Goal: Contribute content: Contribute content

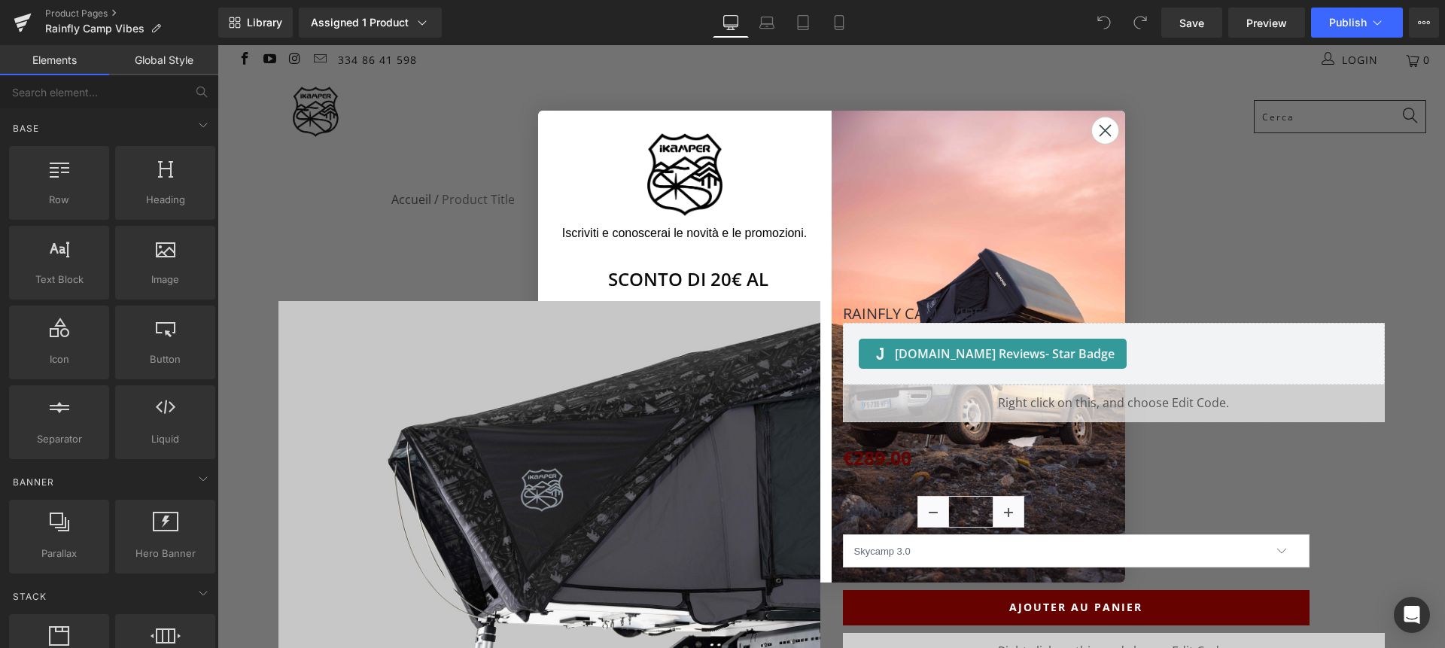
click at [1097, 126] on circle "Close dialog" at bounding box center [1104, 130] width 25 height 25
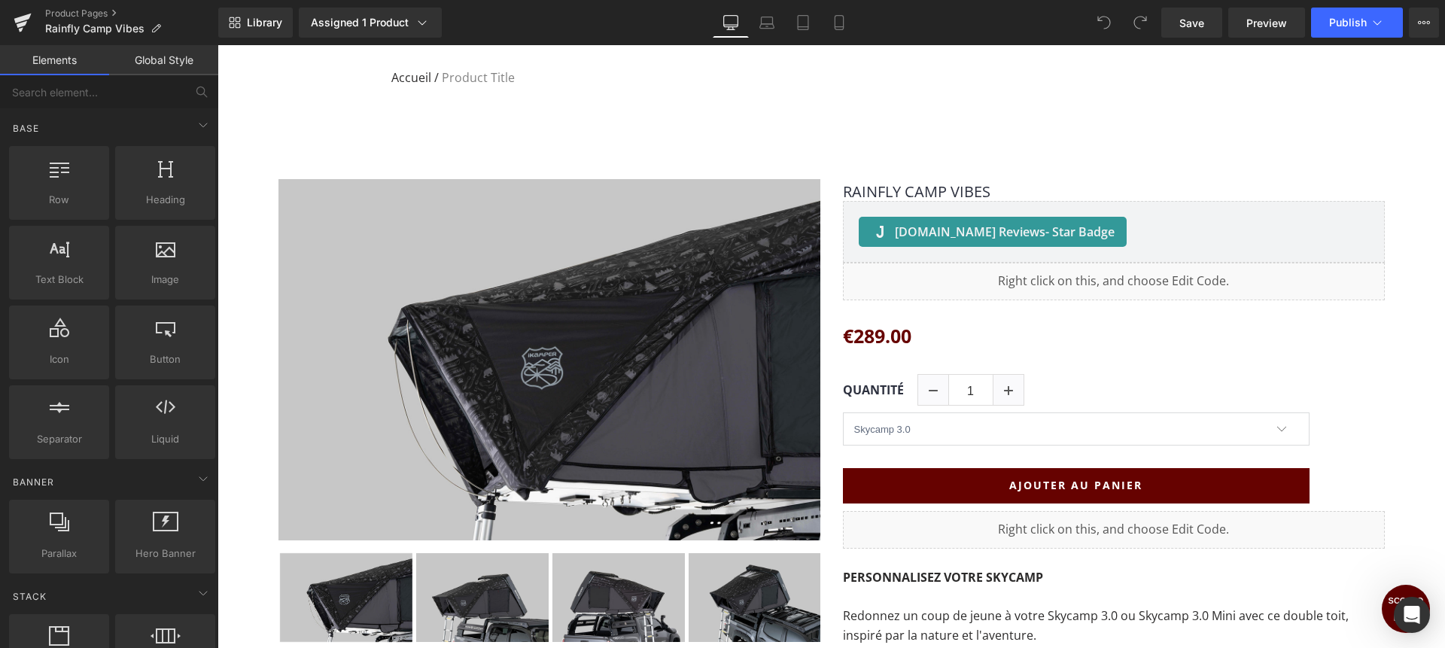
scroll to position [157, 0]
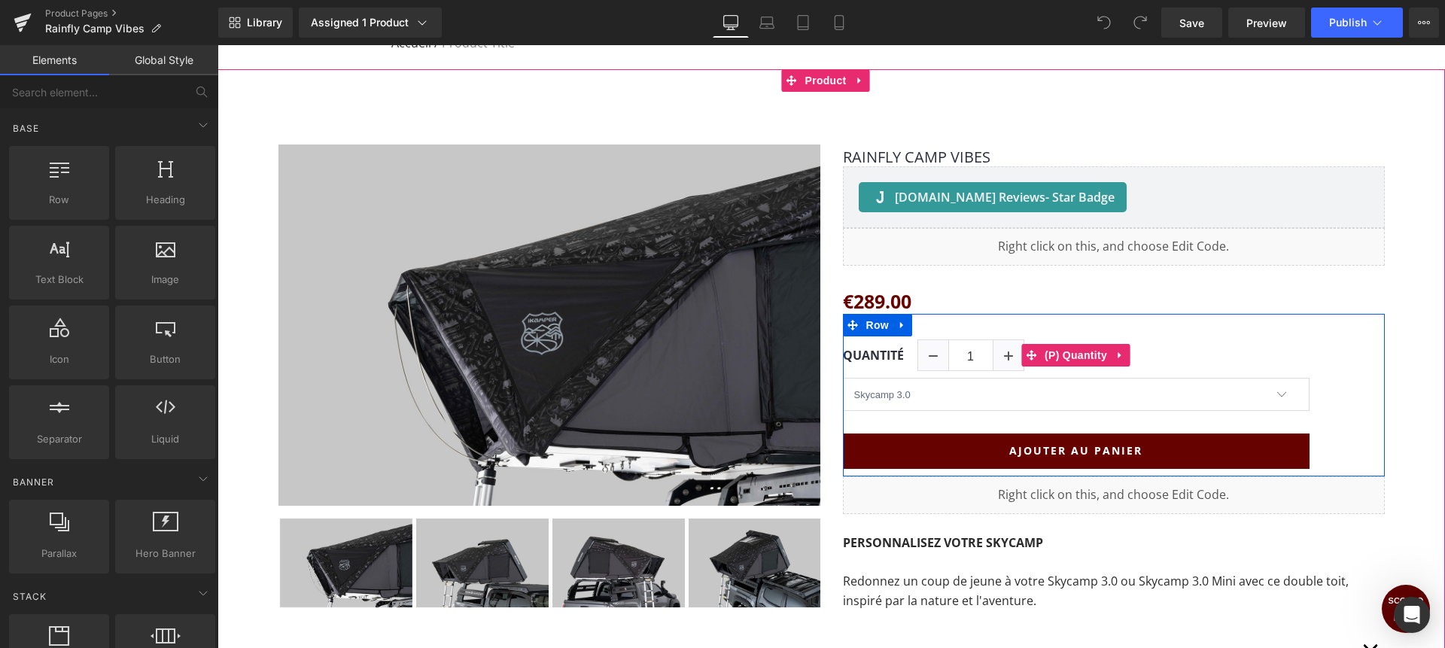
click at [883, 357] on label "Quantité" at bounding box center [880, 355] width 75 height 14
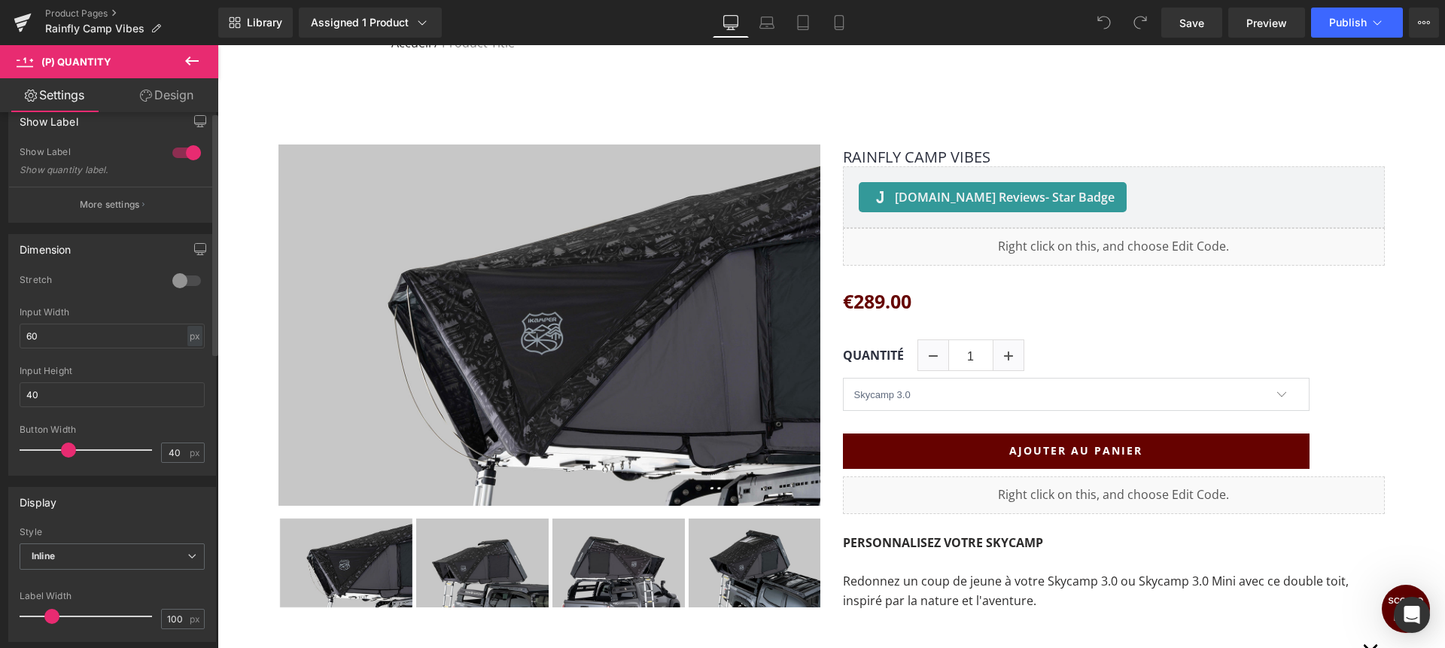
scroll to position [0, 0]
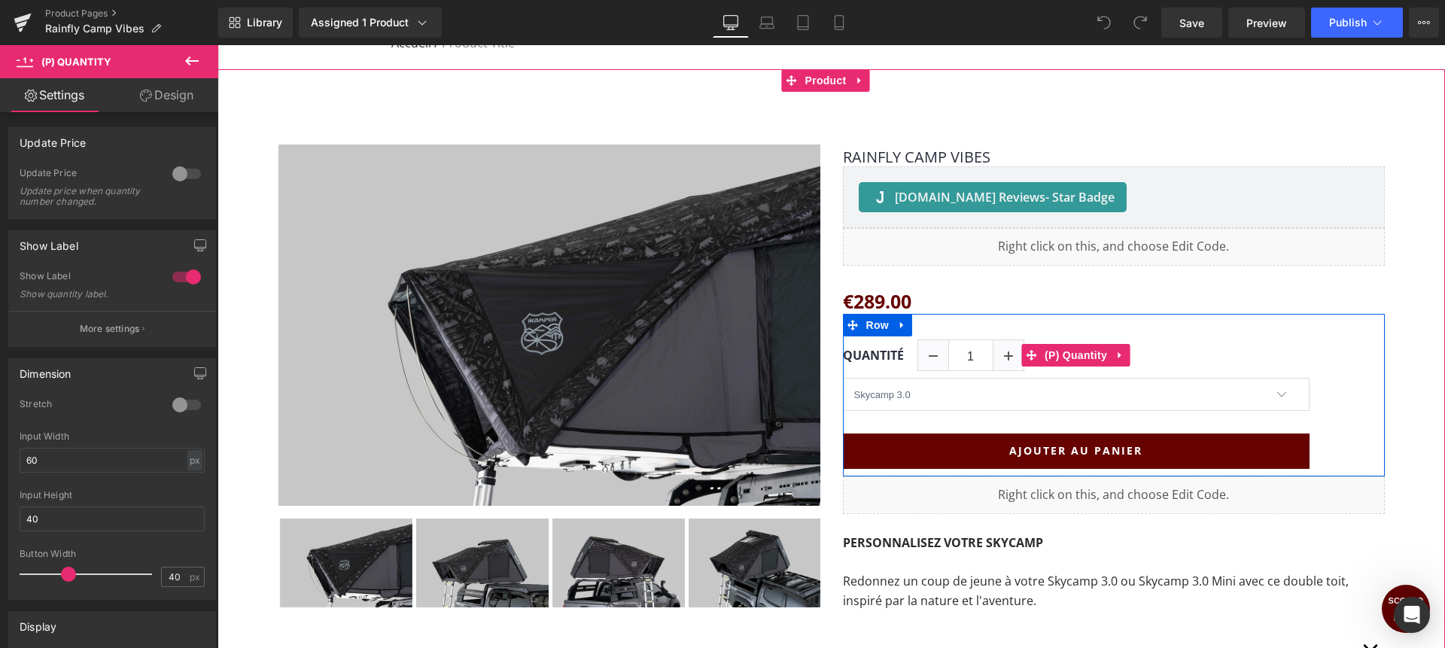
click at [858, 354] on label "Quantité" at bounding box center [880, 355] width 75 height 14
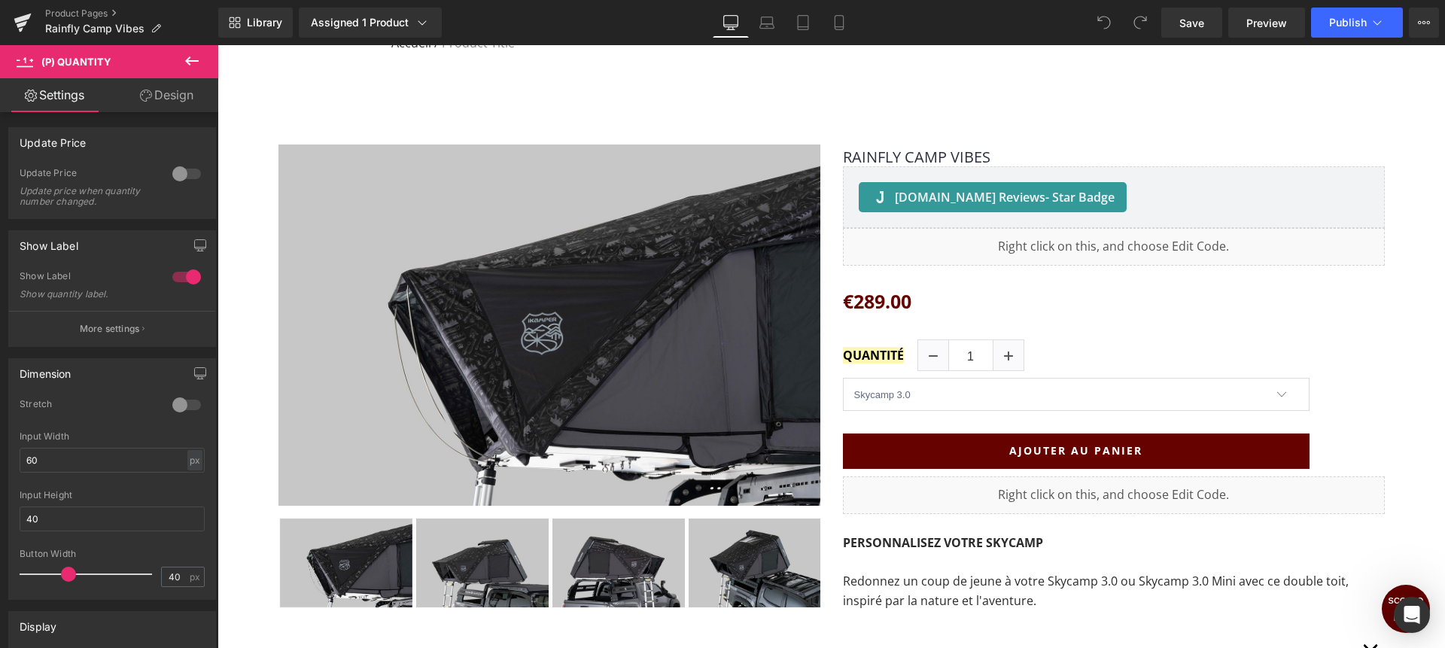
click at [157, 102] on link "Design" at bounding box center [166, 95] width 109 height 34
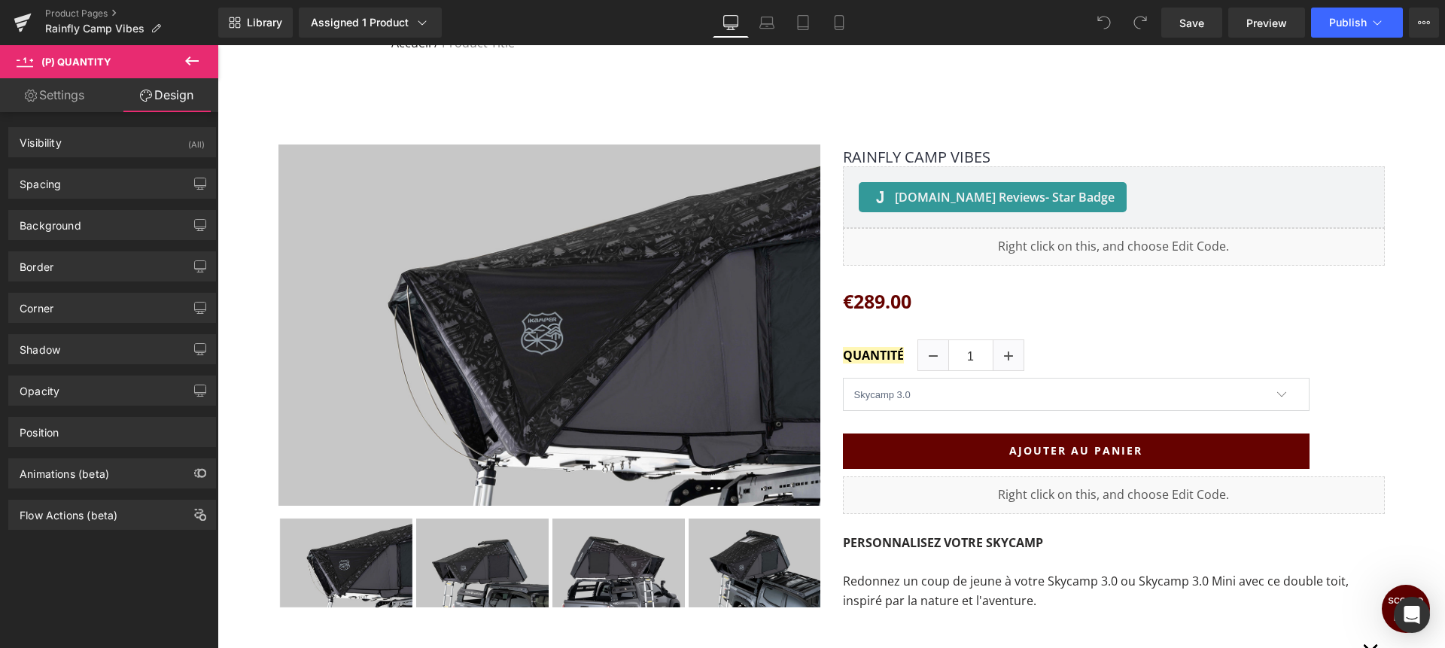
click at [65, 95] on link "Settings" at bounding box center [54, 95] width 109 height 34
type input "100"
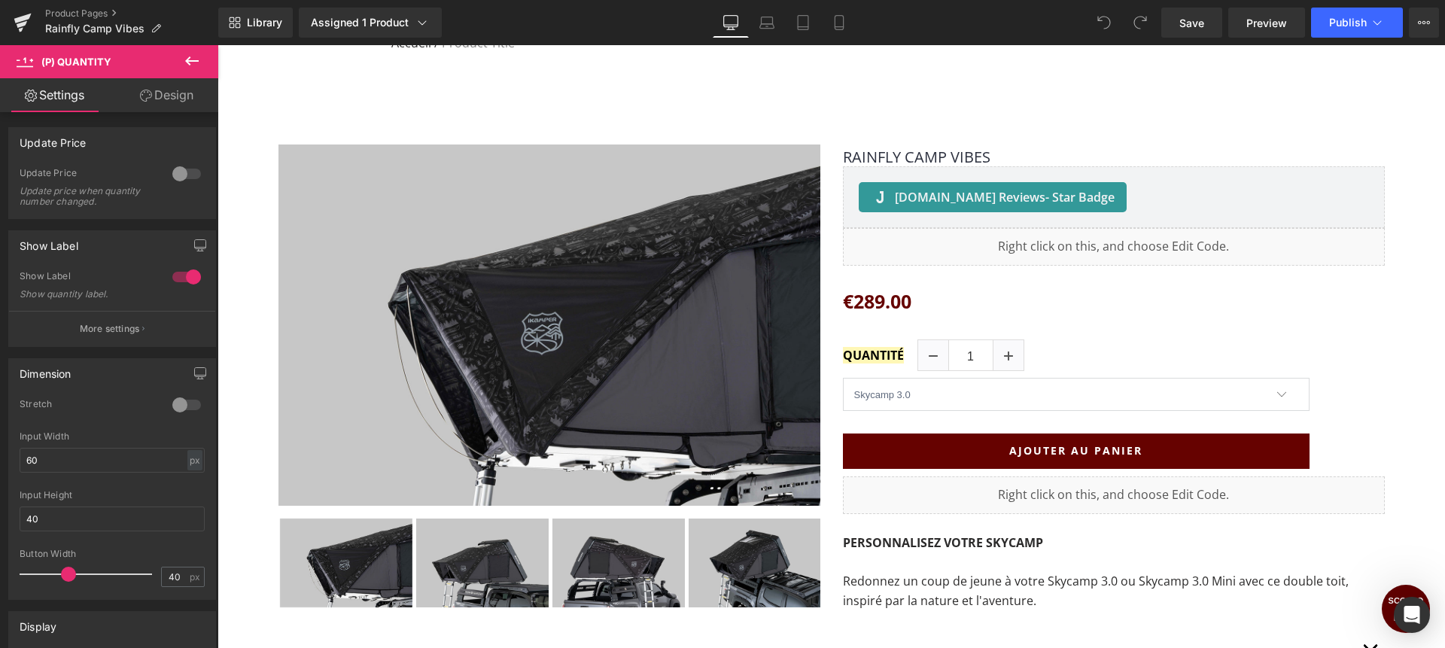
click at [79, 64] on span "(P) Quantity" at bounding box center [76, 62] width 70 height 12
click at [31, 59] on icon at bounding box center [25, 60] width 17 height 14
click at [68, 62] on span "(P) Quantity" at bounding box center [76, 62] width 70 height 12
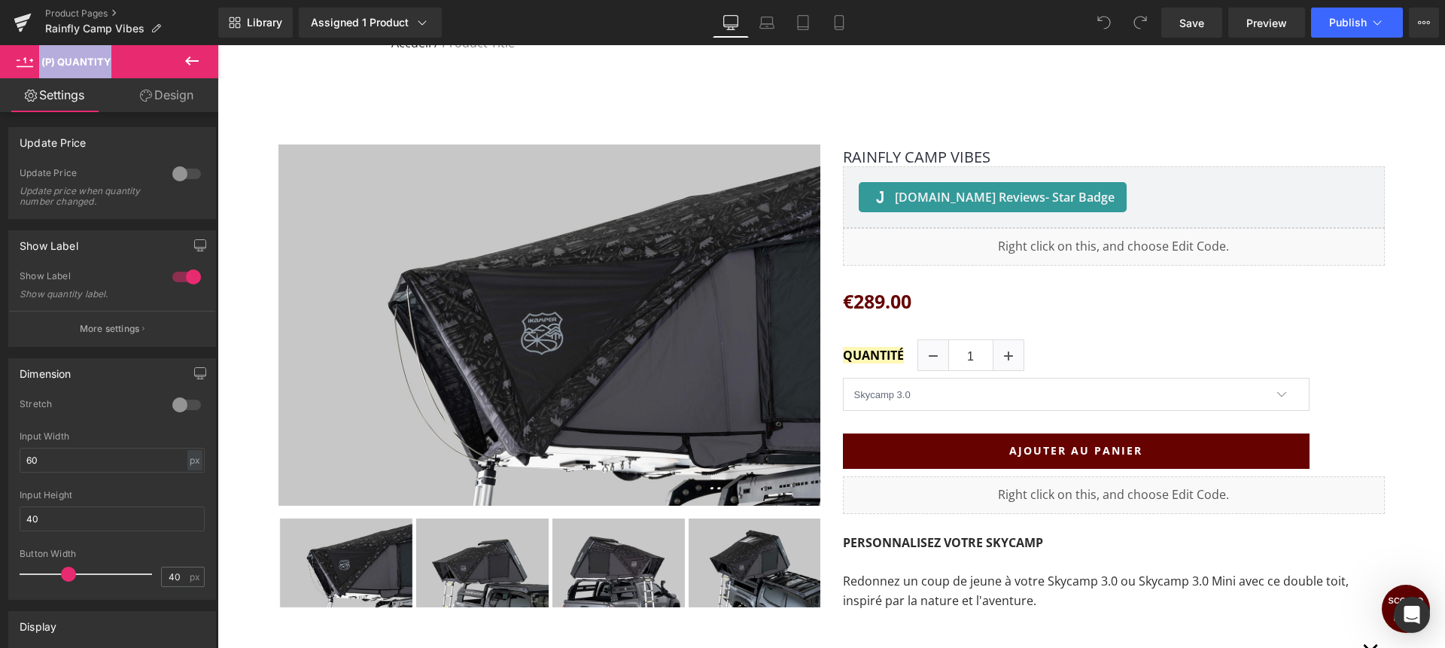
click at [68, 62] on span "(P) Quantity" at bounding box center [76, 62] width 70 height 12
click at [99, 331] on p "More settings" at bounding box center [110, 329] width 60 height 14
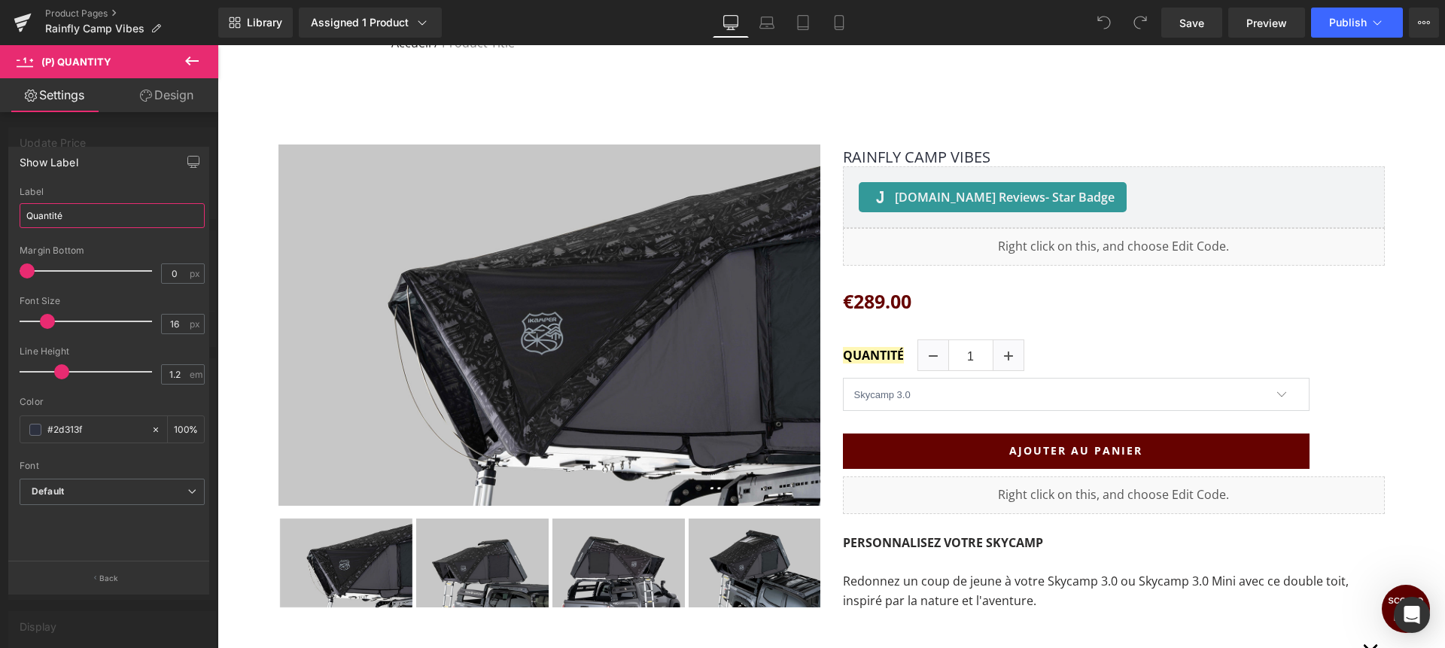
click at [94, 215] on input "Quantité" at bounding box center [112, 215] width 185 height 25
type input "Quantità"
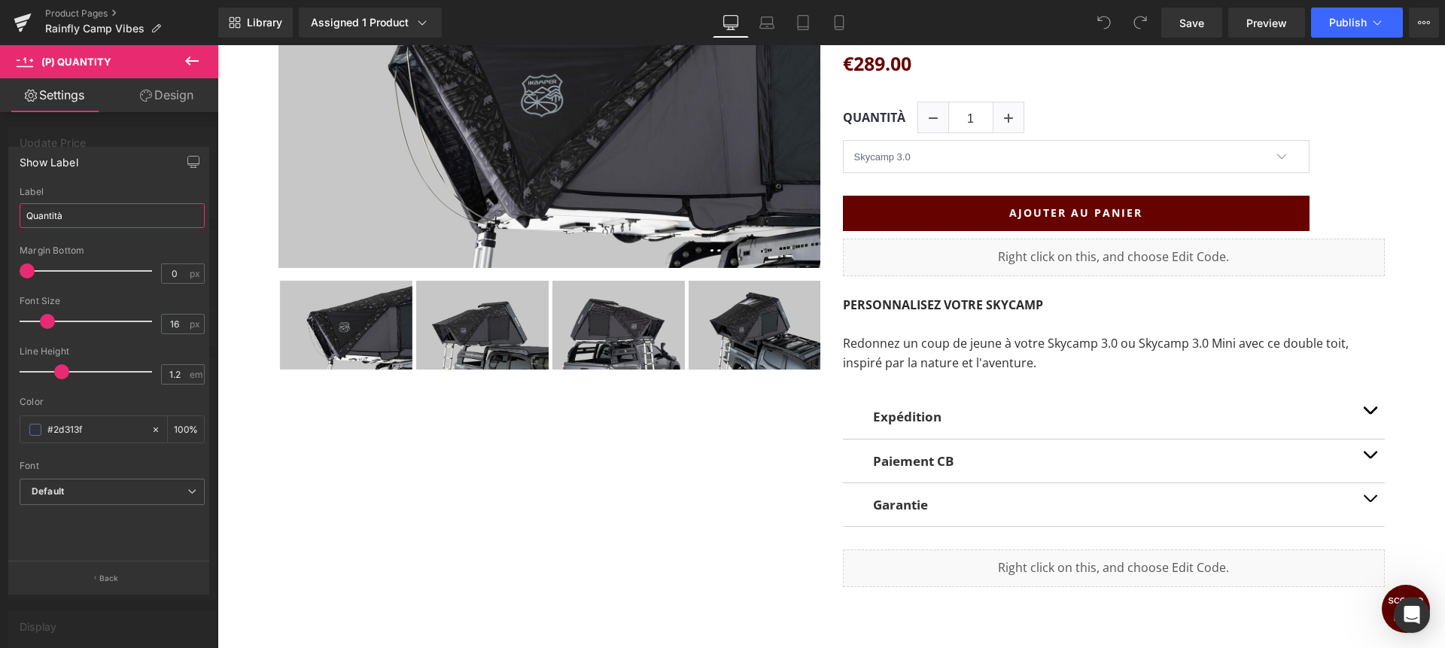
scroll to position [399, 0]
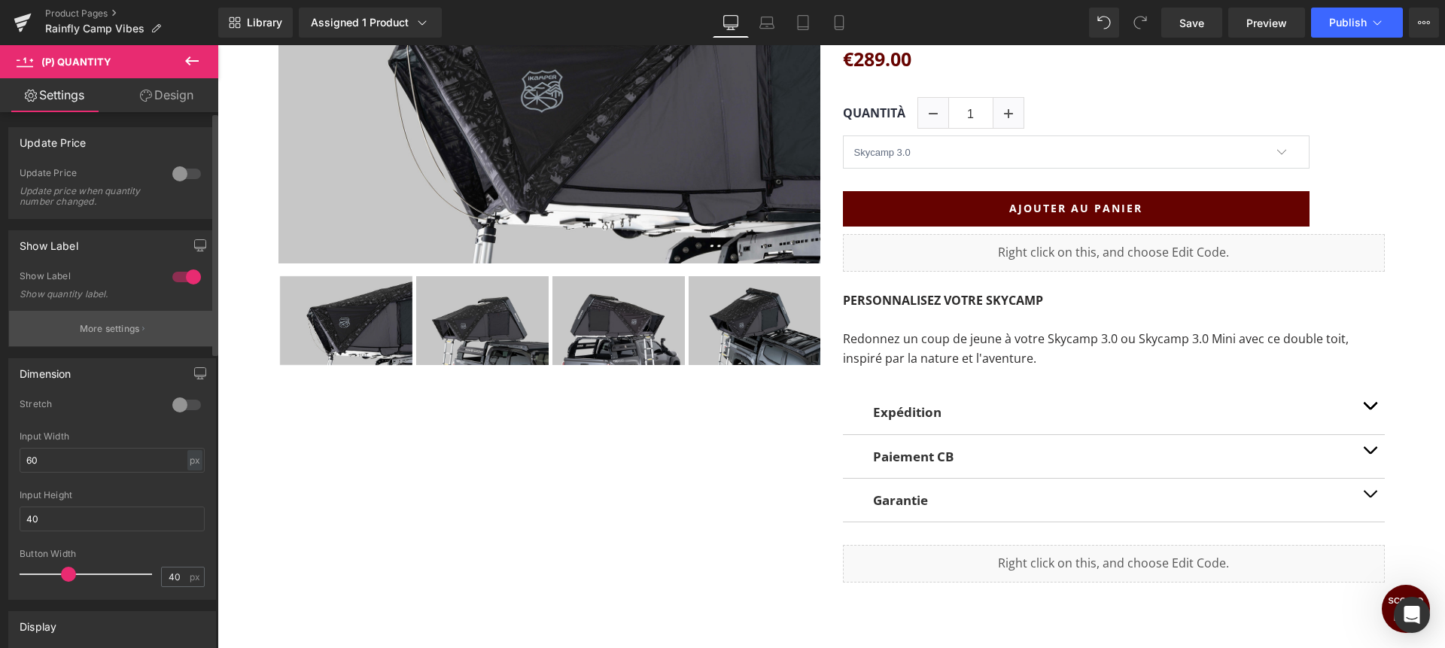
click at [94, 335] on button "More settings" at bounding box center [112, 328] width 206 height 35
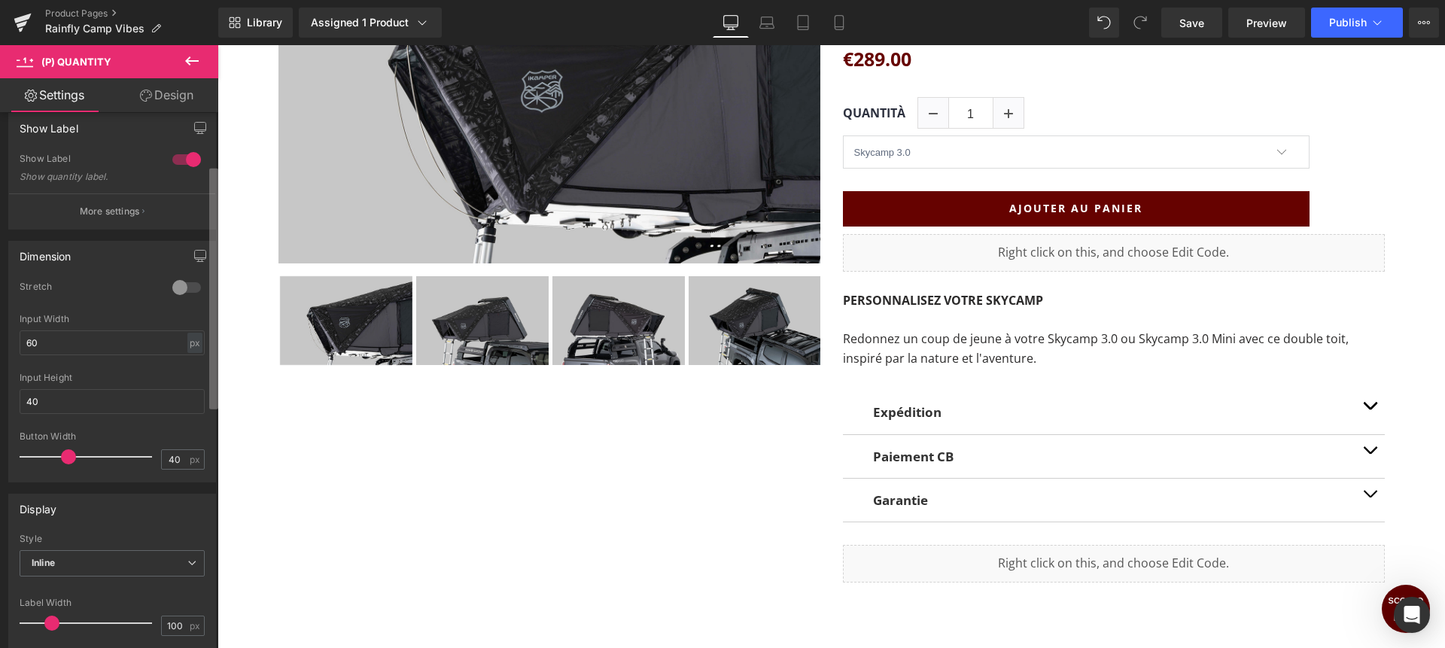
scroll to position [0, 0]
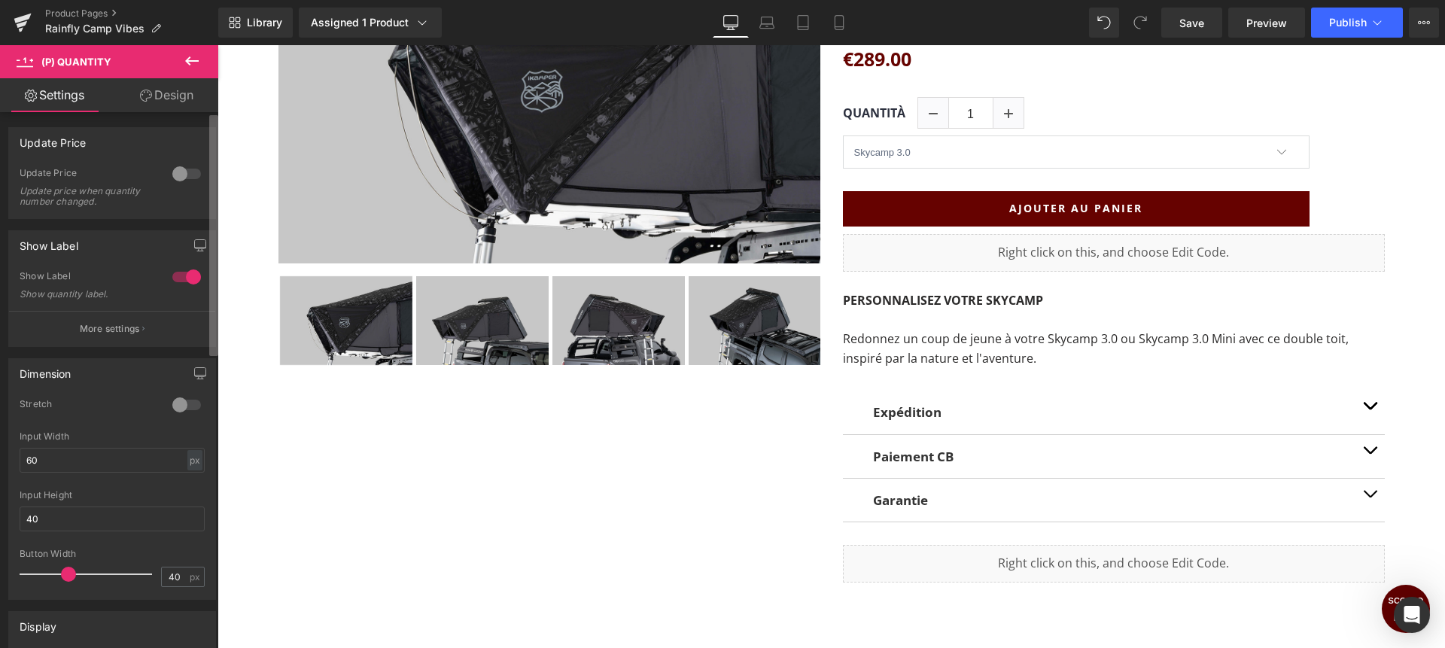
click at [211, 266] on b at bounding box center [213, 235] width 9 height 241
click at [108, 333] on p "More settings" at bounding box center [110, 329] width 60 height 14
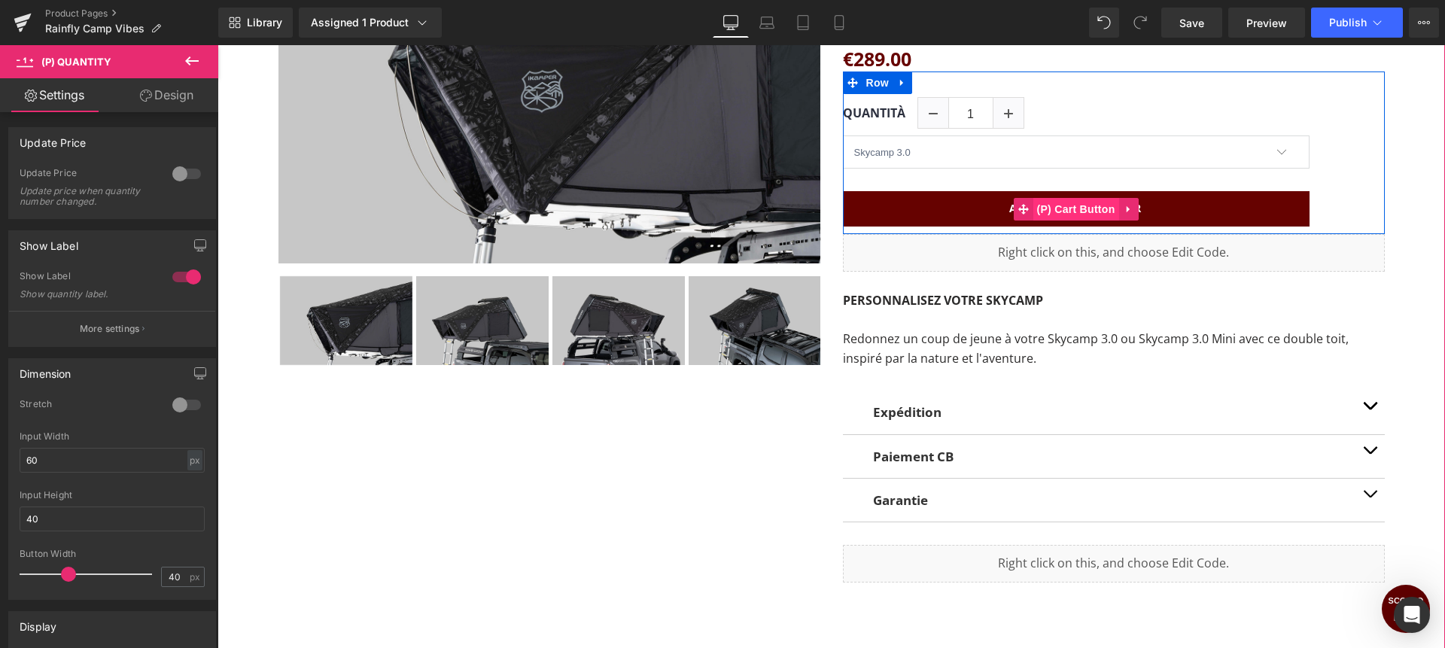
click at [1041, 211] on span "(P) Cart Button" at bounding box center [1076, 209] width 86 height 23
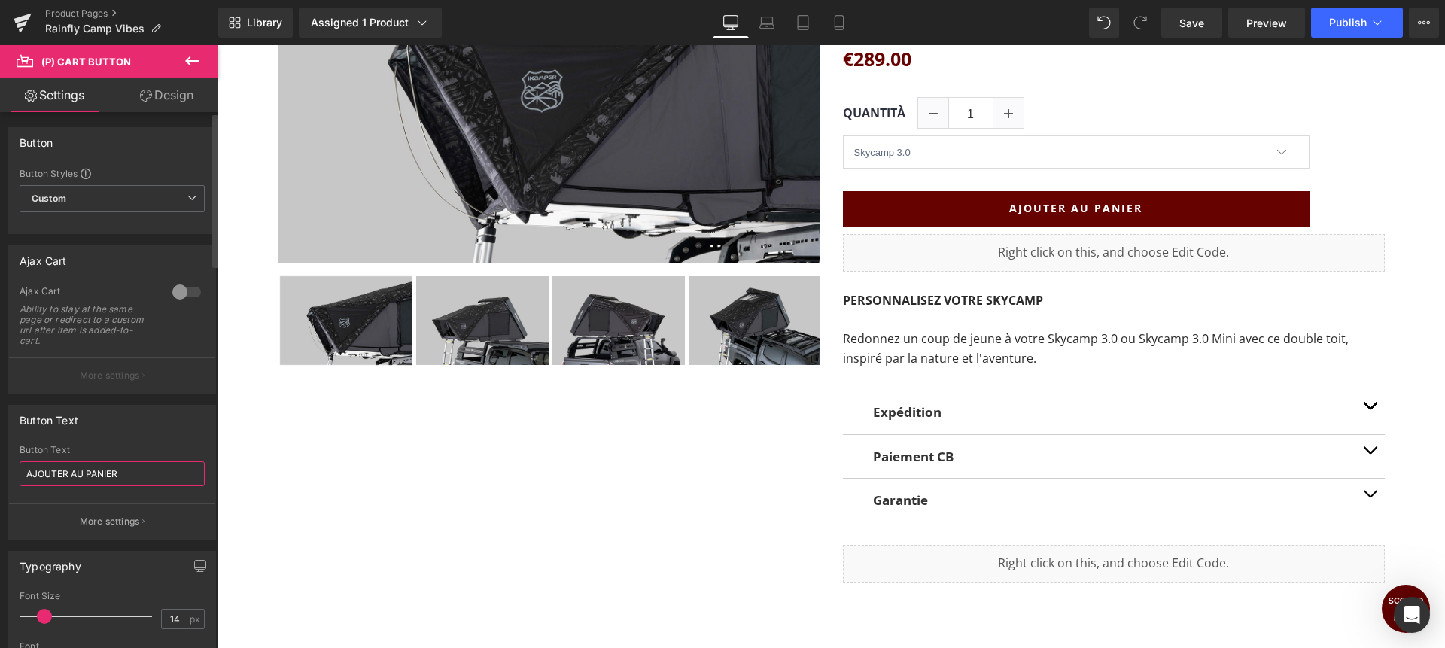
click at [99, 473] on input "AJOUTER AU PANIER" at bounding box center [112, 473] width 185 height 25
type input "AGGIUNGI AL CARRELLO"
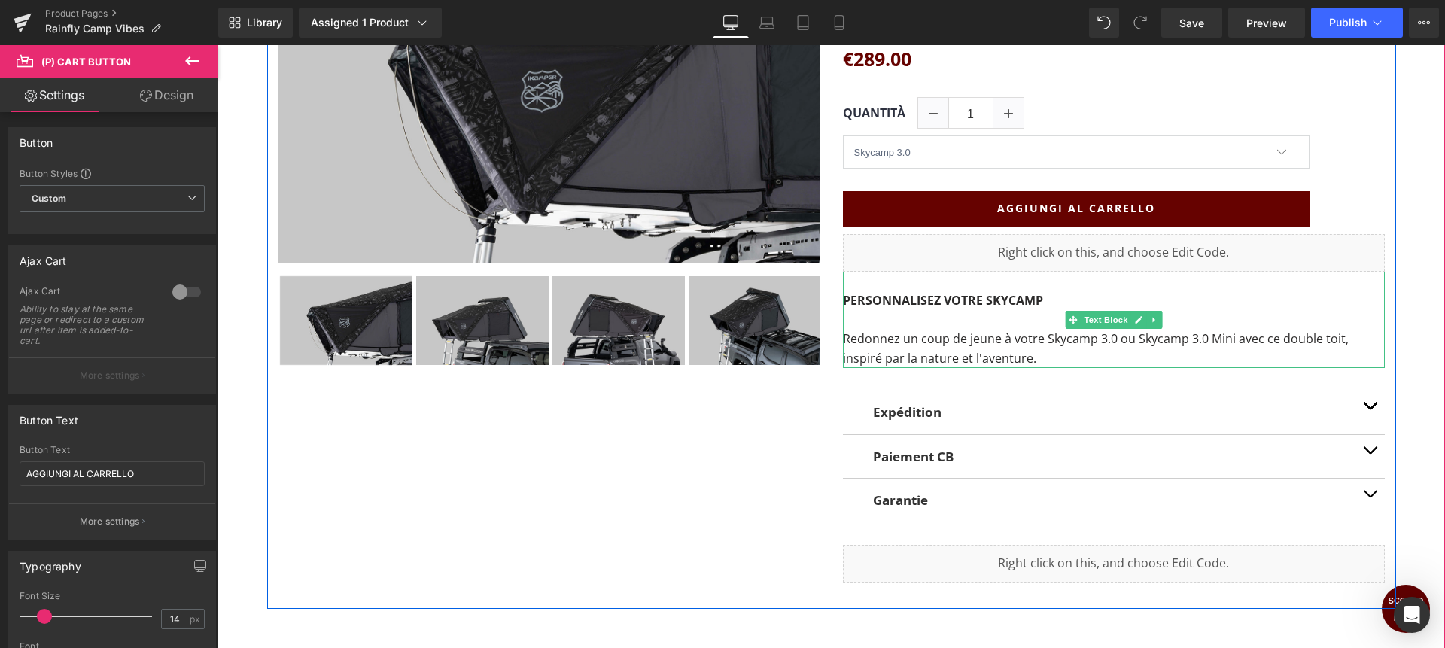
click at [928, 303] on strong "PERSONNALISEZ VOTRE SKYCAMP" at bounding box center [943, 300] width 200 height 17
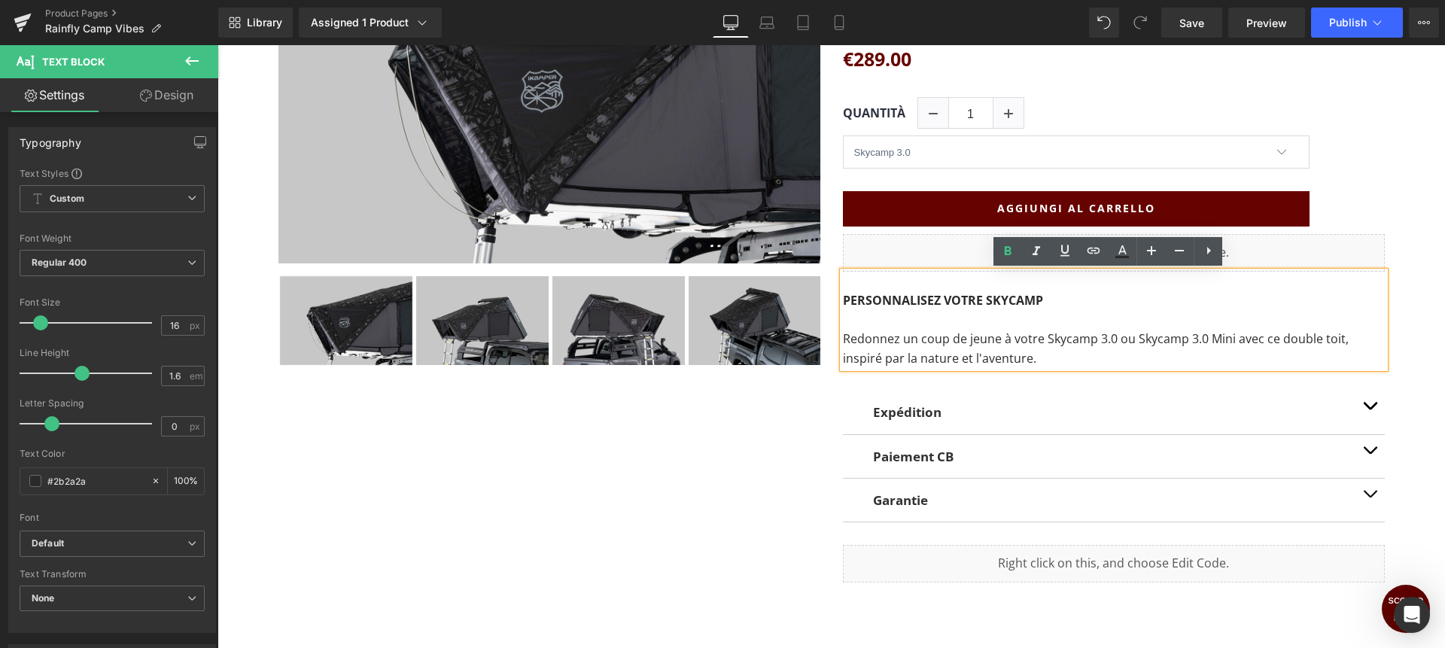
click at [1039, 298] on strong "PERSONNALISEZ VOTRE SKYCAMP" at bounding box center [943, 300] width 200 height 17
click at [885, 301] on strong "PERSONNALISEZ VOTRE SKYCAMP" at bounding box center [943, 300] width 200 height 17
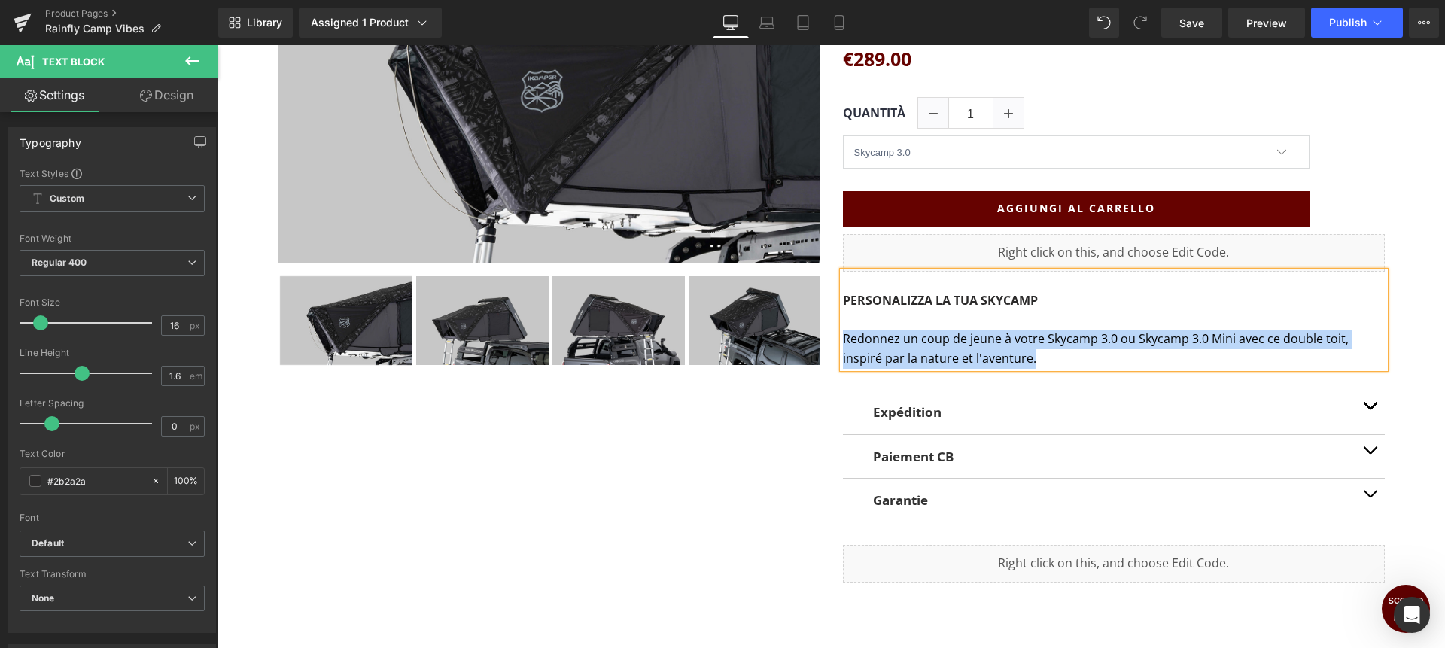
drag, startPoint x: 1006, startPoint y: 361, endPoint x: 838, endPoint y: 337, distance: 168.7
click at [843, 337] on p "Redonnez un coup de jeune à votre Skycamp 3.0 ou Skycamp 3.0 Mini avec ce doubl…" at bounding box center [1114, 349] width 542 height 38
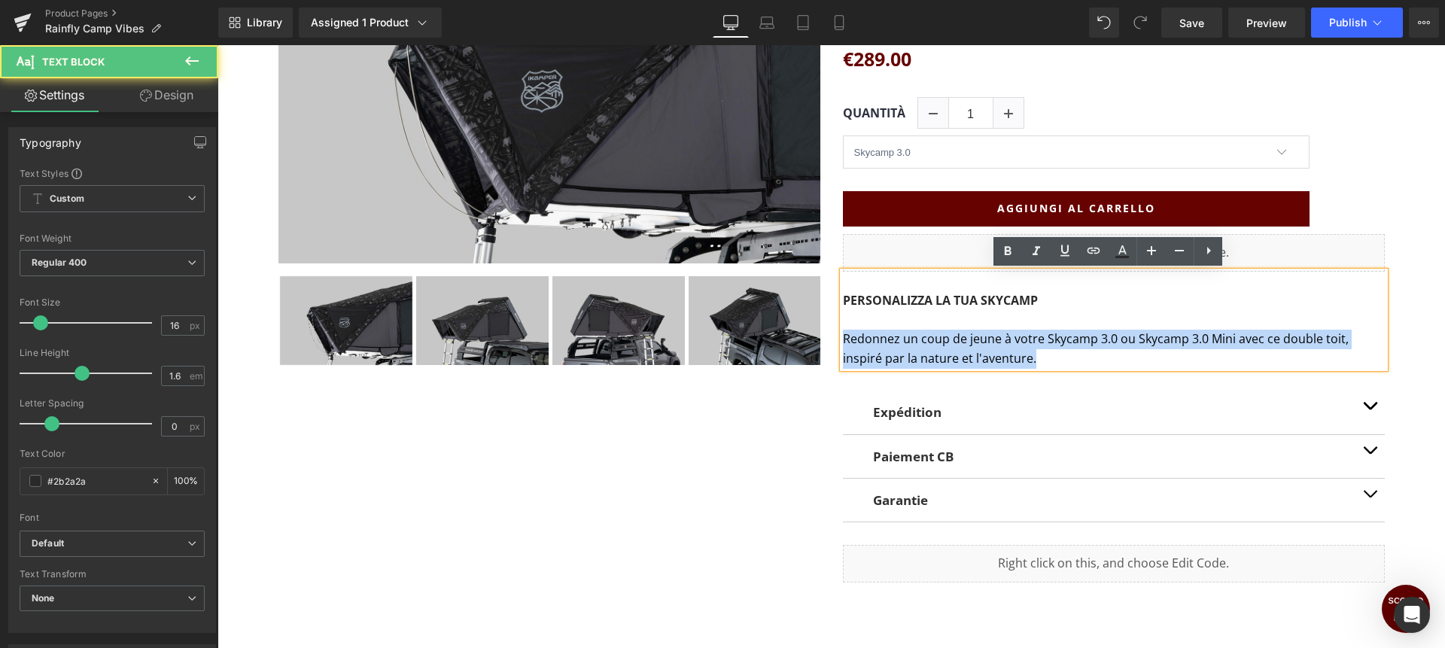
click at [944, 342] on p "Redonnez un coup de jeune à votre Skycamp 3.0 ou Skycamp 3.0 Mini avec ce doubl…" at bounding box center [1114, 349] width 542 height 38
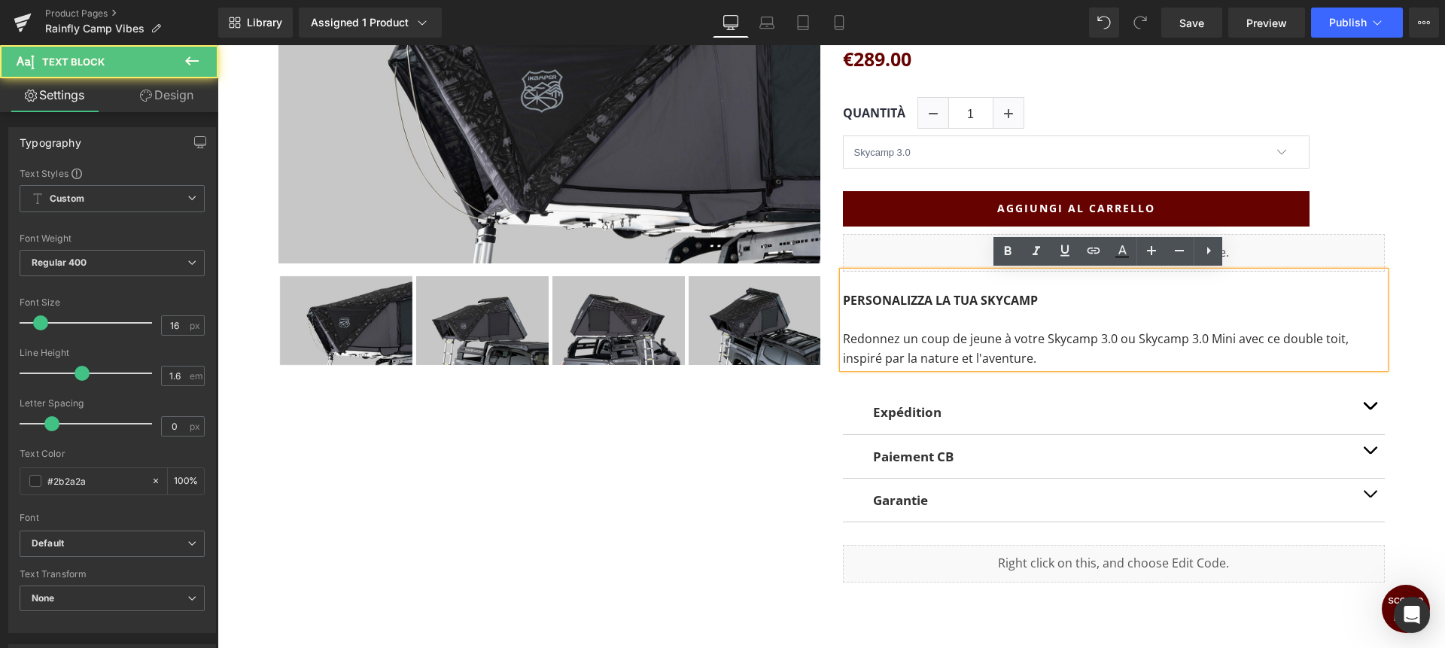
click at [944, 342] on p "Redonnez un coup de jeune à votre Skycamp 3.0 ou Skycamp 3.0 Mini avec ce doubl…" at bounding box center [1114, 349] width 542 height 38
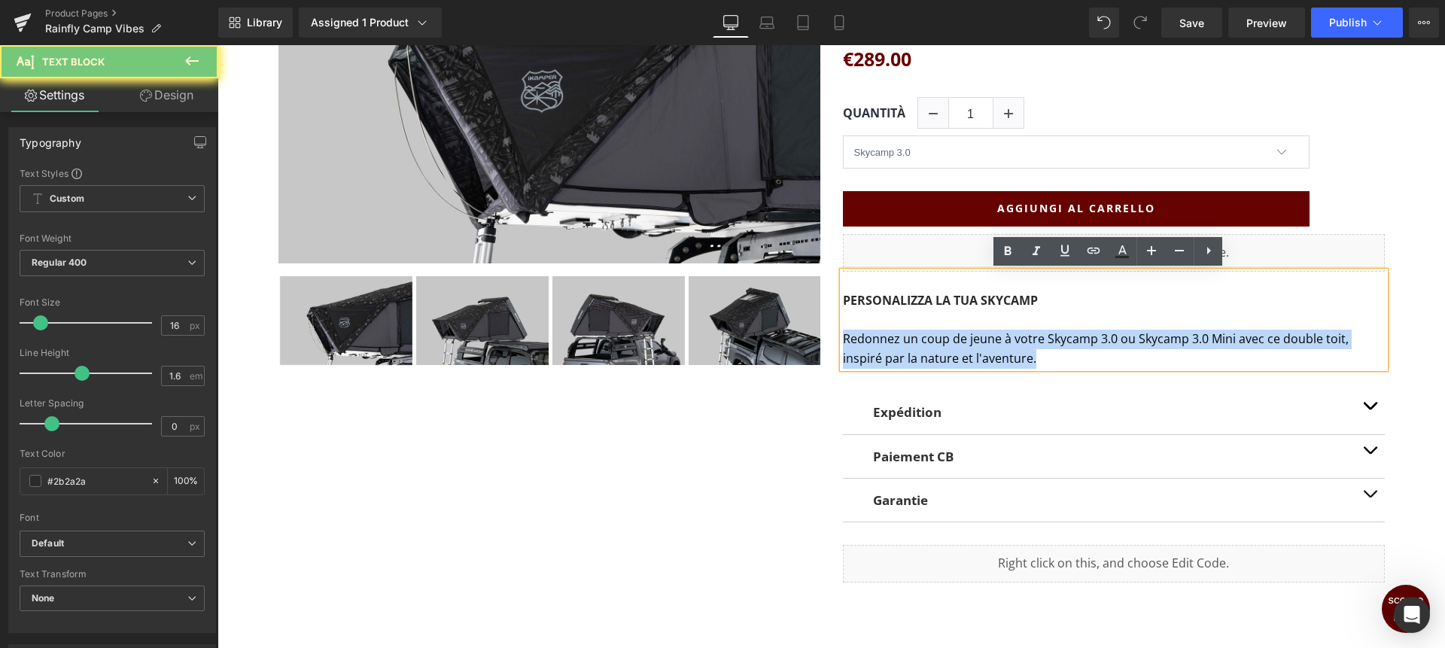
click at [944, 342] on p "Redonnez un coup de jeune à votre Skycamp 3.0 ou Skycamp 3.0 Mini avec ce doubl…" at bounding box center [1114, 349] width 542 height 38
copy p "Redonnez un coup de jeune à votre Skycamp 3.0 ou Skycamp 3.0 Mini avec ce doubl…"
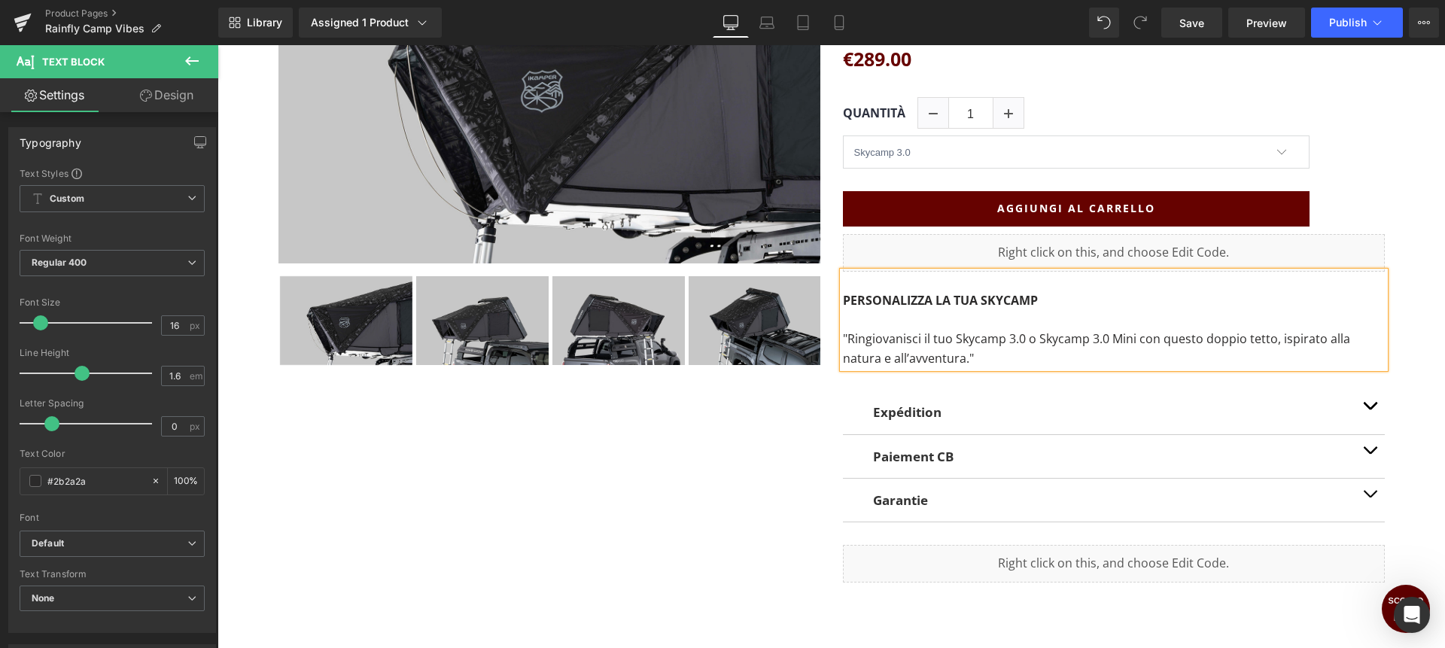
click at [917, 336] on p ""Ringiovanisci il tuo Skycamp 3.0 o Skycamp 3.0 Mini con questo doppio tetto, i…" at bounding box center [1114, 349] width 542 height 38
drag, startPoint x: 914, startPoint y: 336, endPoint x: 849, endPoint y: 334, distance: 65.5
click at [849, 335] on p ""Ringiovanisci la tuo Skycamp 3.0 o Skycamp 3.0 Mini con questo doppio tetto, i…" at bounding box center [1114, 349] width 542 height 38
click at [914, 340] on p ""Ravviva la tuo Skycamp 3.0 o Skycamp 3.0 Mini con questo doppio tetto, ispirat…" at bounding box center [1114, 349] width 542 height 38
click at [1161, 339] on p ""Ravviva la tua Skycamp 3.0 o Skycamp 3.0 Mini con questo doppio tetto, ispirat…" at bounding box center [1114, 349] width 542 height 38
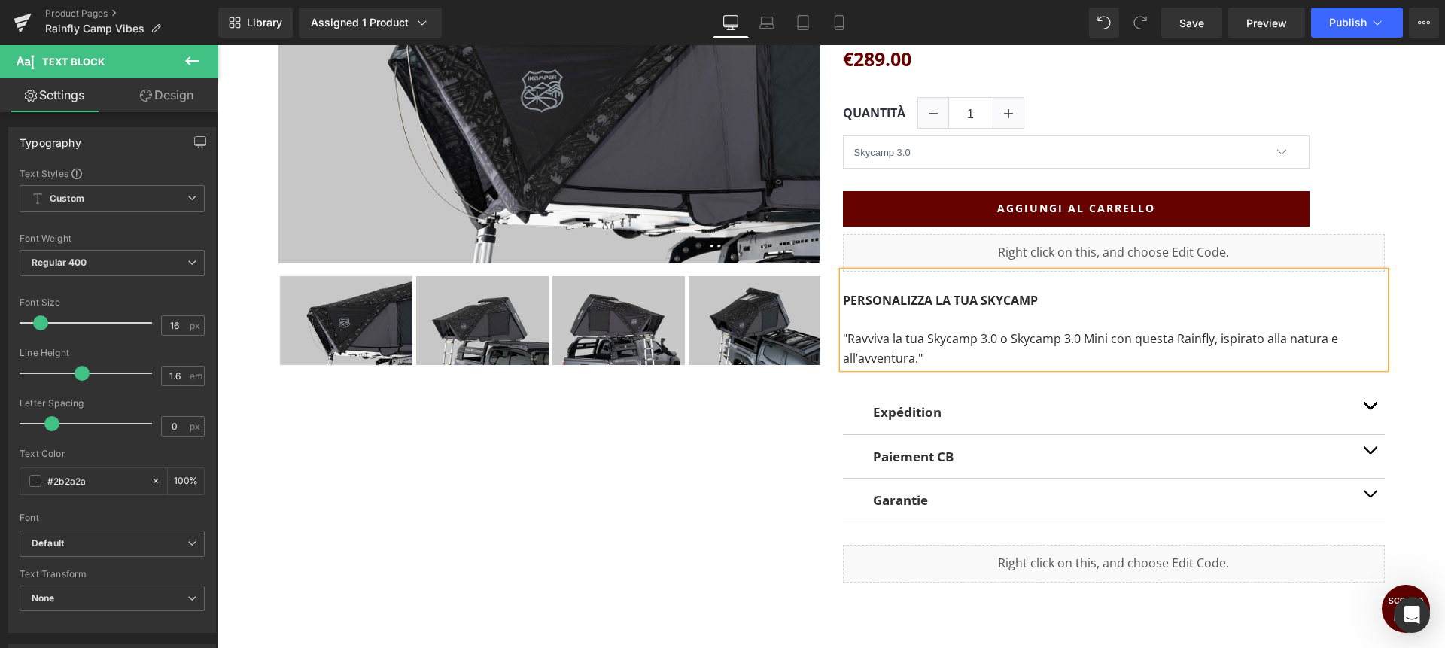
click at [1251, 337] on p ""Ravviva la tua Skycamp 3.0 o Skycamp 3.0 Mini con questa Rainfly, ispirato all…" at bounding box center [1114, 349] width 542 height 38
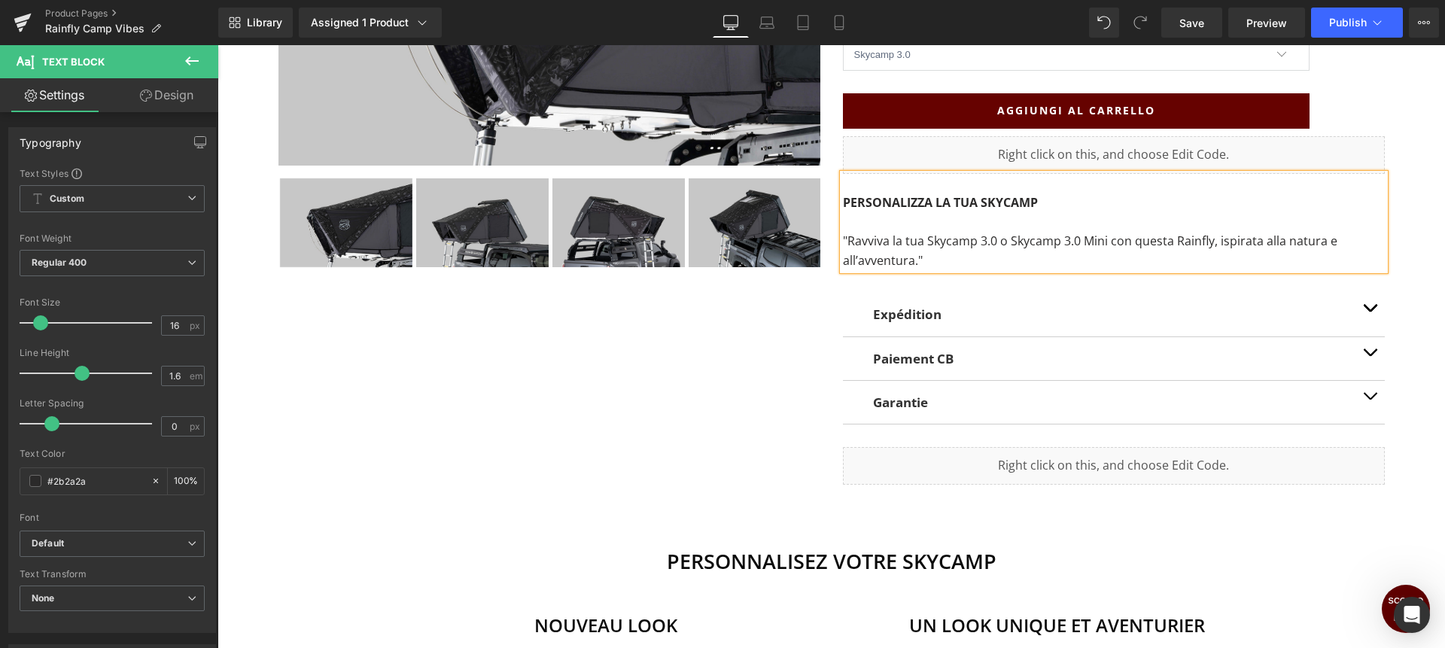
scroll to position [519, 0]
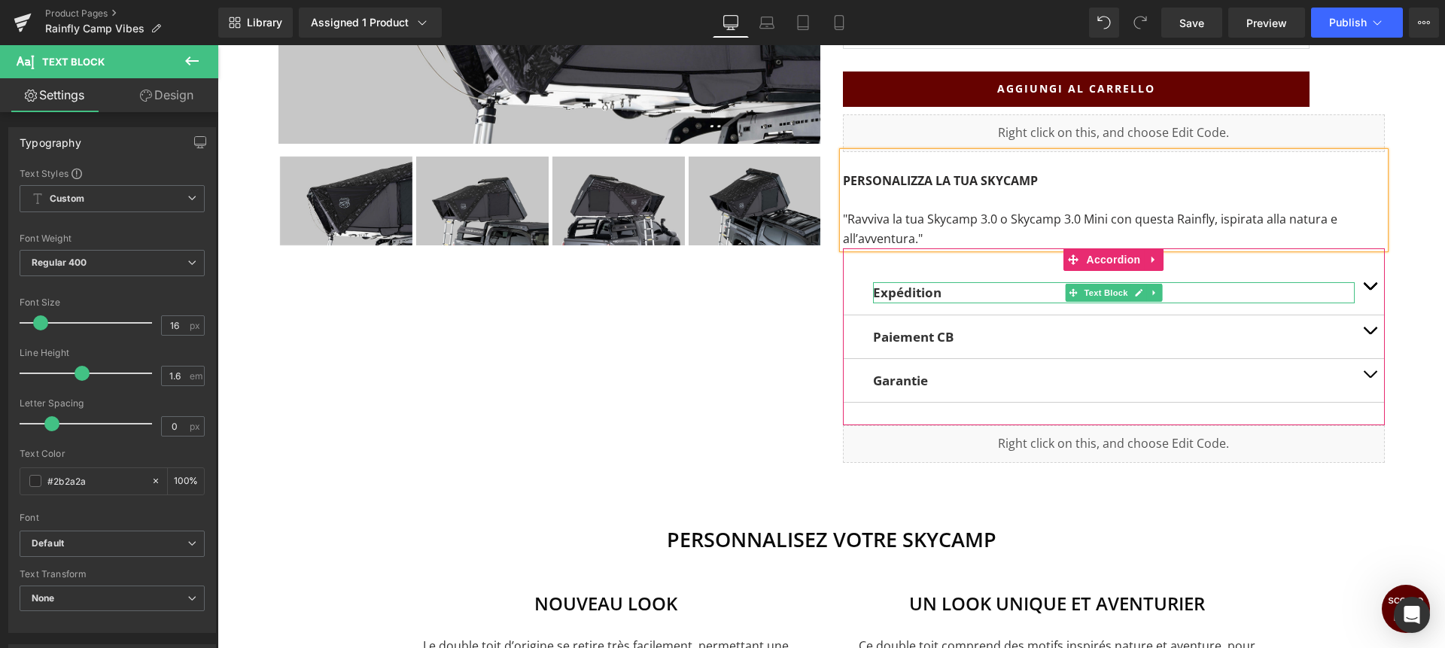
click at [935, 294] on p "Expédition" at bounding box center [1114, 292] width 482 height 20
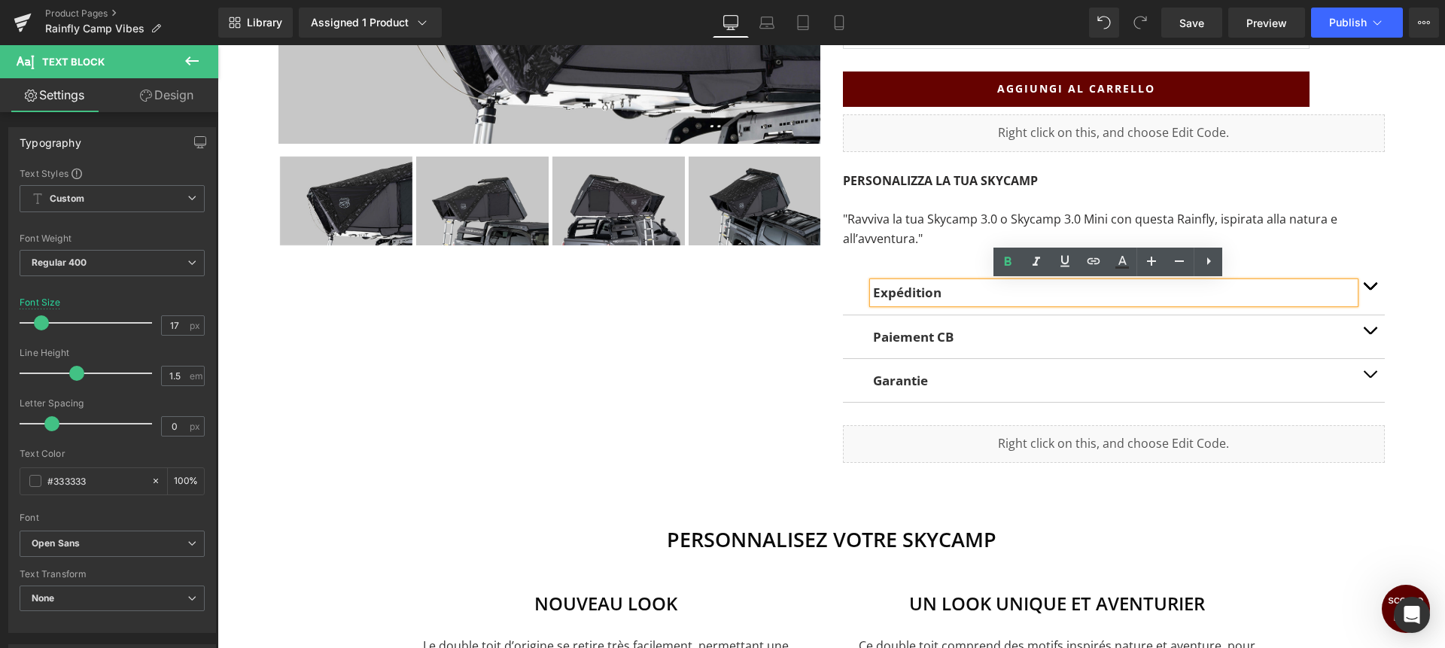
click at [936, 294] on p "Expédition" at bounding box center [1114, 292] width 482 height 20
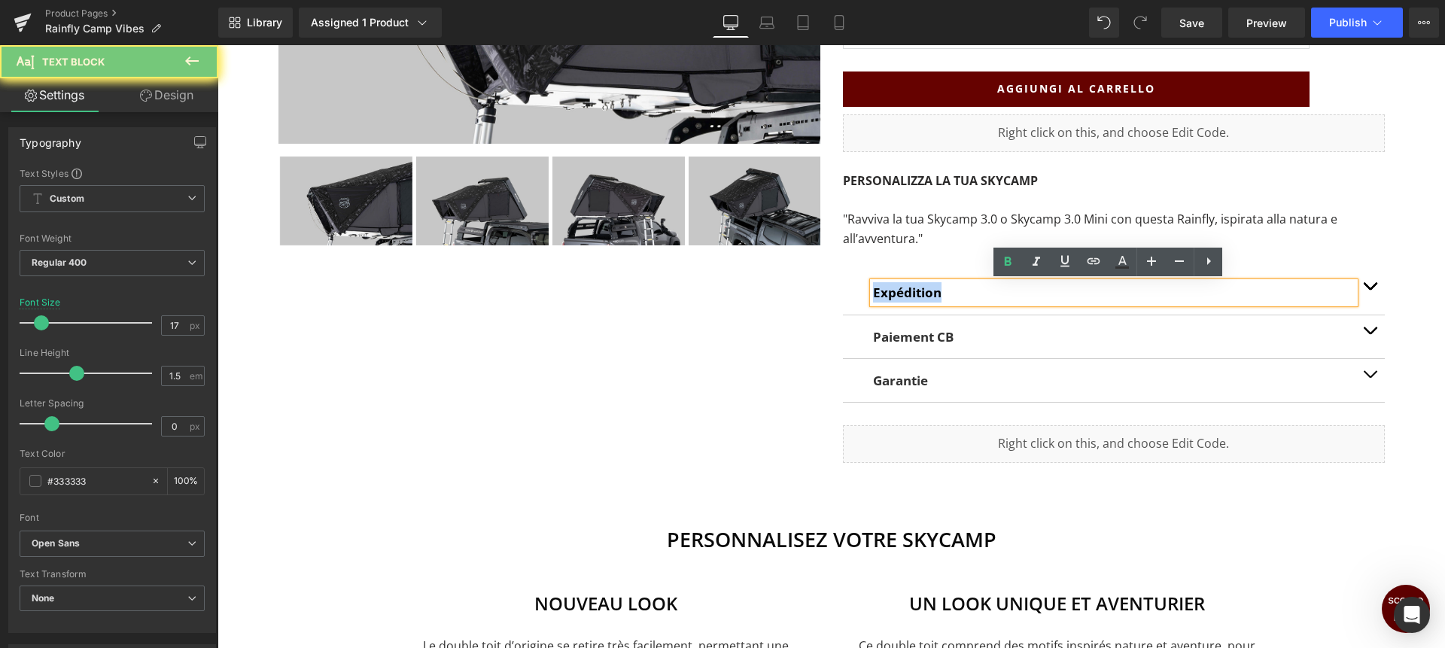
click at [936, 294] on p "Expédition" at bounding box center [1114, 292] width 482 height 20
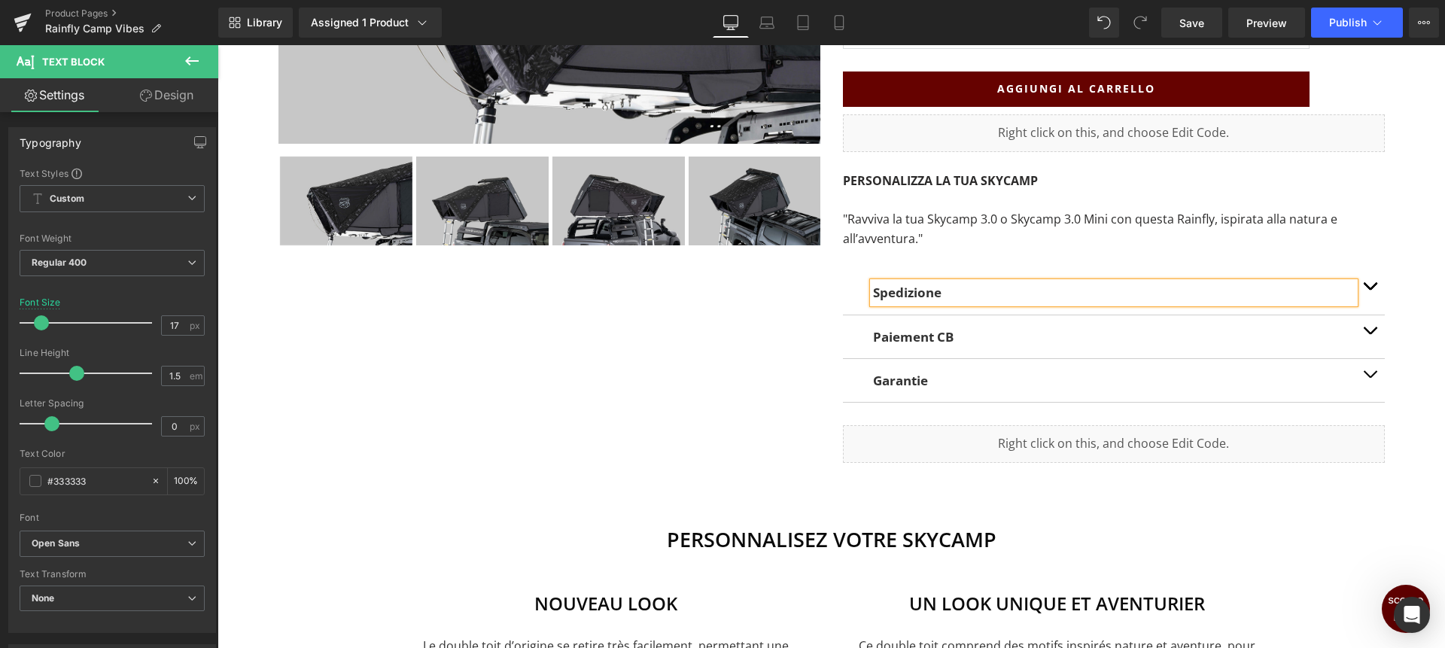
click at [1364, 283] on button "button" at bounding box center [1370, 292] width 30 height 43
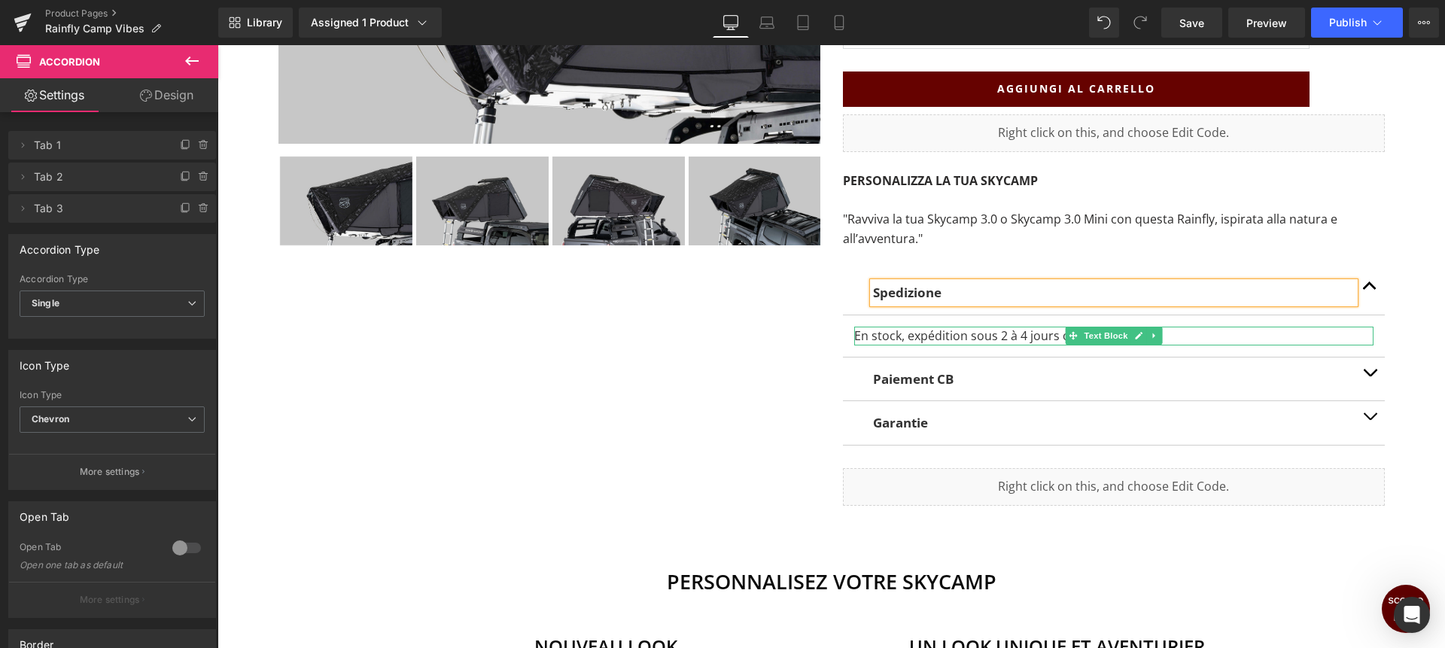
click at [883, 336] on p "En stock, expédition sous 2 à 4 jours ouvrés." at bounding box center [1113, 337] width 519 height 20
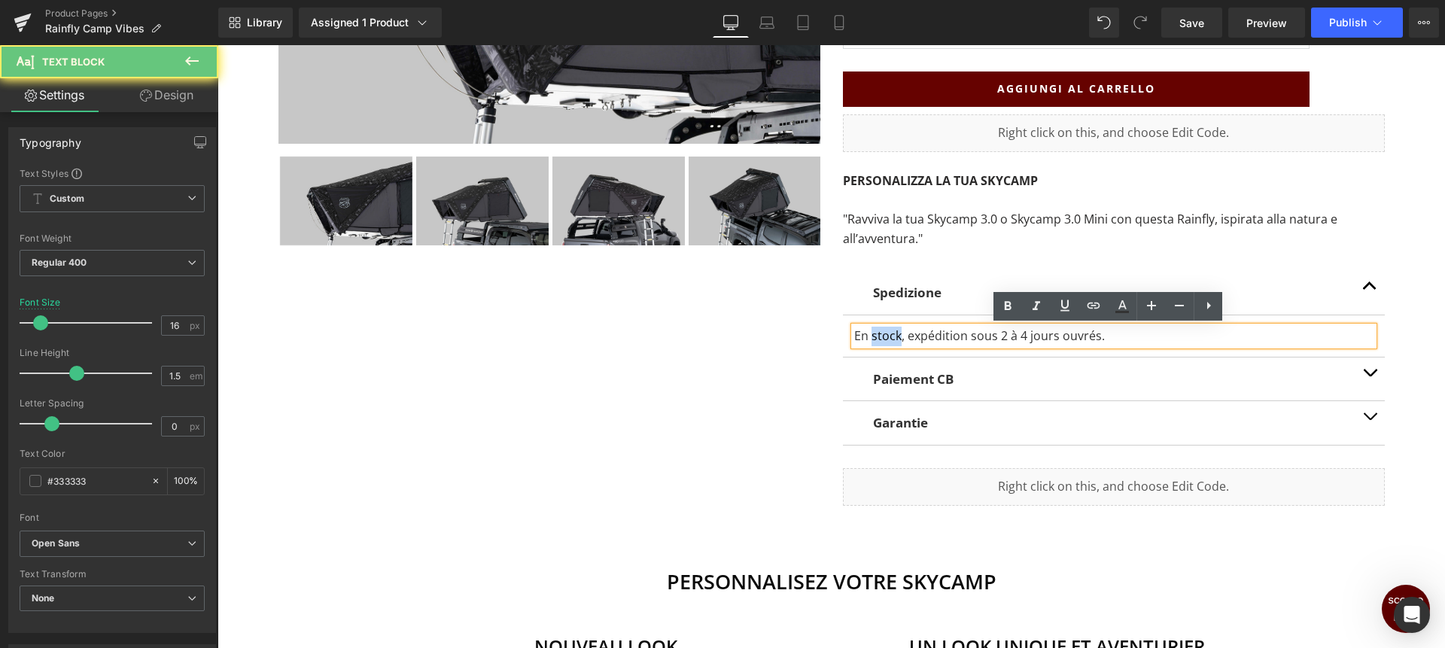
click at [883, 336] on p "En stock, expédition sous 2 à 4 jours ouvrés." at bounding box center [1113, 337] width 519 height 20
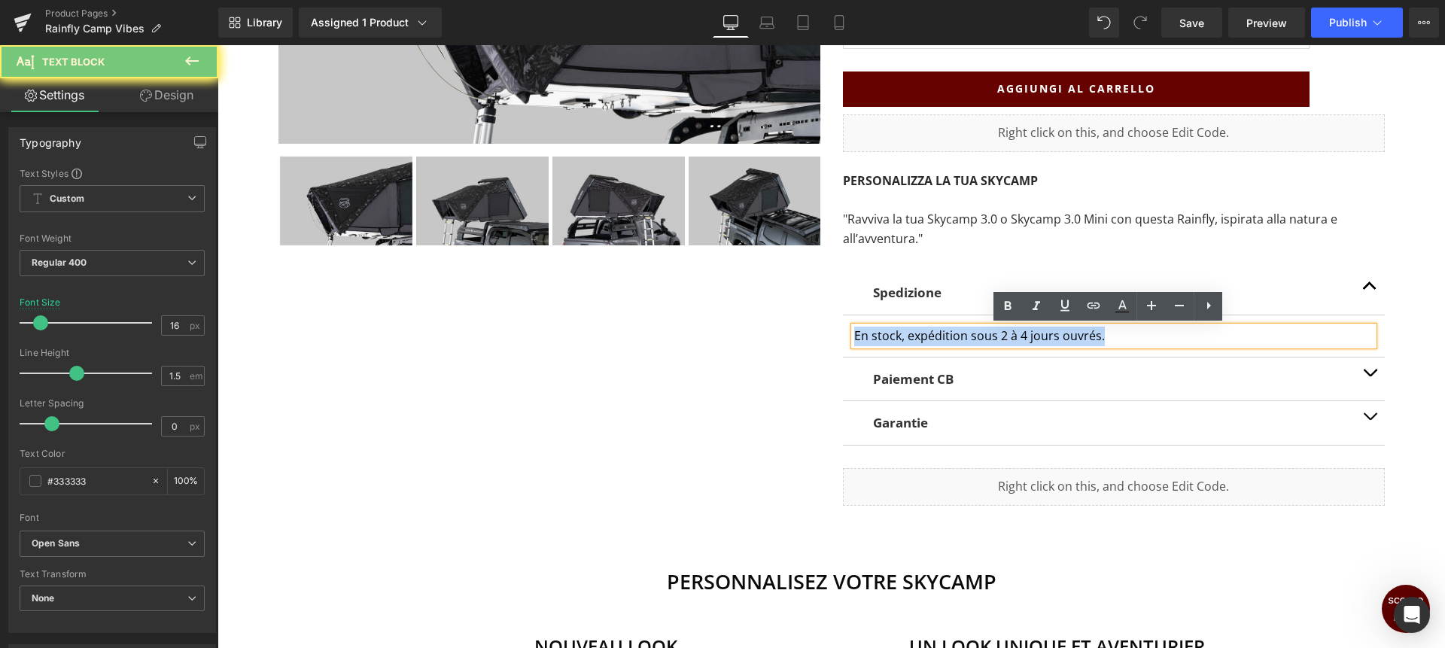
click at [883, 336] on p "En stock, expédition sous 2 à 4 jours ouvrés." at bounding box center [1113, 337] width 519 height 20
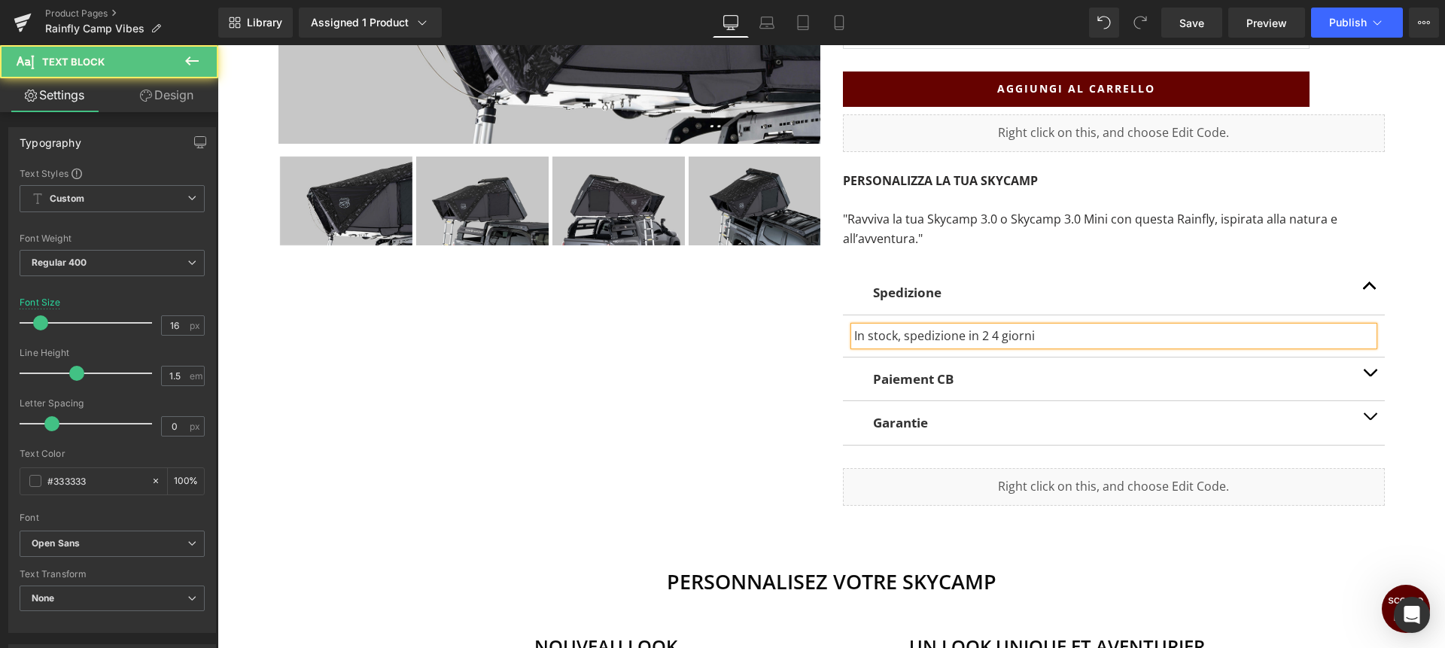
click at [986, 336] on p "In stock, spedizione in 2 4 giorni" at bounding box center [1113, 337] width 519 height 20
click at [947, 380] on strong "Paiement CB" at bounding box center [913, 378] width 81 height 17
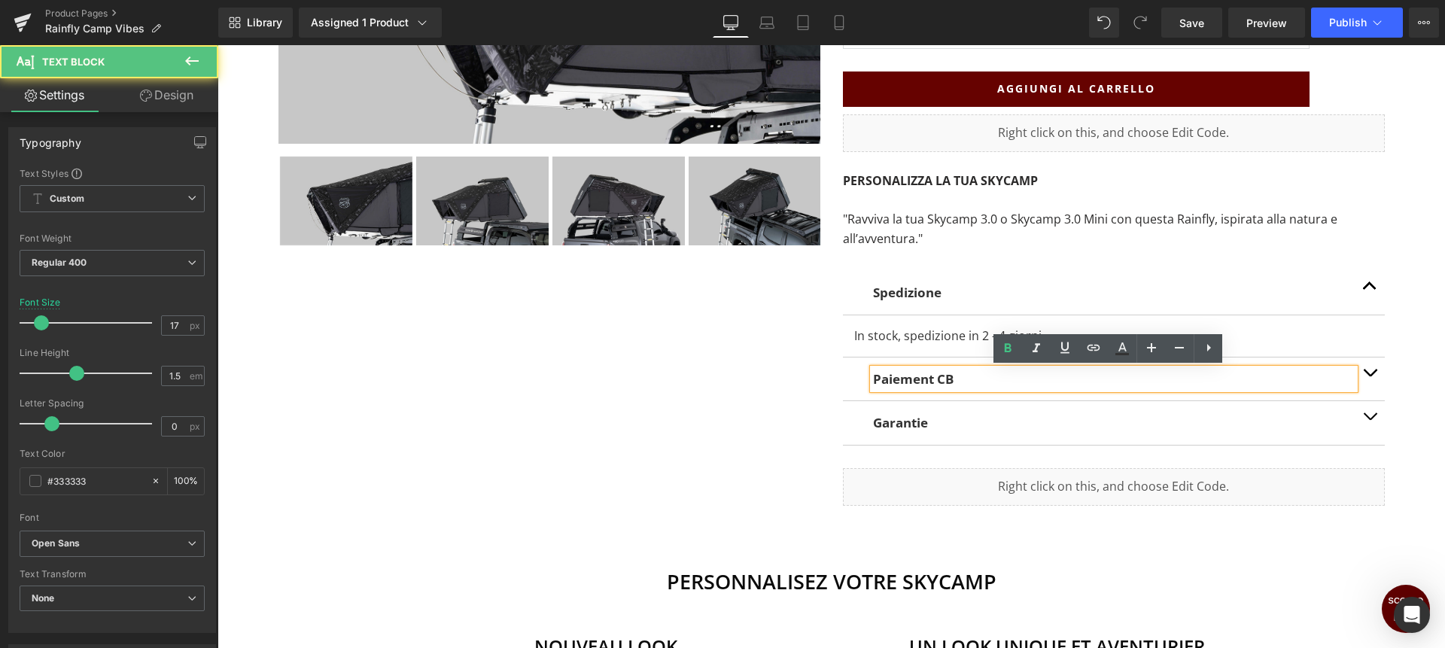
click at [947, 380] on strong "Paiement CB" at bounding box center [913, 378] width 81 height 17
click at [1370, 374] on button "button" at bounding box center [1370, 379] width 30 height 43
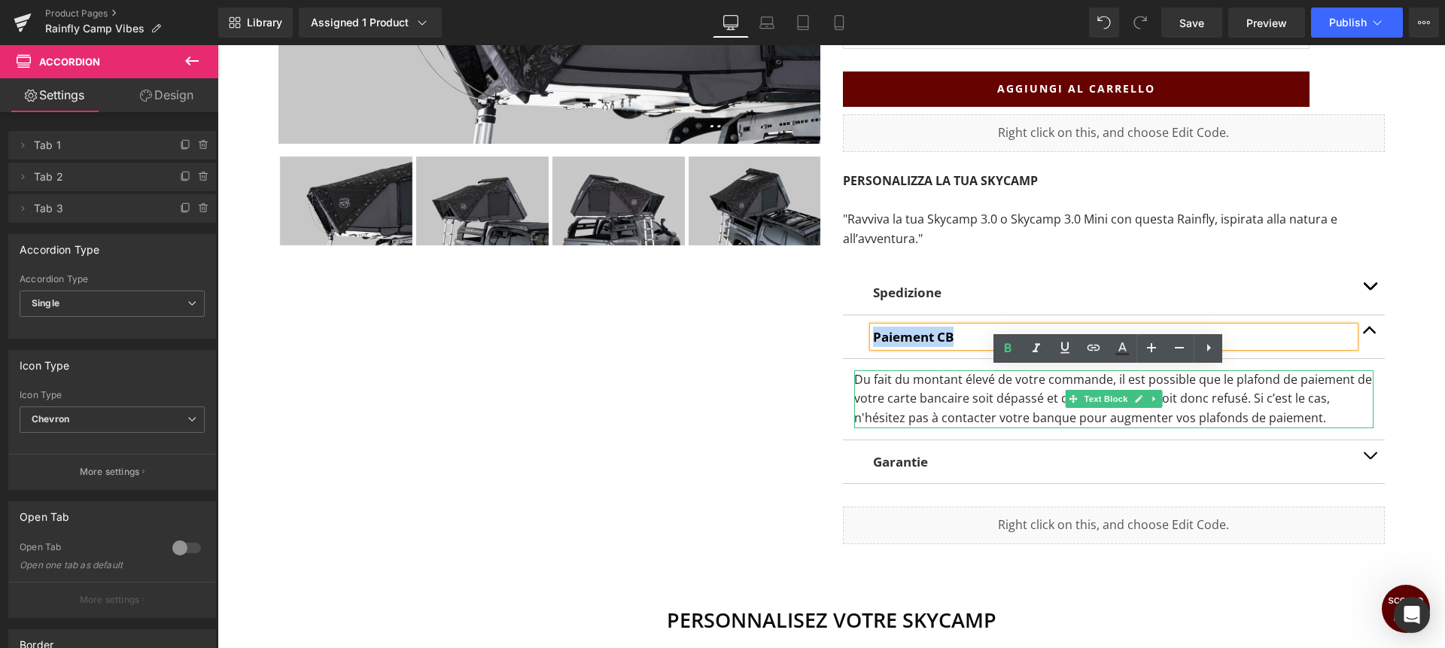
click at [911, 381] on p "Du fait du montant élevé de votre commande, il est possible que le plafond de p…" at bounding box center [1113, 399] width 519 height 58
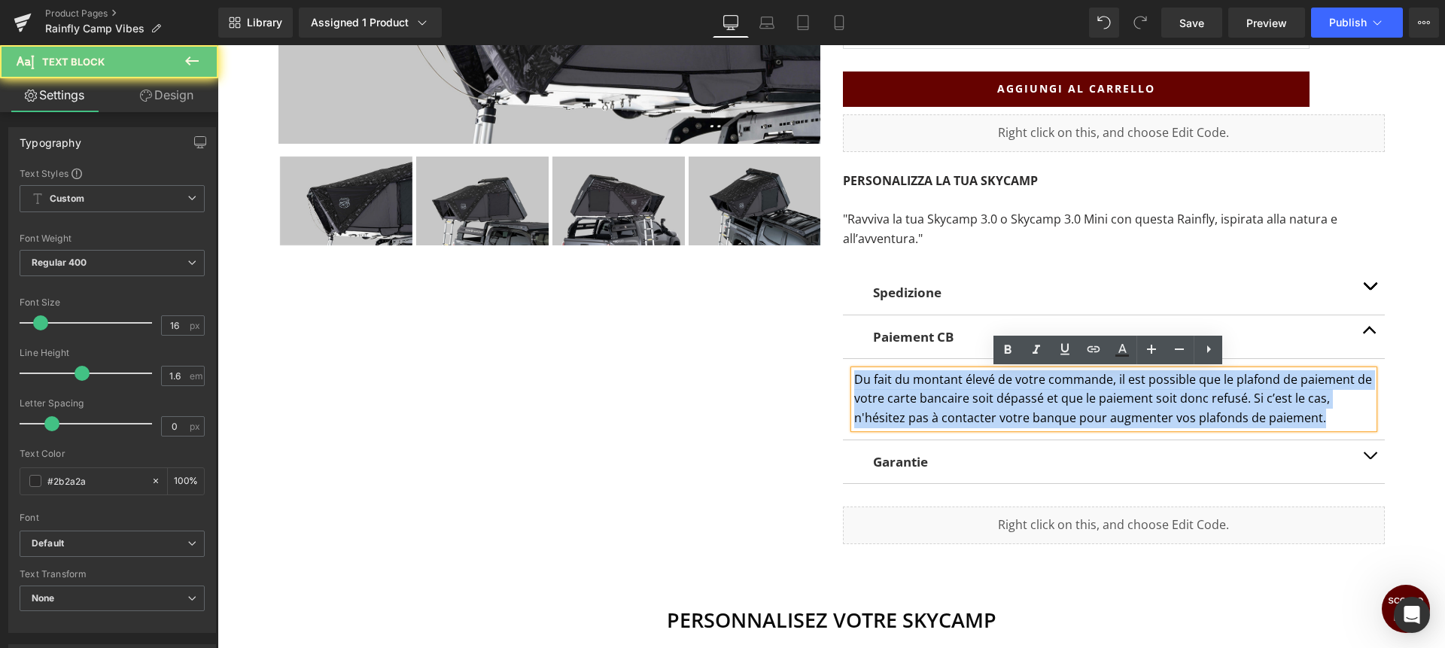
click at [911, 381] on p "Du fait du montant élevé de votre commande, il est possible que le plafond de p…" at bounding box center [1113, 399] width 519 height 58
copy p "Du fait du montant élevé de votre commande, il est possible que le plafond de p…"
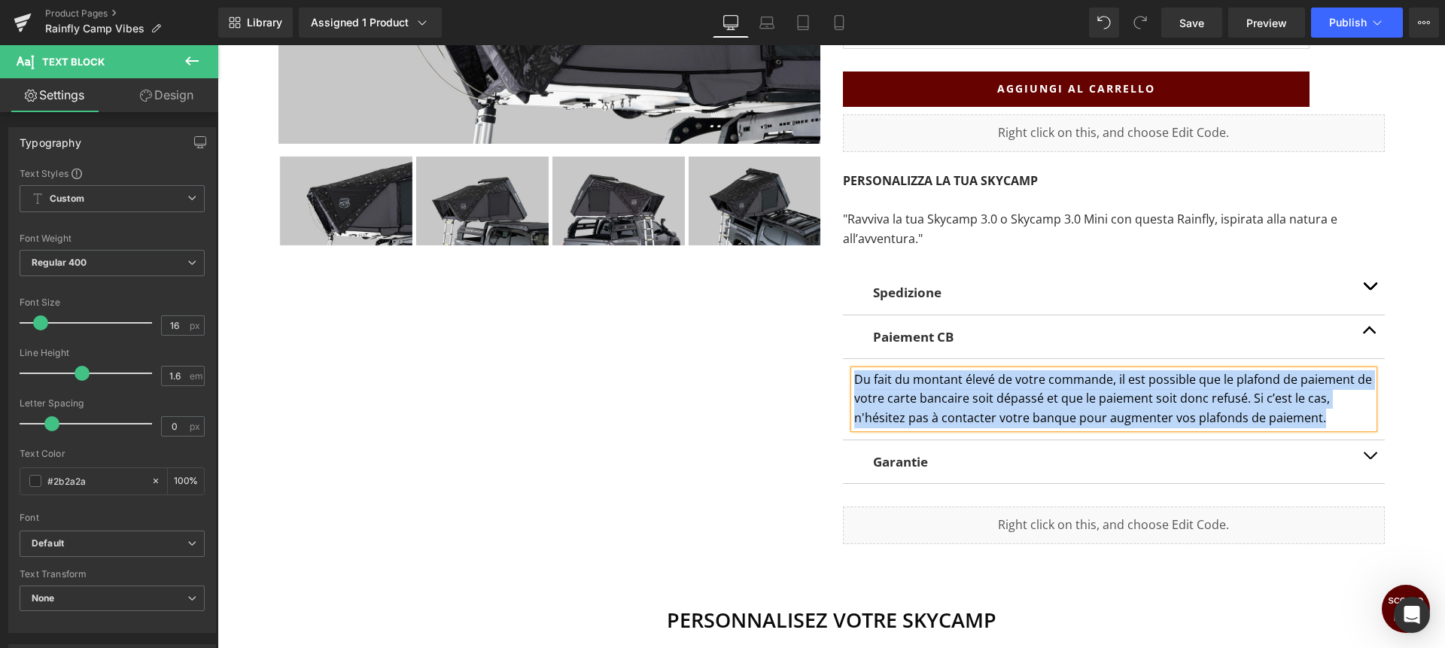
paste div
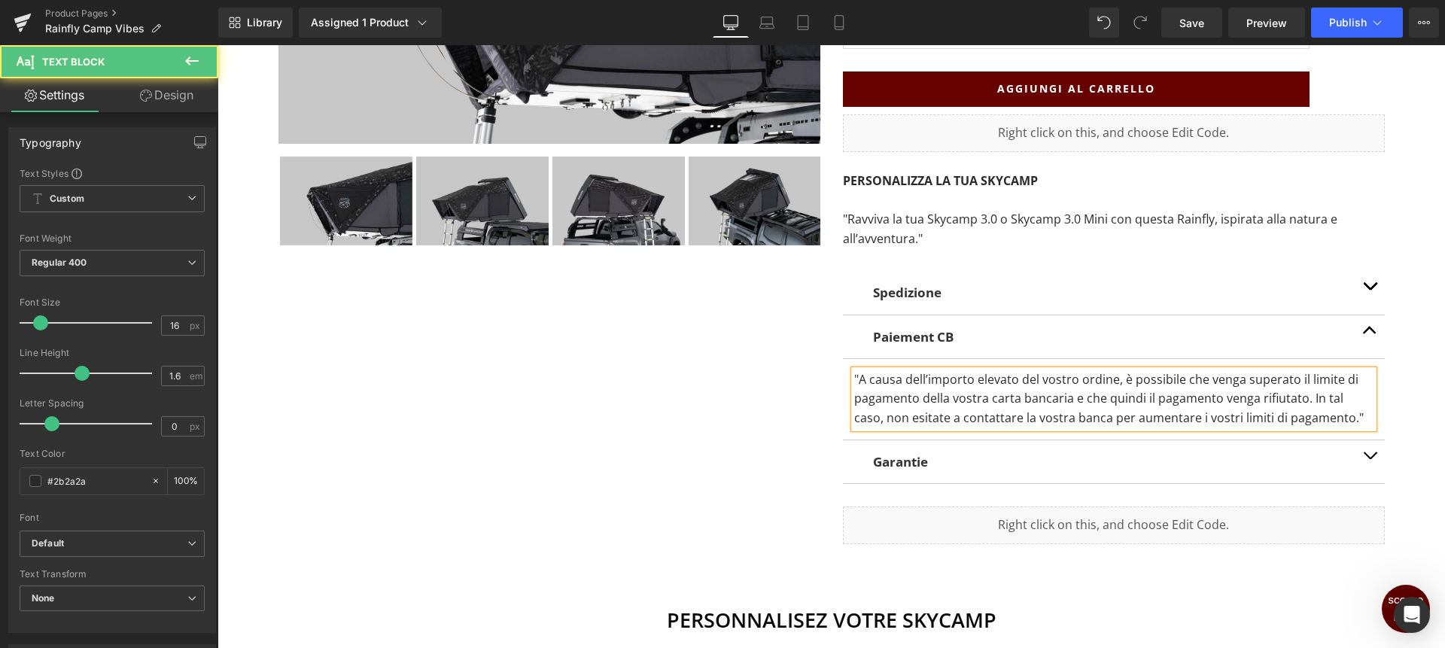
click at [1030, 380] on p ""A causa dell’importo elevato del vostro ordine, è possibile che venga superato…" at bounding box center [1113, 399] width 519 height 58
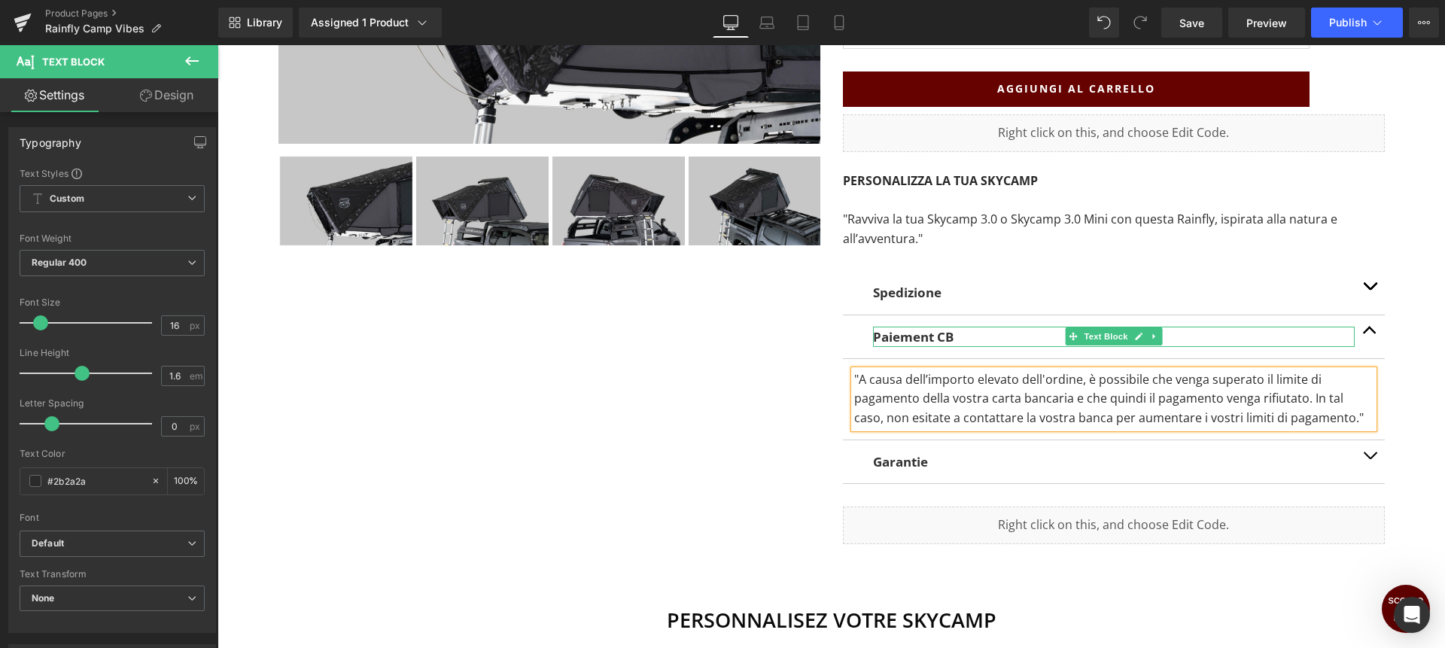
click at [931, 336] on strong "Paiement CB" at bounding box center [913, 336] width 81 height 17
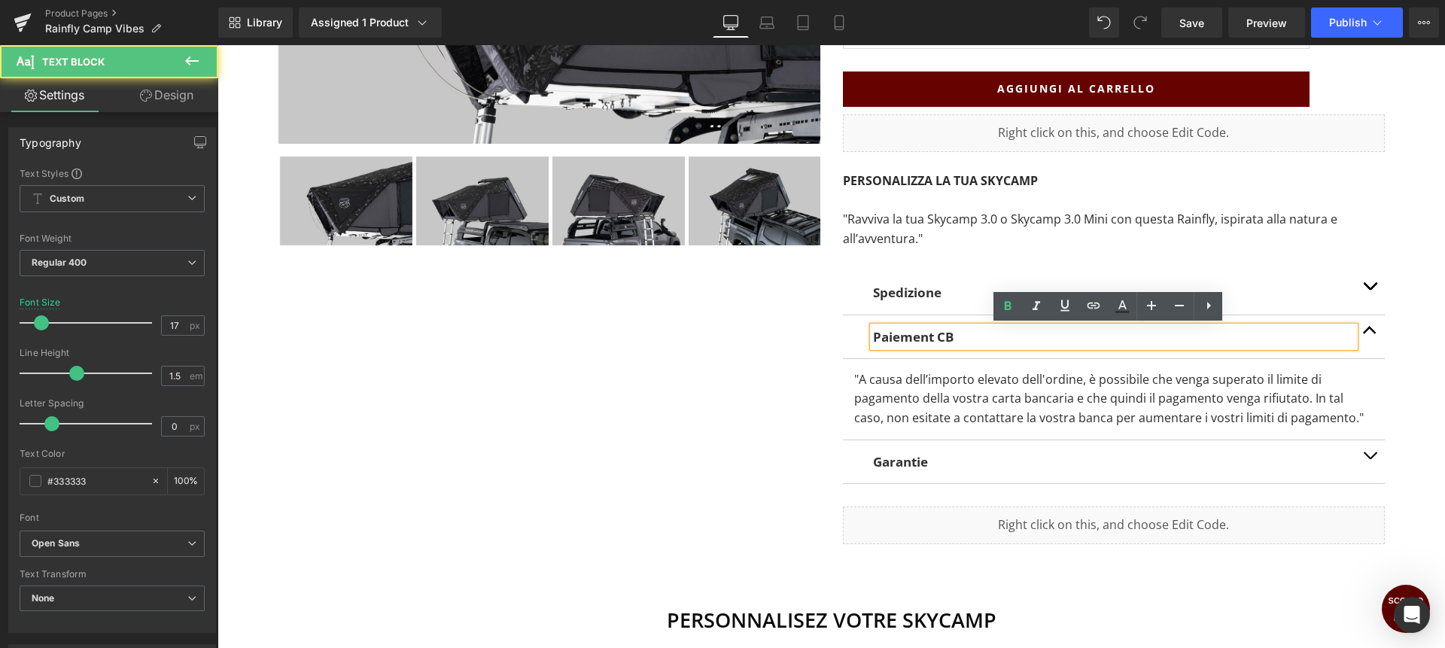
click at [950, 336] on p "Paiement CB" at bounding box center [1114, 337] width 482 height 20
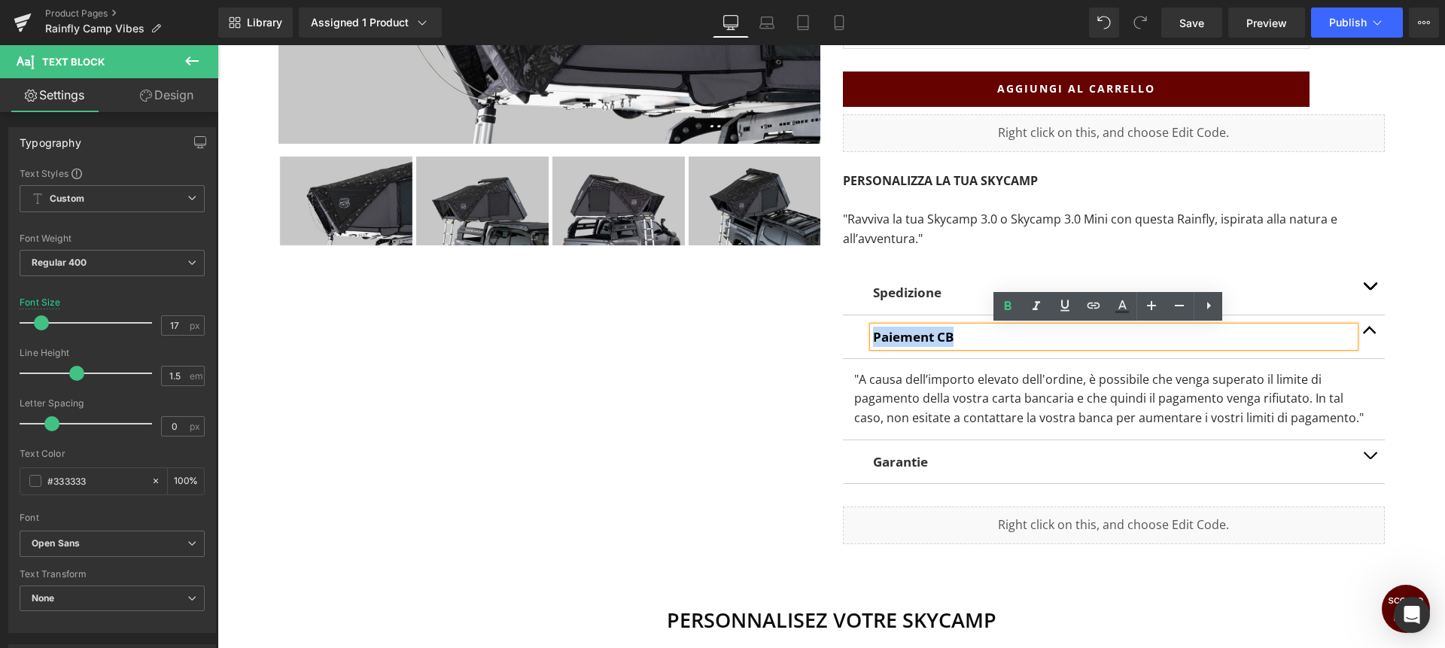
copy strong "Paiement CB"
paste div
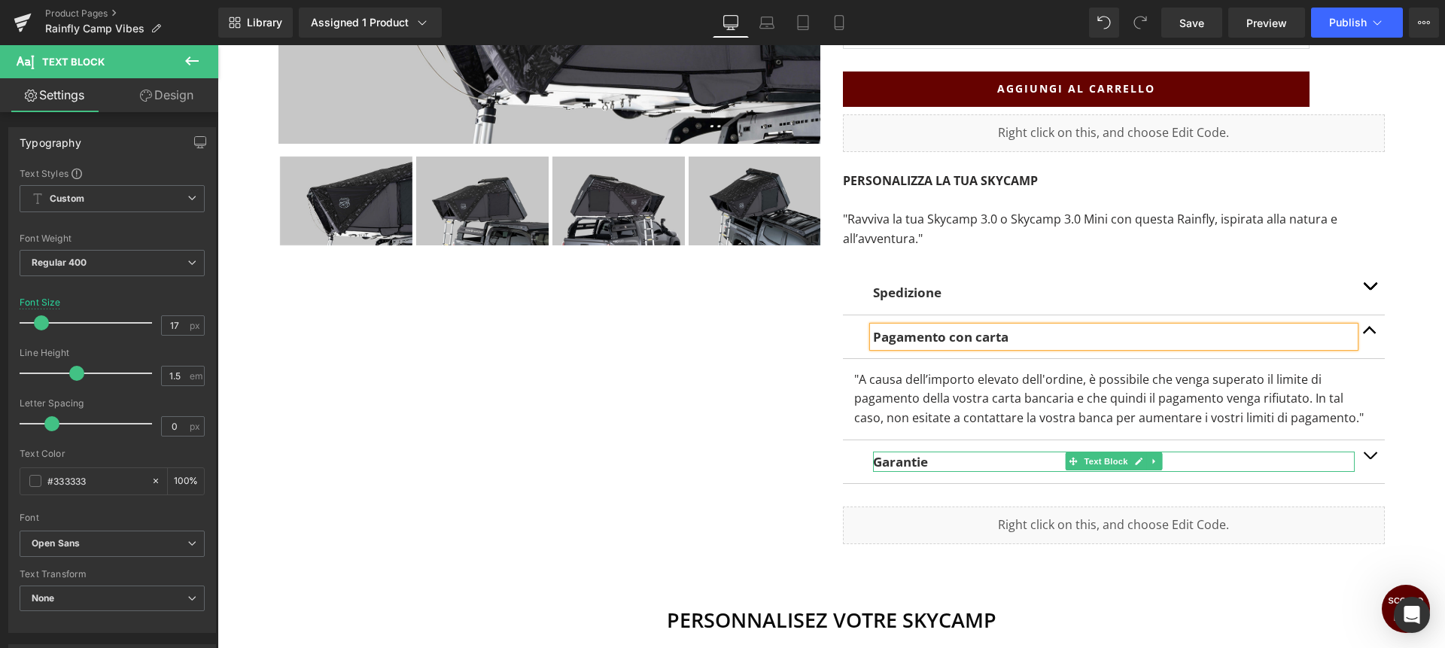
click at [920, 463] on strong "Garantie" at bounding box center [900, 461] width 55 height 17
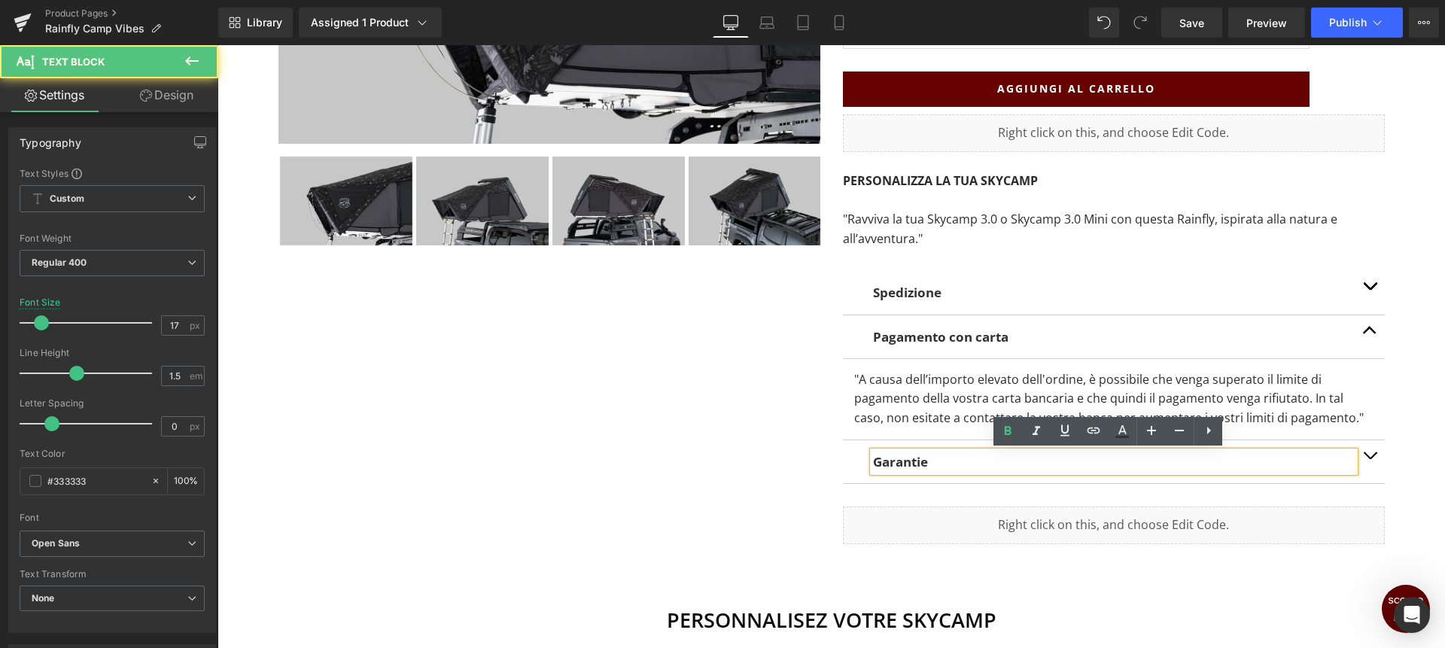
click at [927, 462] on p "Garantie" at bounding box center [1114, 462] width 482 height 20
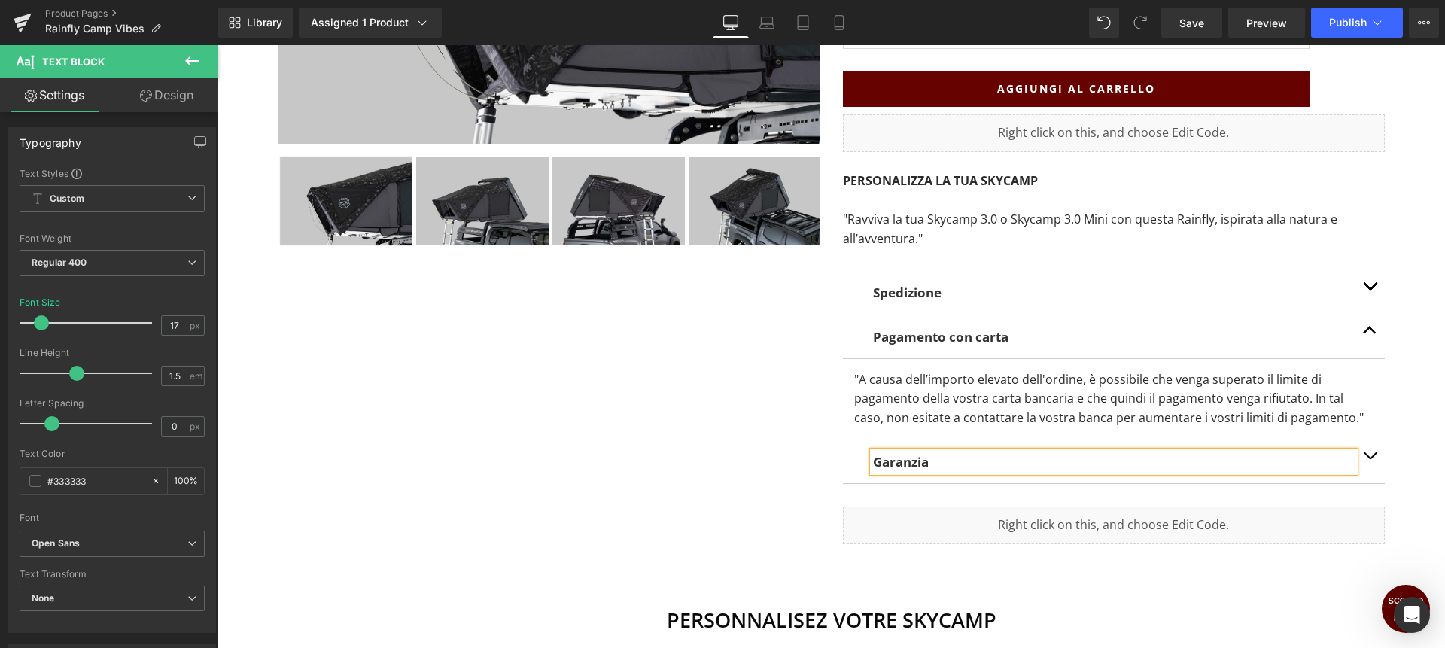
click at [1370, 459] on span "button" at bounding box center [1370, 459] width 0 height 0
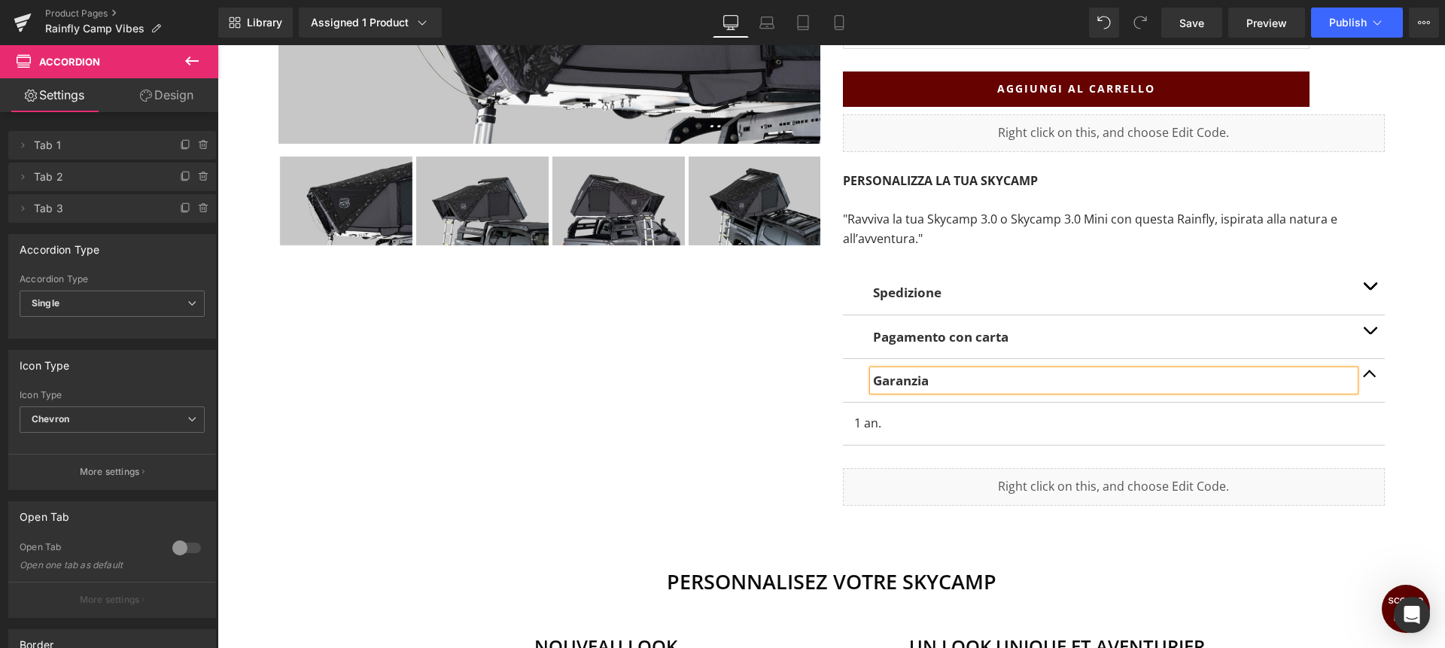
click at [881, 421] on p "1 an." at bounding box center [1113, 424] width 519 height 20
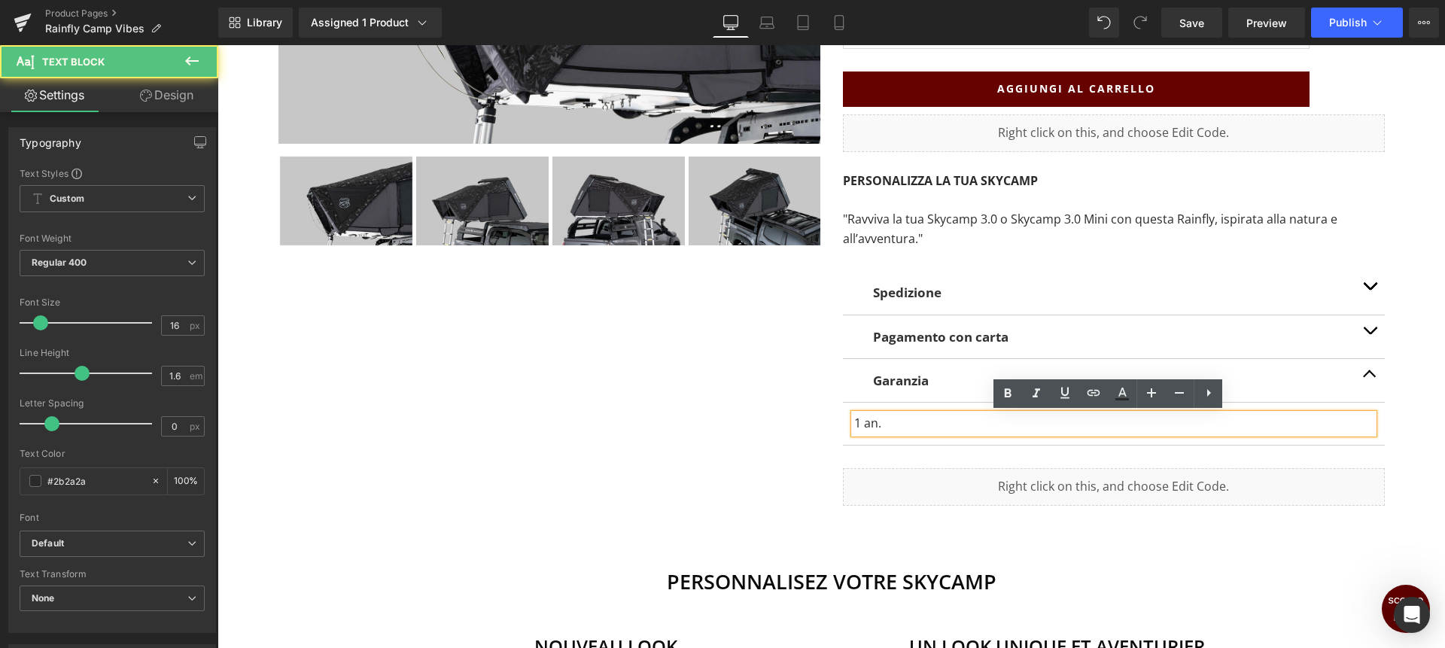
click at [881, 421] on p "1 an." at bounding box center [1113, 424] width 519 height 20
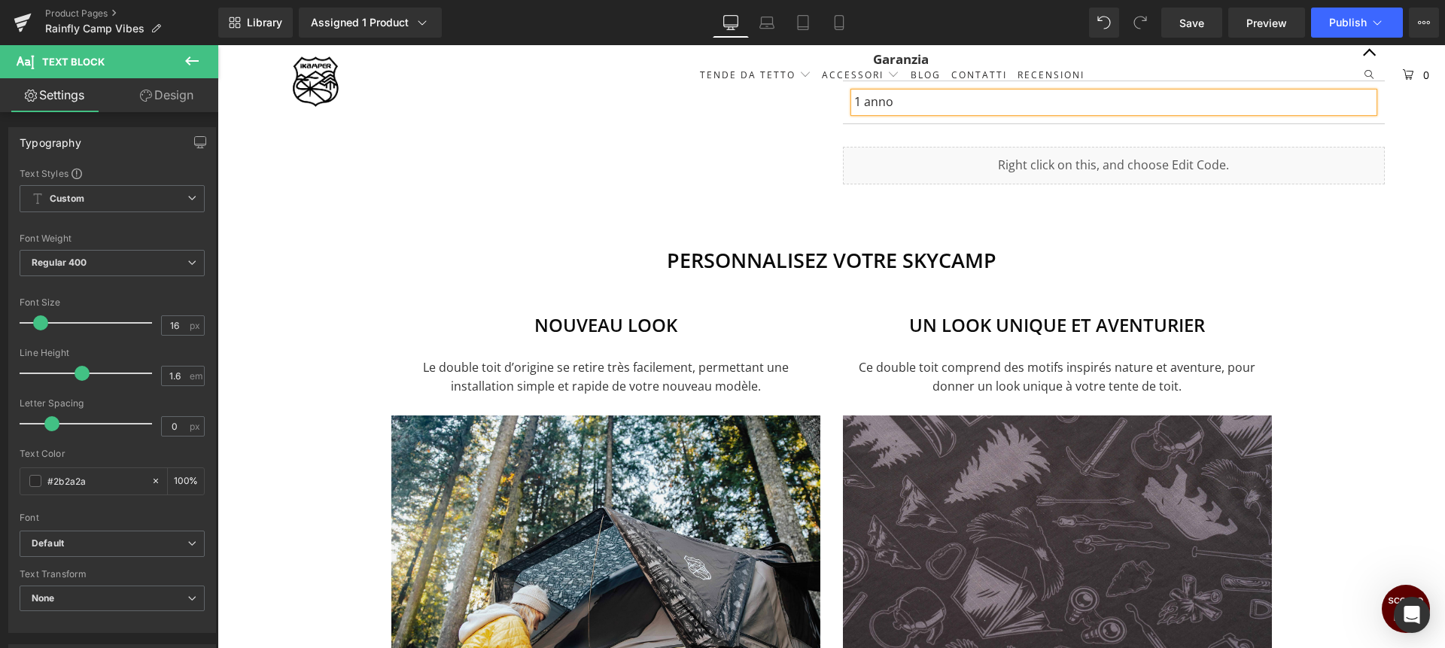
scroll to position [844, 0]
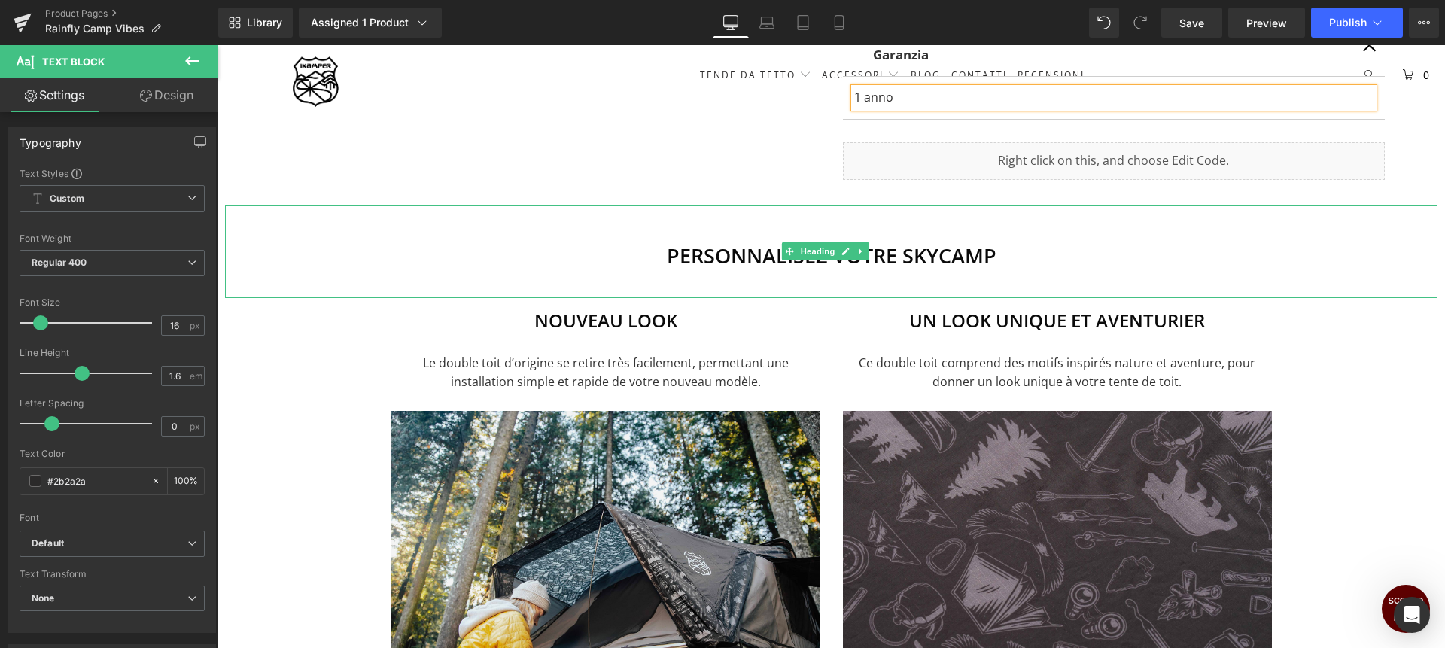
click at [714, 248] on h2 "PERSONNALISEZ VOTRE SKYCAMP" at bounding box center [831, 256] width 1213 height 31
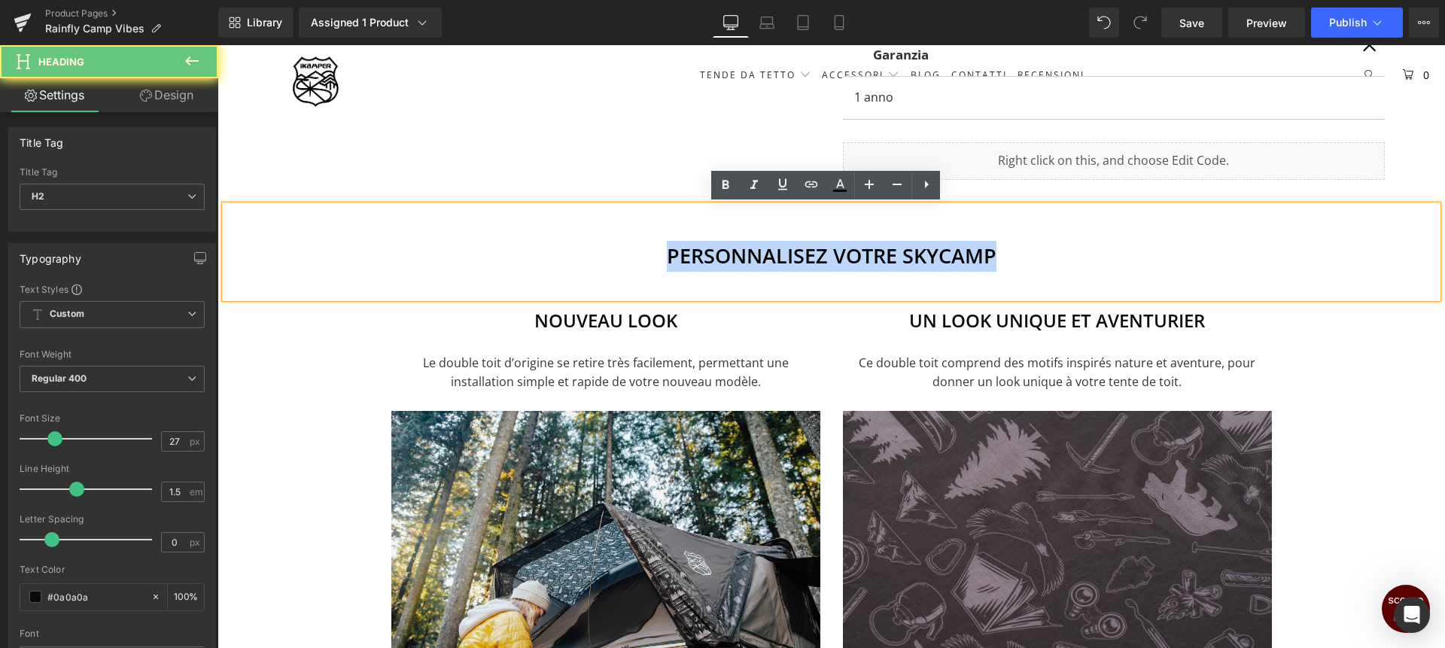
click at [714, 248] on h2 "PERSONNALISEZ VOTRE SKYCAMP" at bounding box center [831, 256] width 1213 height 31
click at [793, 248] on h2 "PERSONNALISEZ VOTRE SKYCAMP" at bounding box center [831, 256] width 1213 height 31
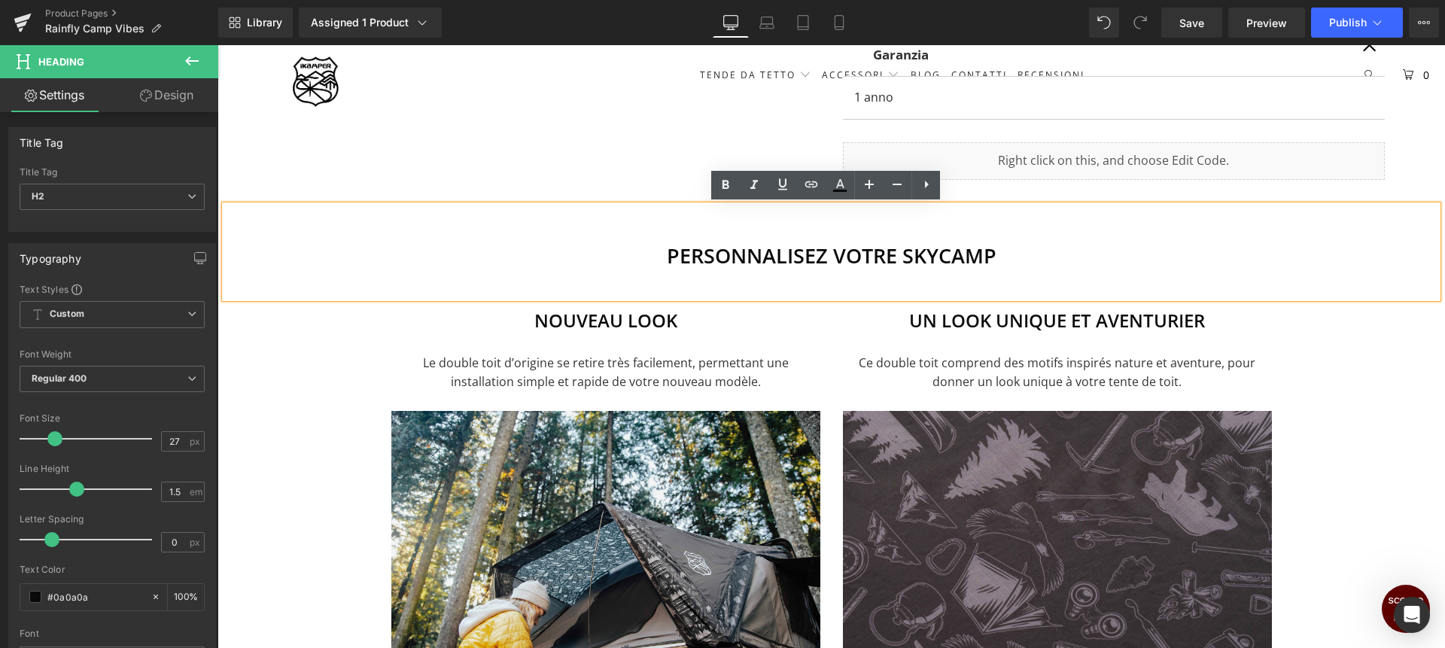
click at [742, 256] on h2 "PERSONNALISEZ VOTRE SKYCAMP" at bounding box center [831, 256] width 1213 height 31
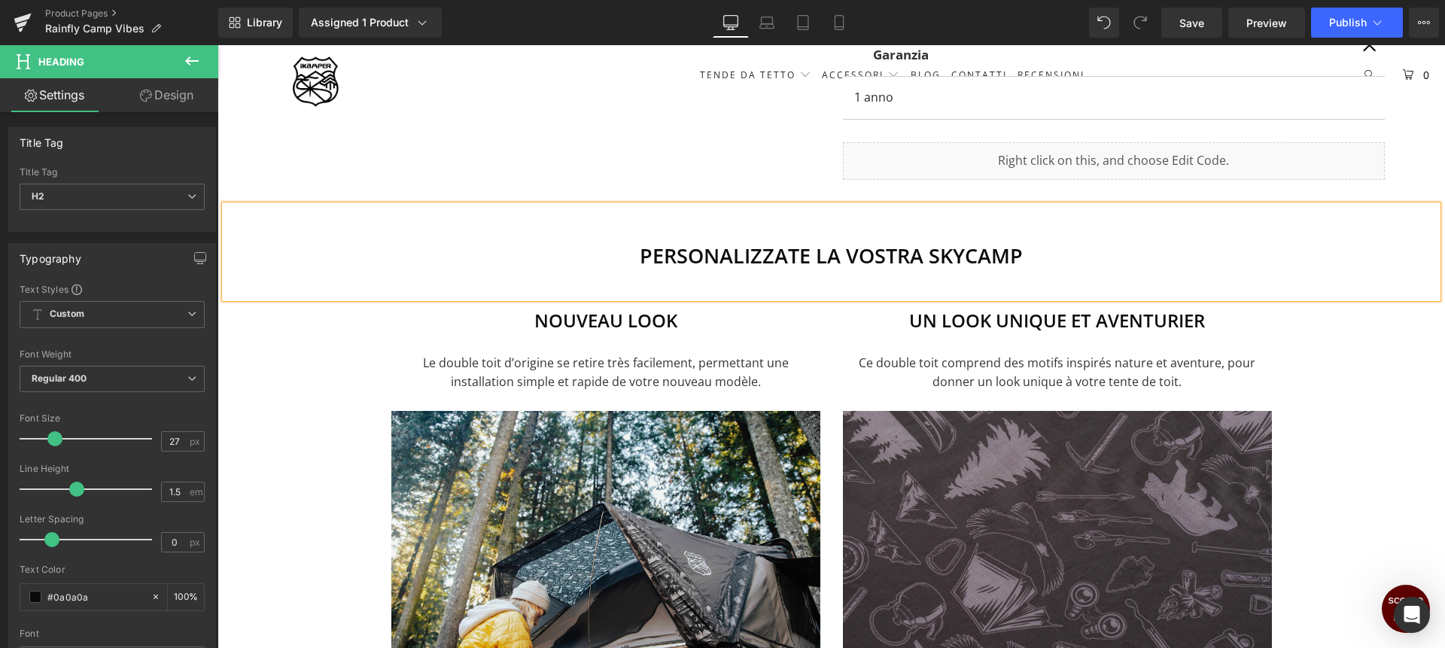
scroll to position [951, 0]
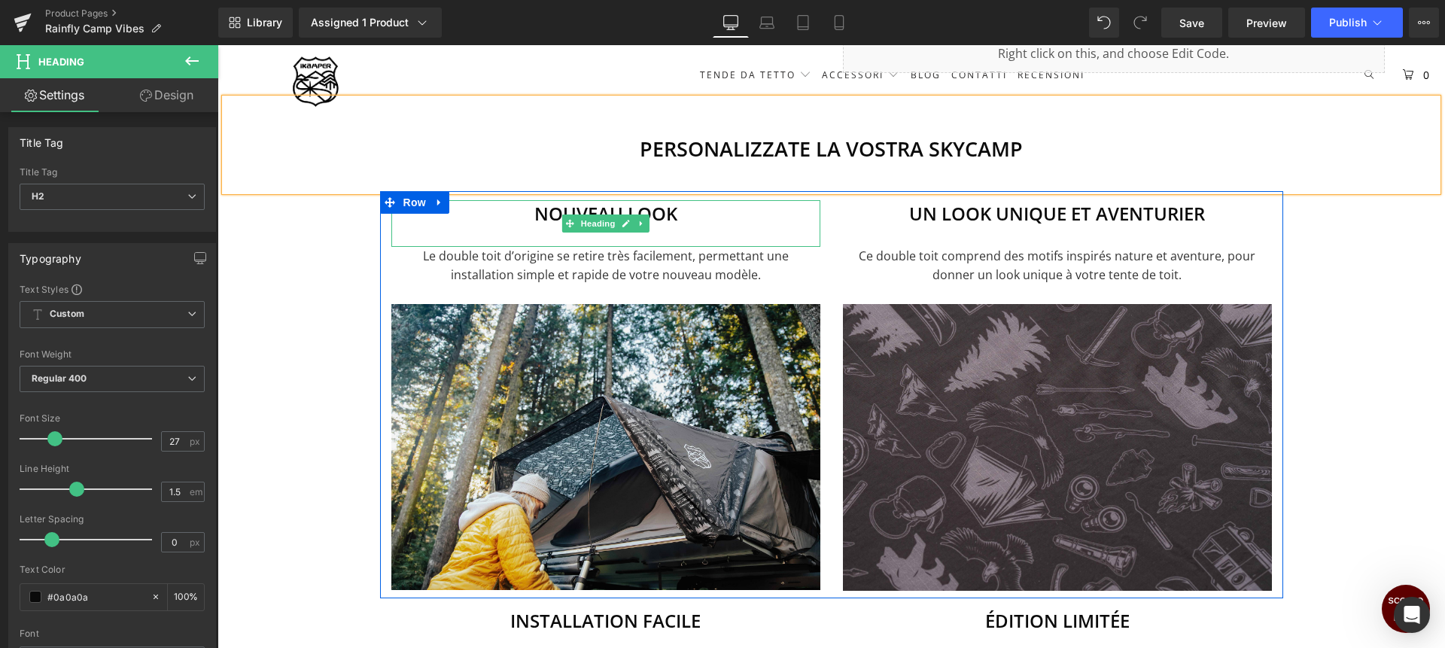
click at [546, 215] on h3 "Nouveau look" at bounding box center [605, 213] width 429 height 27
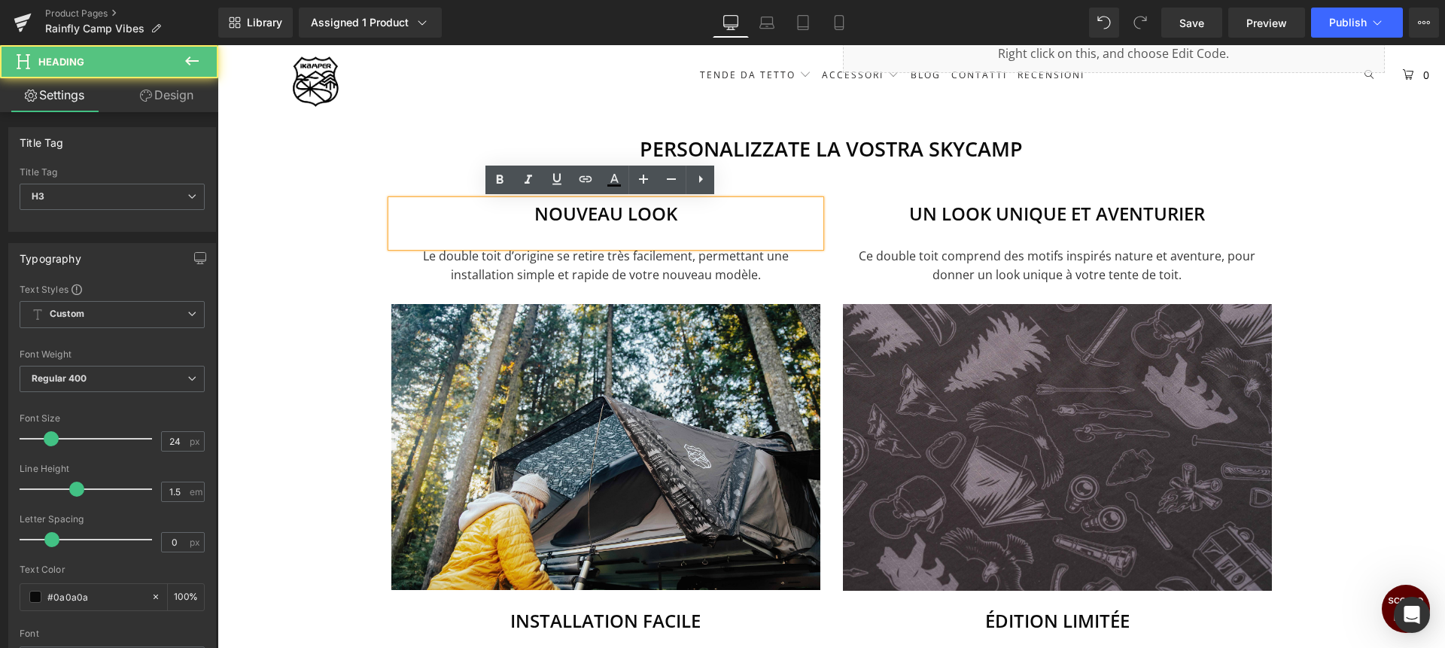
click at [546, 214] on h3 "Nouveau look" at bounding box center [605, 213] width 429 height 27
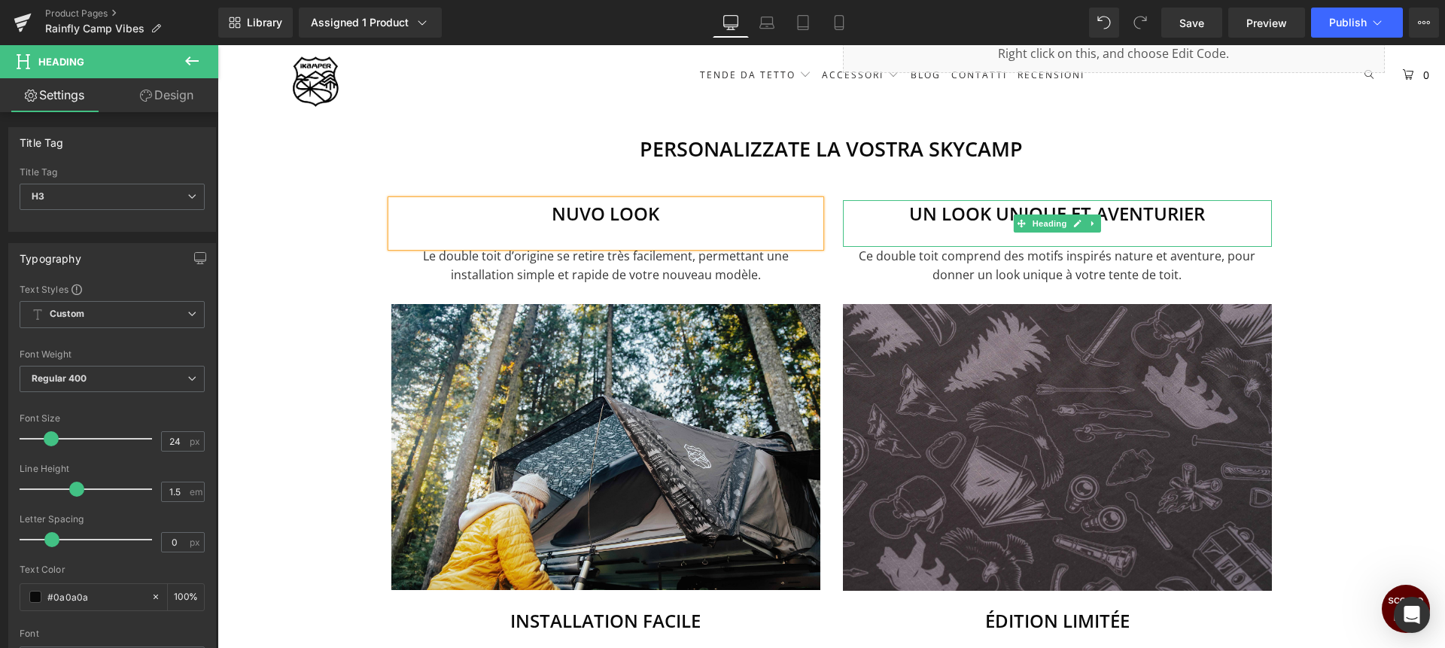
click at [1132, 215] on h3 "Un look unique et aventurier" at bounding box center [1057, 213] width 429 height 27
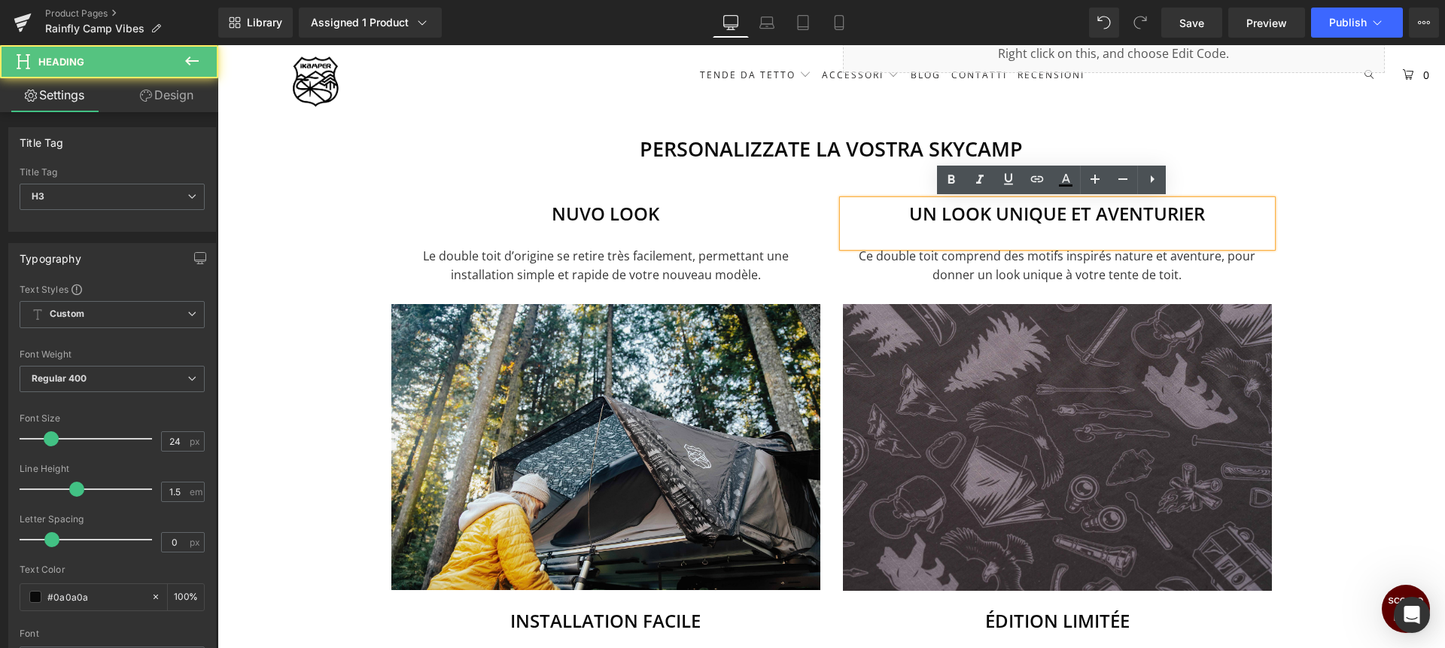
click at [1025, 217] on h3 "Un look unique et aventurier" at bounding box center [1057, 213] width 429 height 27
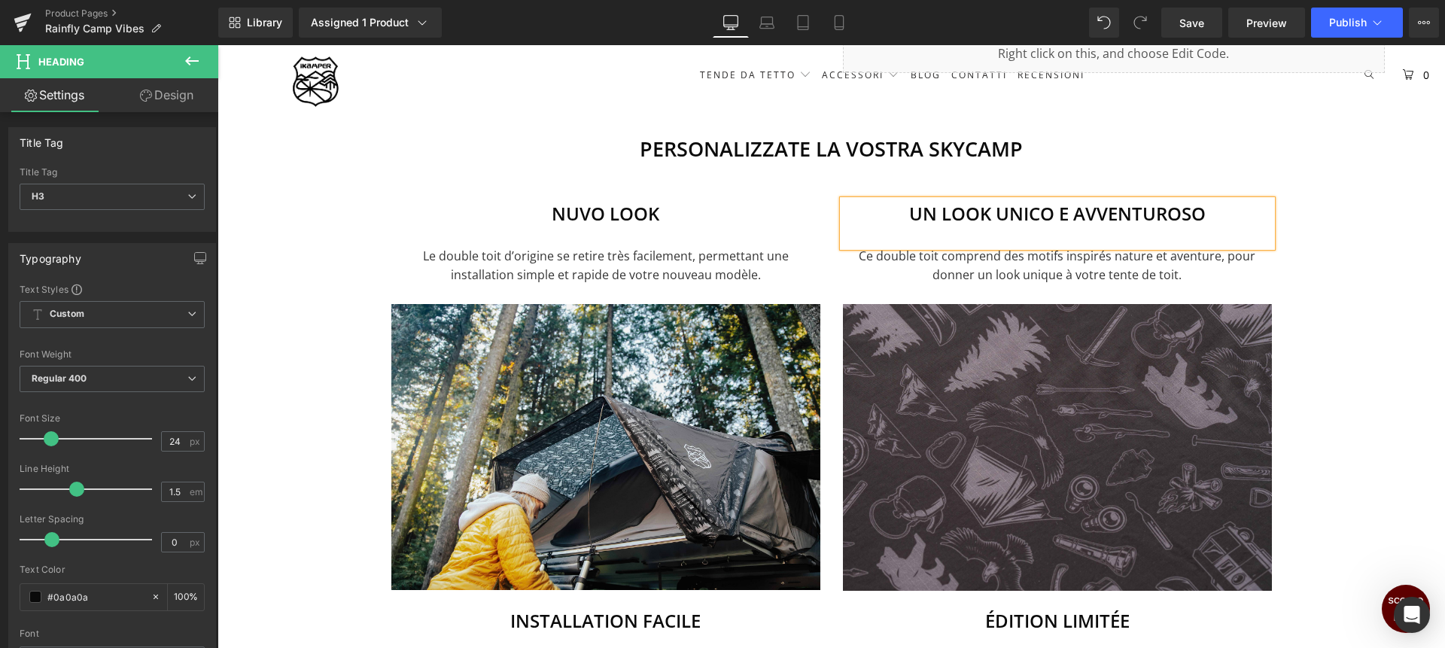
click at [747, 257] on p "Le double toit d’origine se retire très facilement, permettant une installation…" at bounding box center [605, 266] width 429 height 38
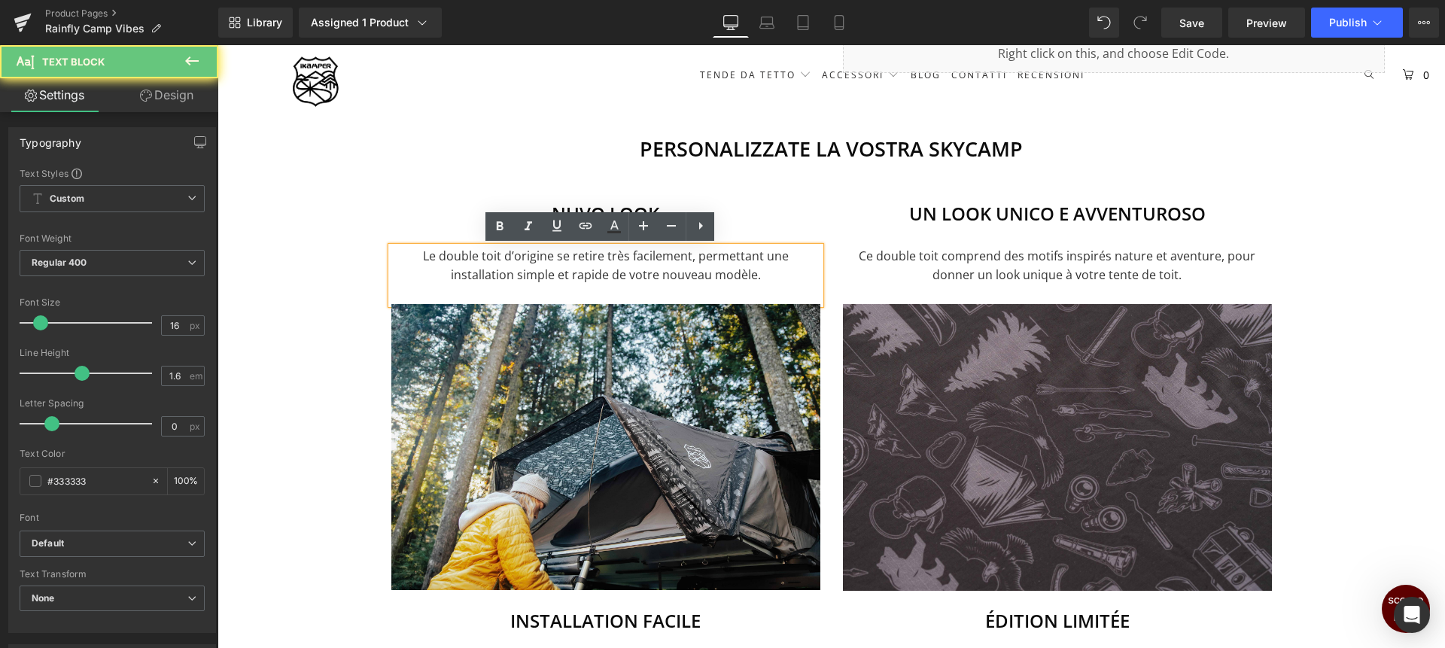
click at [747, 257] on p "Le double toit d’origine se retire très facilement, permettant une installation…" at bounding box center [605, 266] width 429 height 38
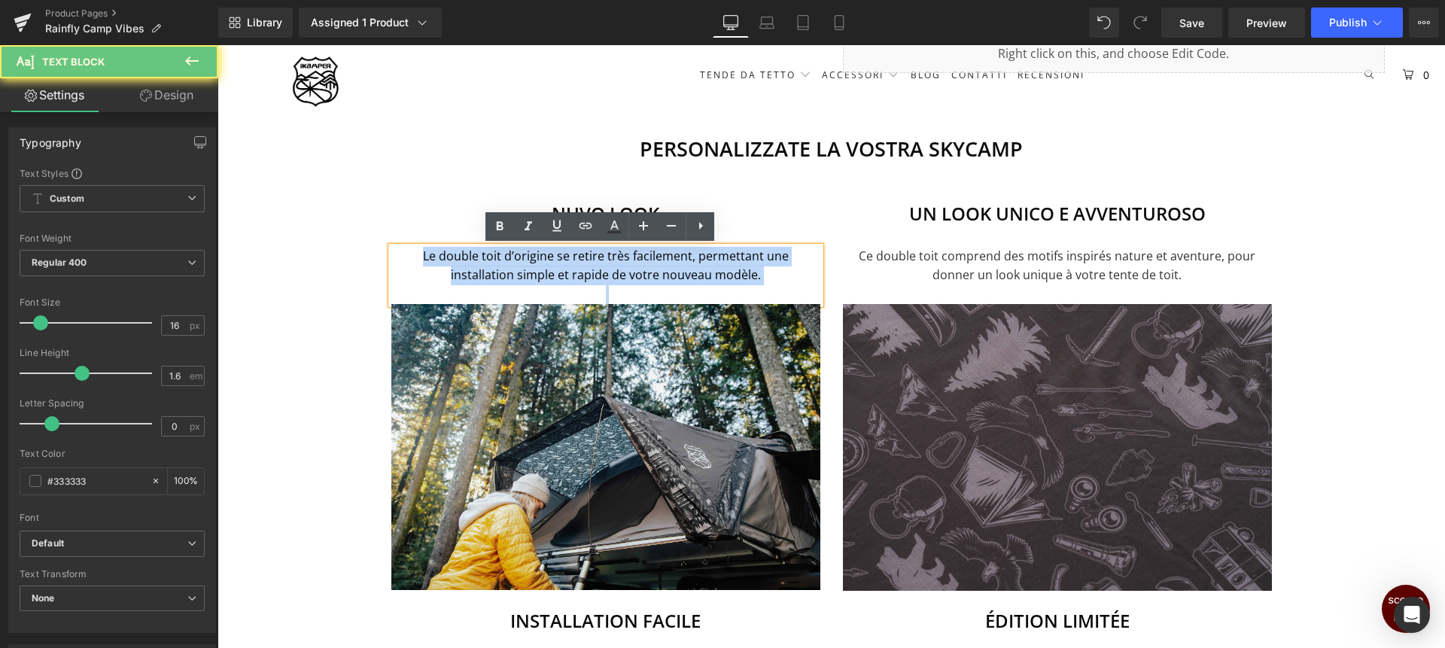
click at [747, 257] on p "Le double toit d’origine se retire très facilement, permettant une installation…" at bounding box center [605, 266] width 429 height 38
copy p "Le double toit d’origine se retire très facilement, permettant une installation…"
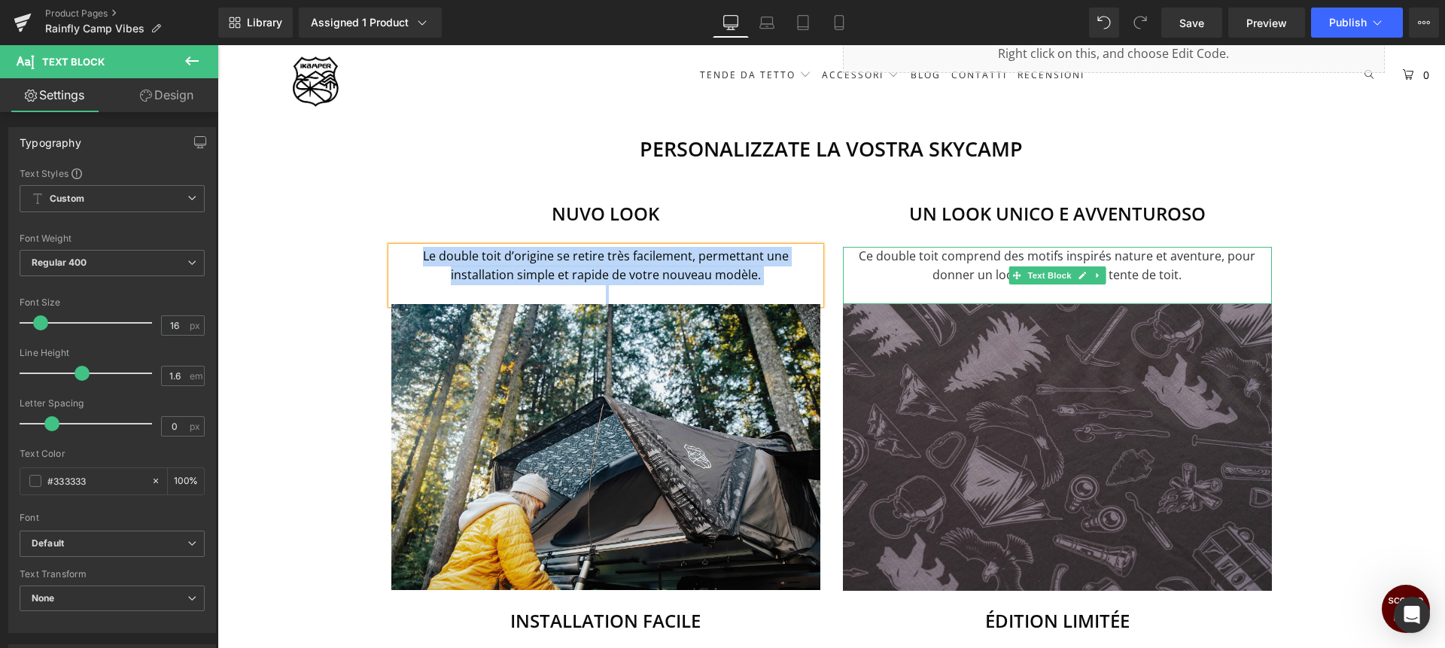
click at [939, 257] on p "Ce double toit comprend des motifs inspirés nature et aventure, pour donner un …" at bounding box center [1057, 266] width 429 height 38
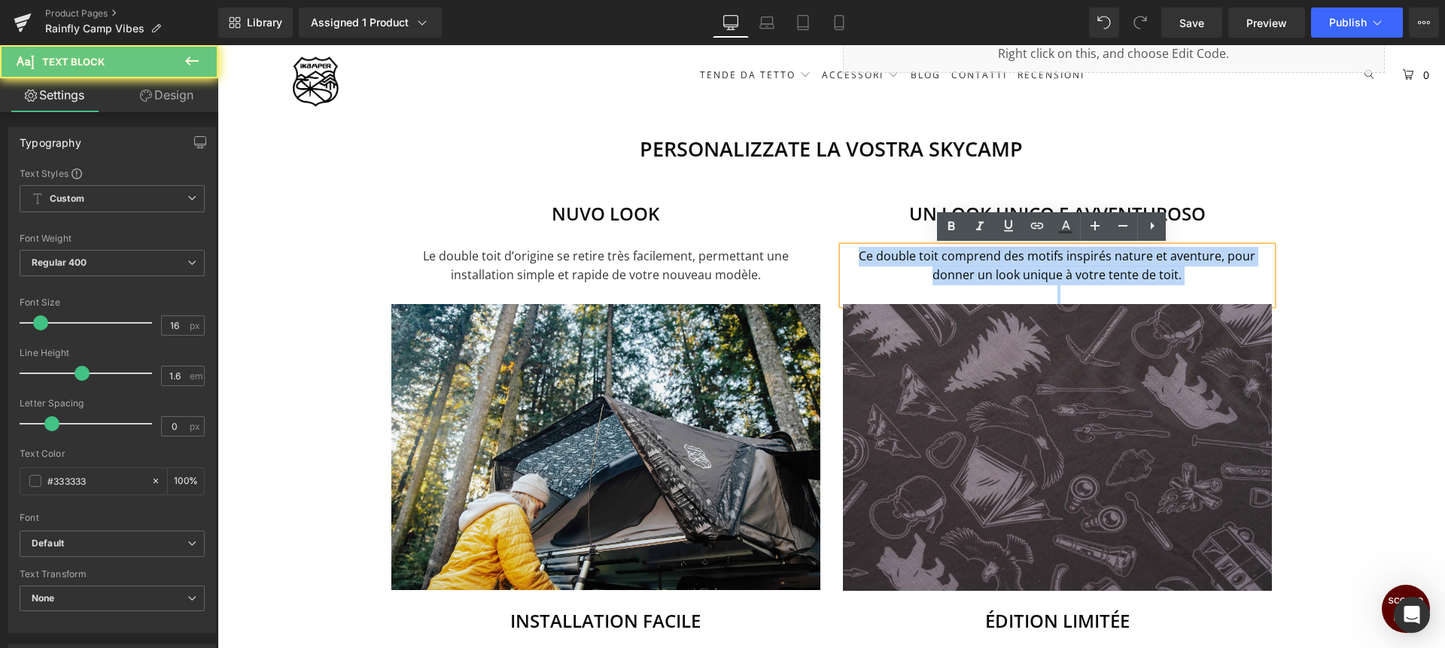
click at [939, 257] on p "Ce double toit comprend des motifs inspirés nature et aventure, pour donner un …" at bounding box center [1057, 266] width 429 height 38
copy p "Ce double toit comprend des motifs inspirés nature et aventure, pour donner un …"
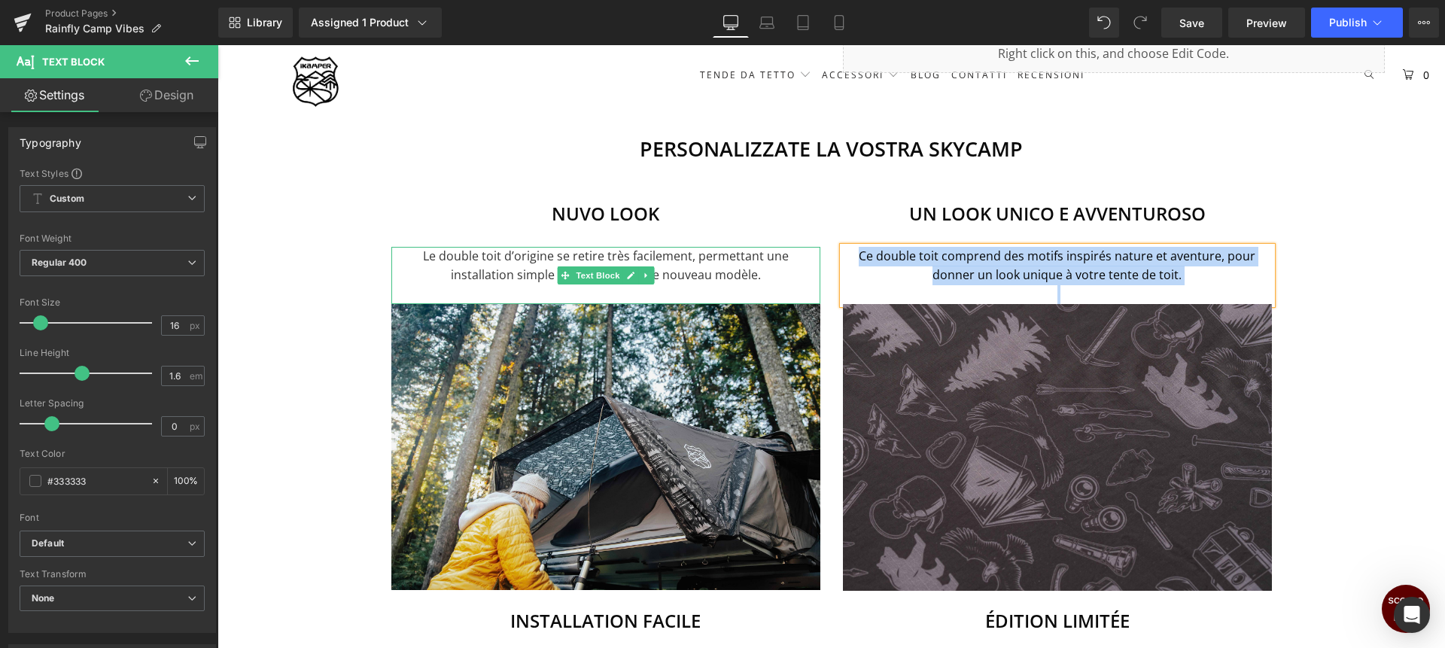
click at [569, 254] on p "Le double toit d’origine se retire très facilement, permettant une installation…" at bounding box center [605, 266] width 429 height 38
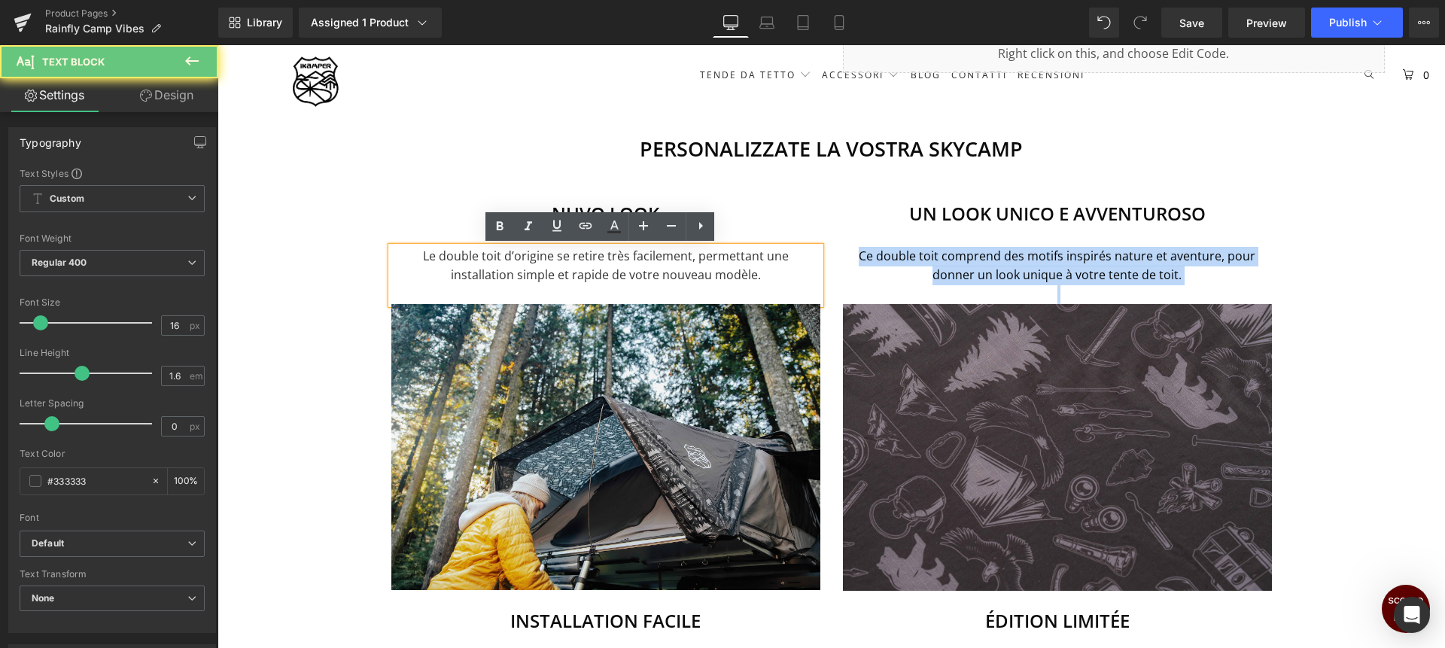
click at [569, 254] on p "Le double toit d’origine se retire très facilement, permettant une installation…" at bounding box center [605, 266] width 429 height 38
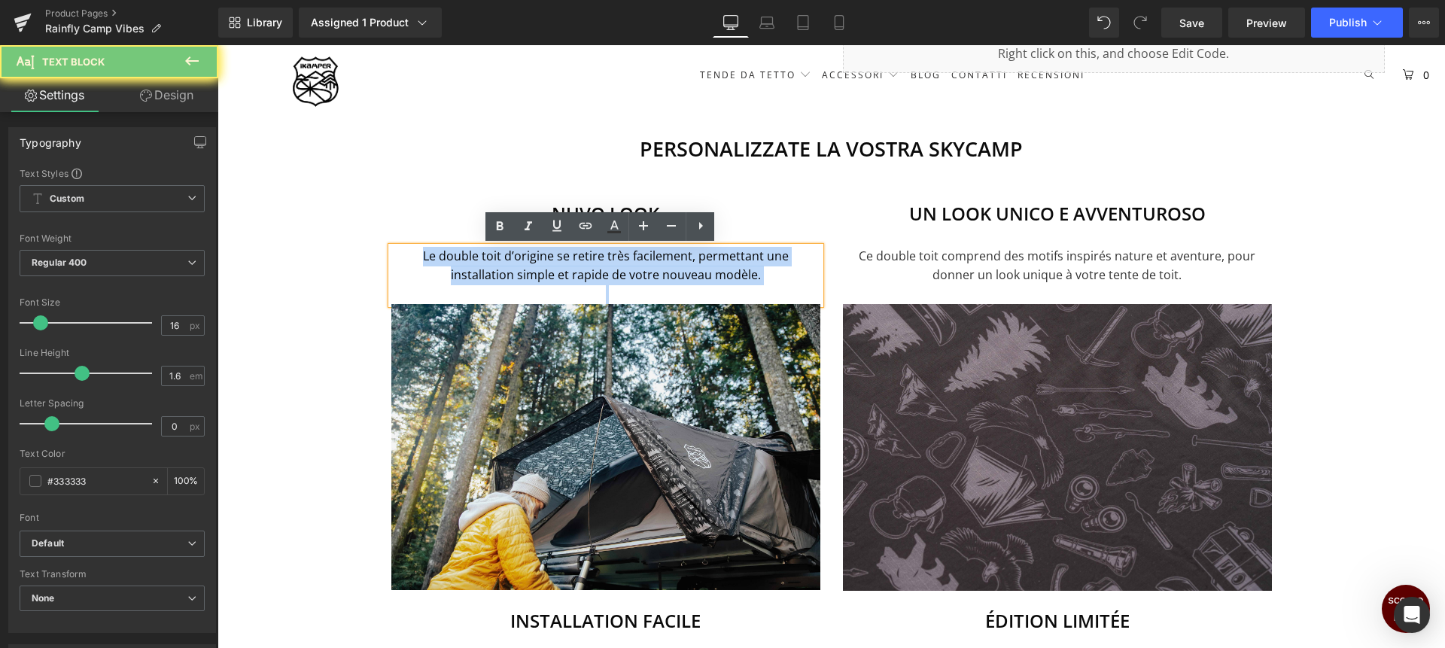
click at [569, 254] on p "Le double toit d’origine se retire très facilement, permettant une installation…" at bounding box center [605, 266] width 429 height 38
paste div
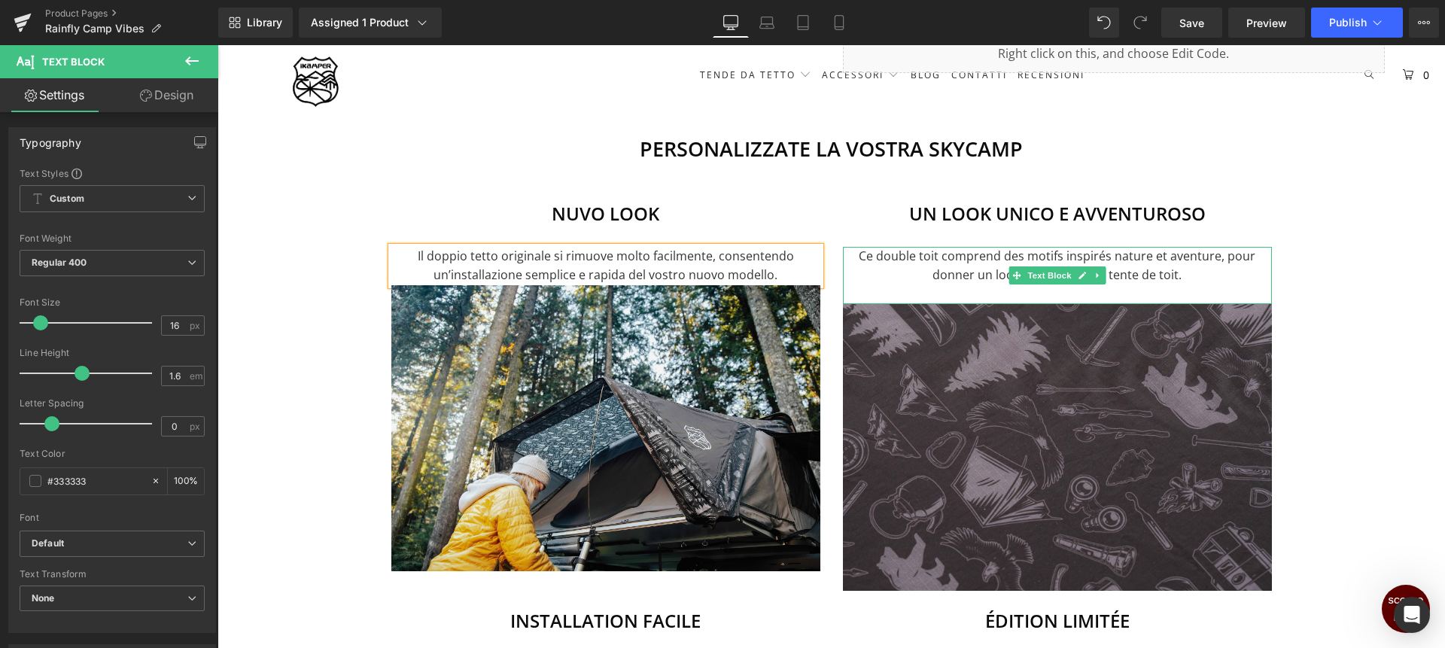
click at [954, 261] on p "Ce double toit comprend des motifs inspirés nature et aventure, pour donner un …" at bounding box center [1057, 266] width 429 height 38
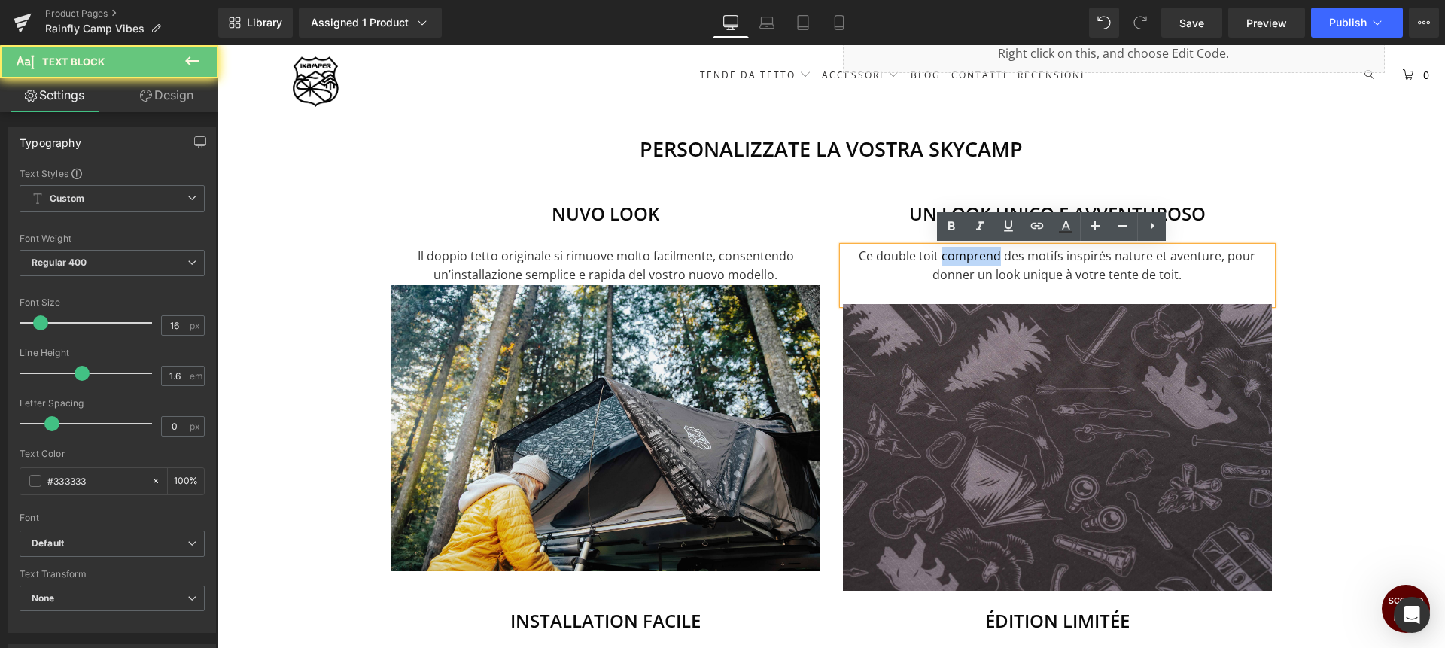
click at [954, 261] on p "Ce double toit comprend des motifs inspirés nature et aventure, pour donner un …" at bounding box center [1057, 266] width 429 height 38
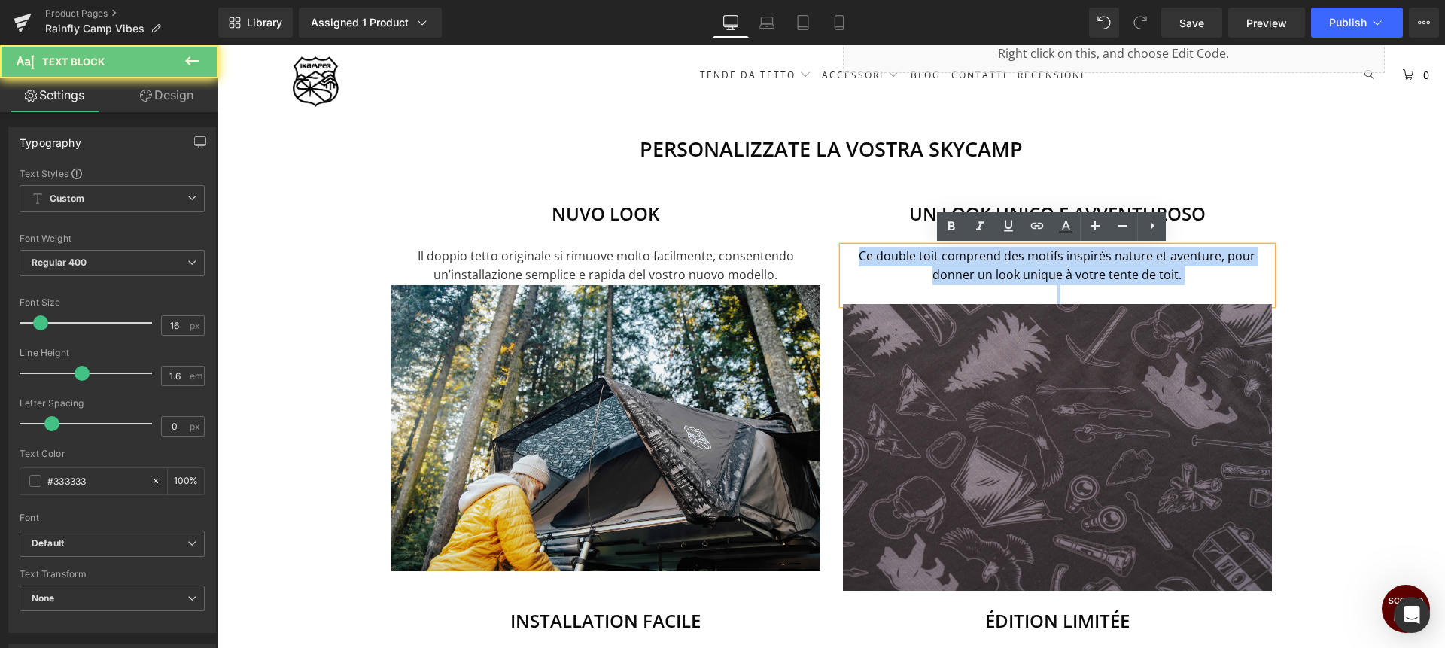
click at [954, 261] on p "Ce double toit comprend des motifs inspirés nature et aventure, pour donner un …" at bounding box center [1057, 266] width 429 height 38
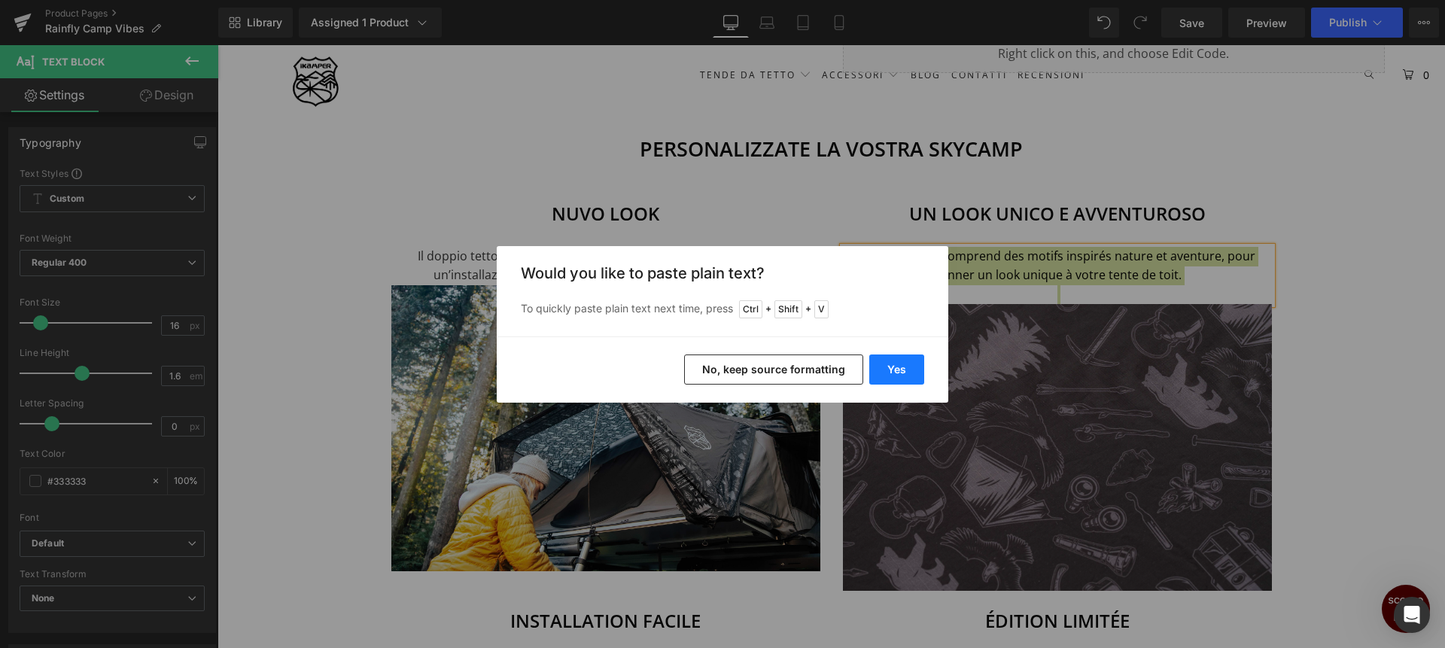
click at [895, 366] on button "Yes" at bounding box center [896, 369] width 55 height 30
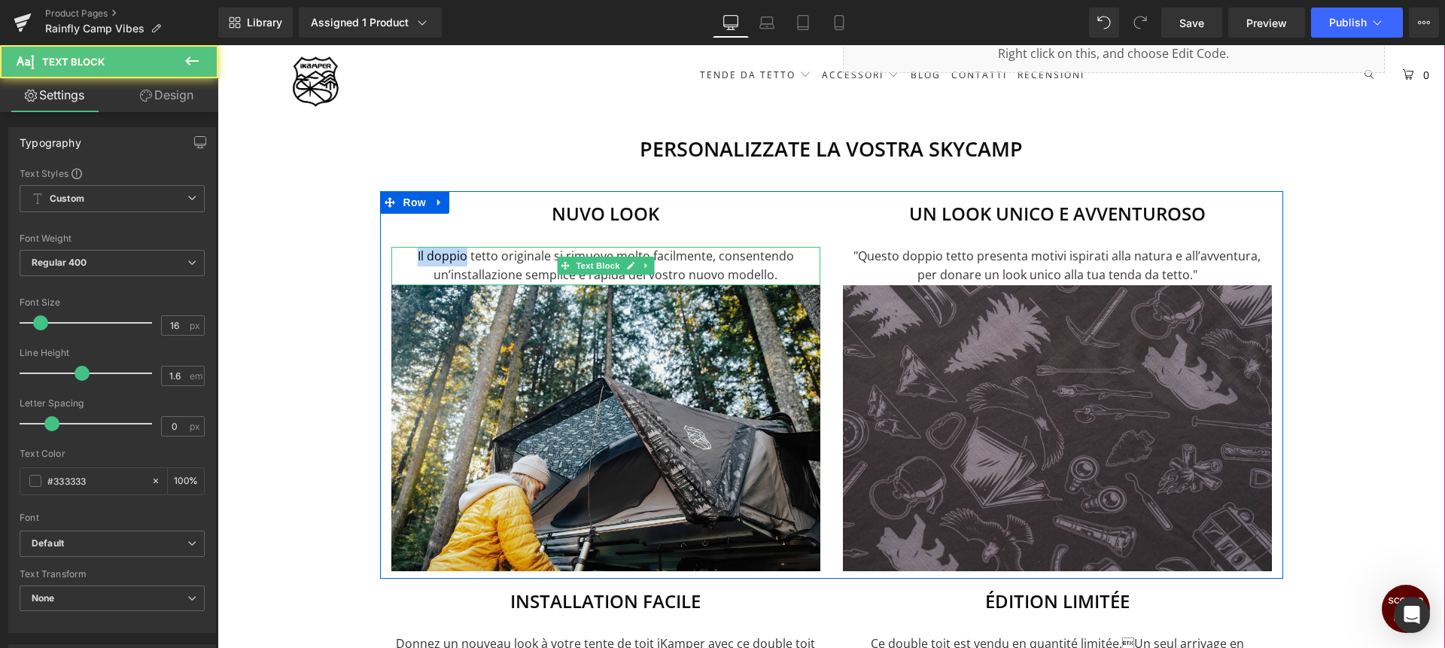
drag, startPoint x: 464, startPoint y: 258, endPoint x: 412, endPoint y: 252, distance: 51.5
click at [412, 252] on p "Il doppio tetto originale si rimuove molto facilmente, consentendo un’installaz…" at bounding box center [605, 266] width 429 height 38
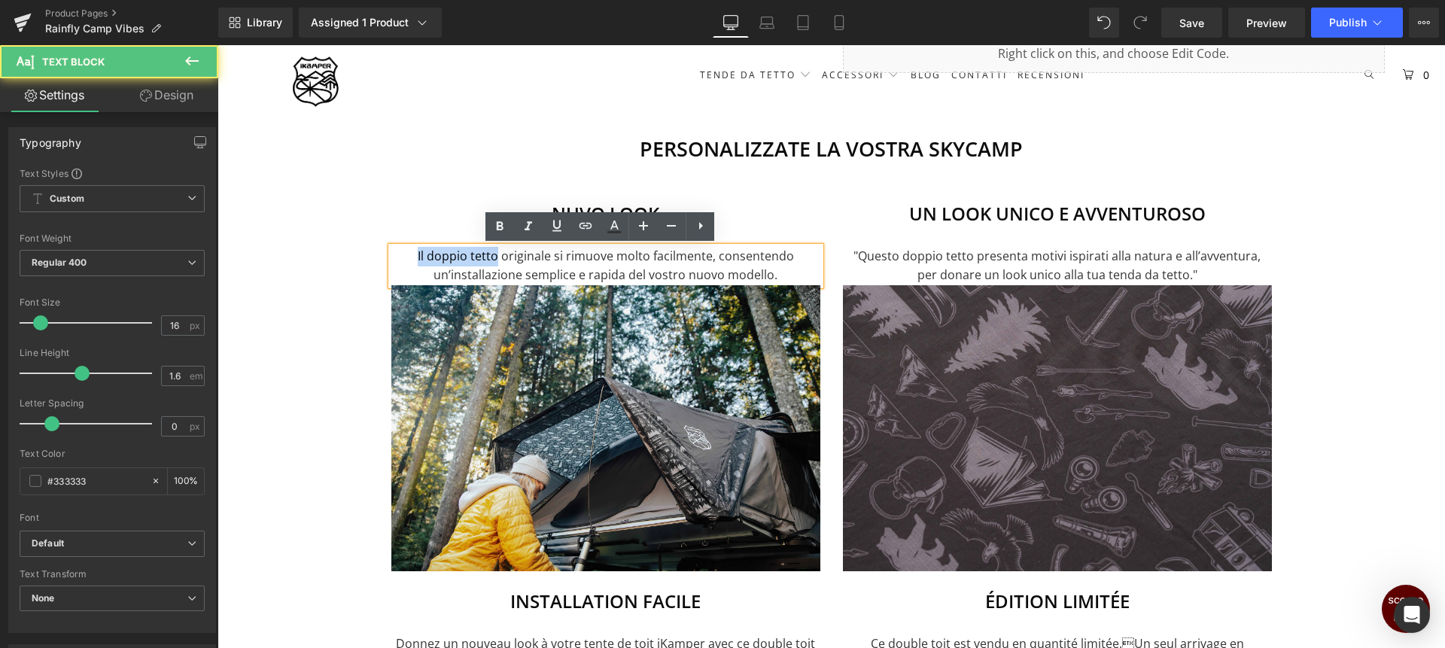
drag, startPoint x: 491, startPoint y: 257, endPoint x: 414, endPoint y: 264, distance: 77.8
click at [414, 264] on p "Il doppio tetto originale si rimuove molto facilmente, consentendo un’installaz…" at bounding box center [605, 266] width 429 height 38
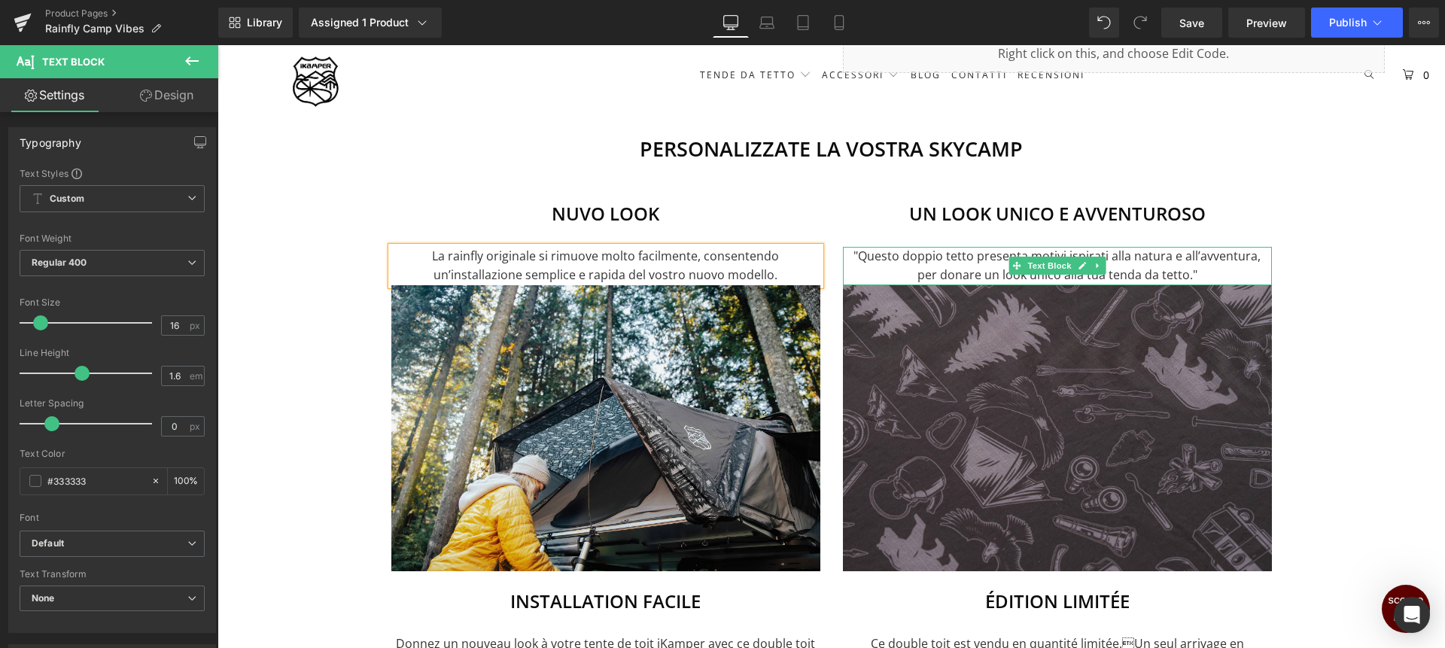
click at [880, 260] on p ""Questo doppio tetto presenta motivi ispirati alla natura e all’avventura, per …" at bounding box center [1057, 266] width 429 height 38
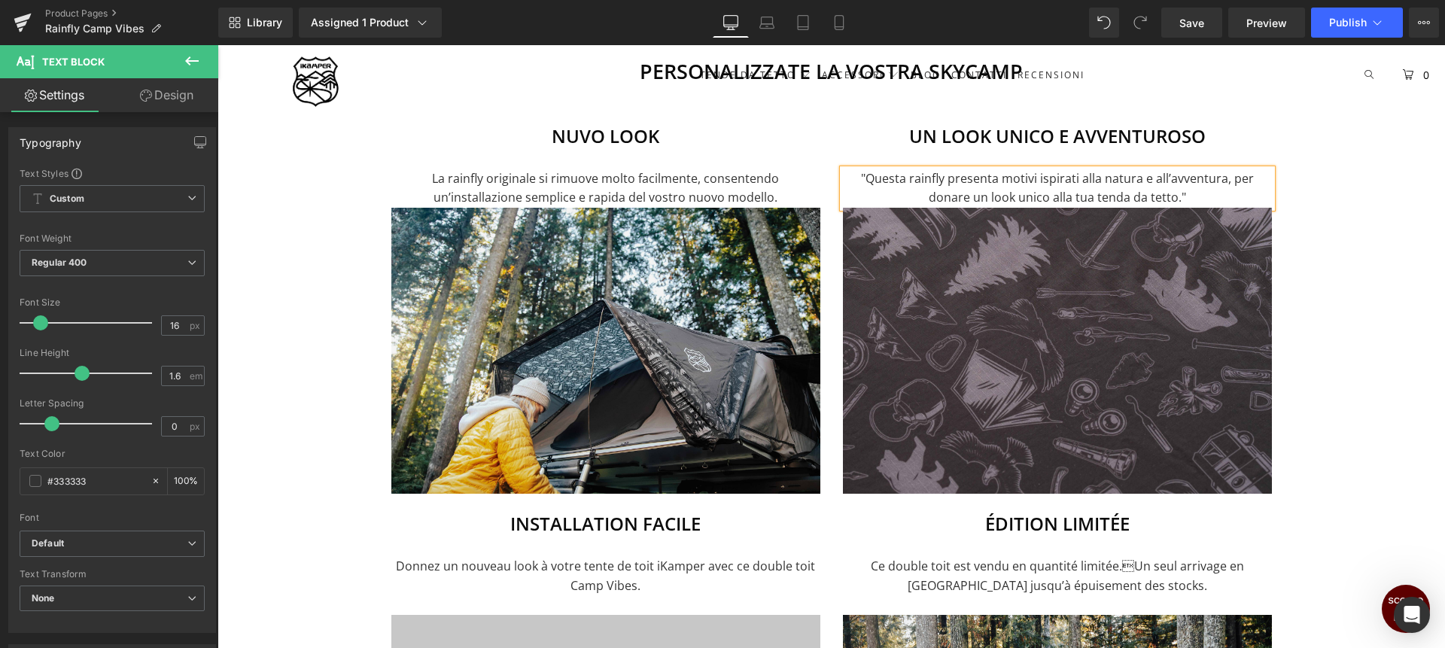
scroll to position [1024, 0]
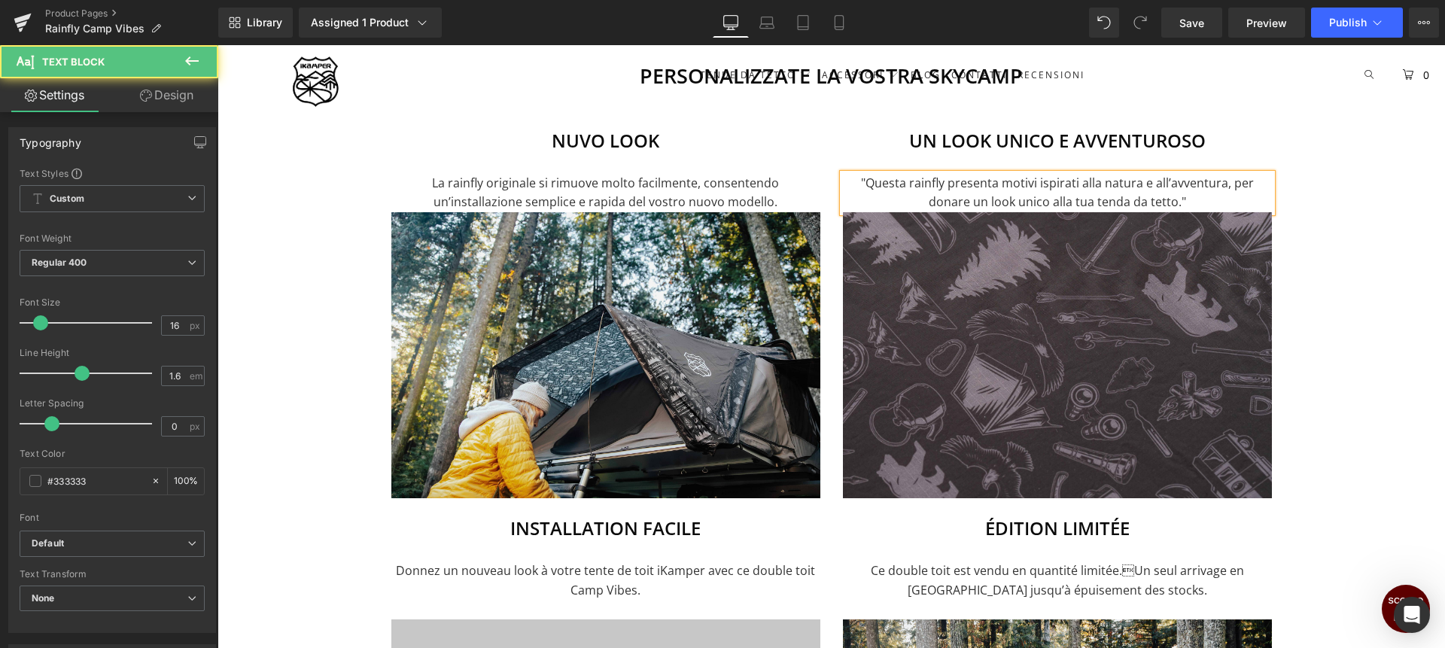
click at [1182, 202] on p ""Questa rainfly presenta motivi ispirati alla natura e all’avventura, per donar…" at bounding box center [1057, 193] width 429 height 38
click at [863, 184] on p ""Questa rainfly presenta motivi ispirati alla natura e all’avventura, per donar…" at bounding box center [1057, 193] width 429 height 38
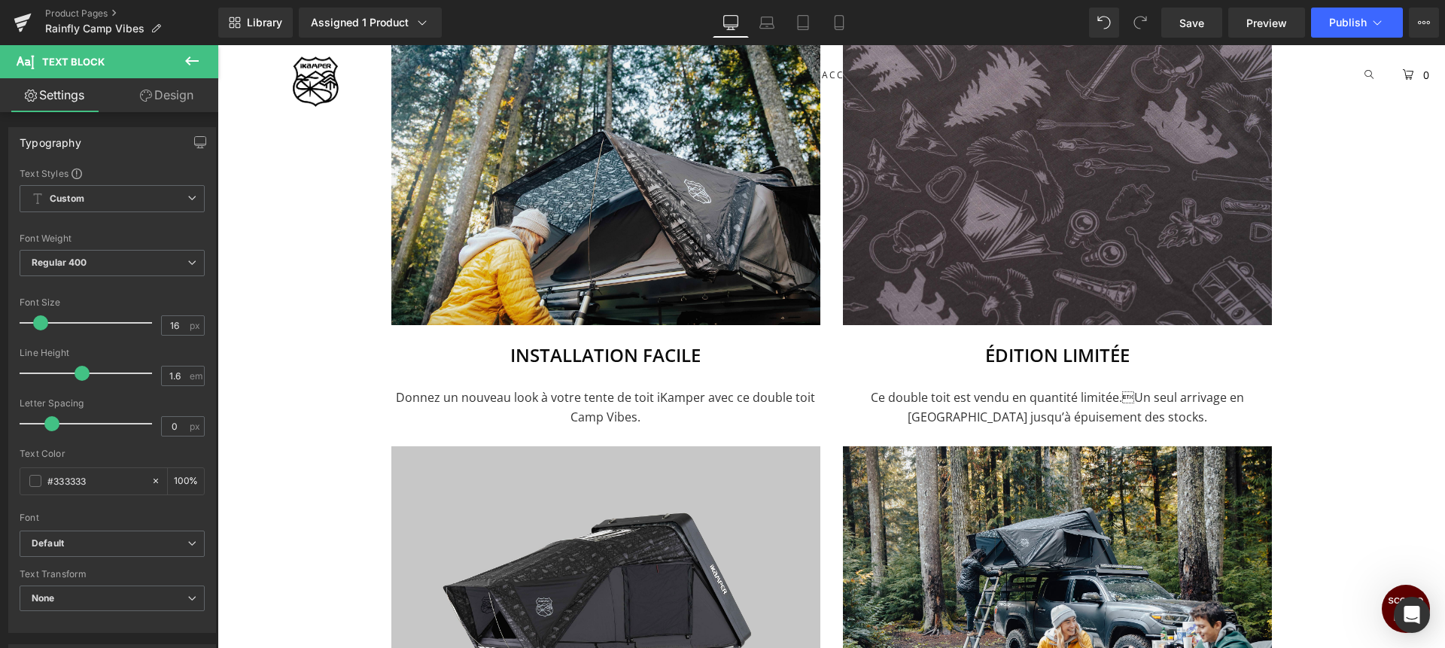
scroll to position [1310, 0]
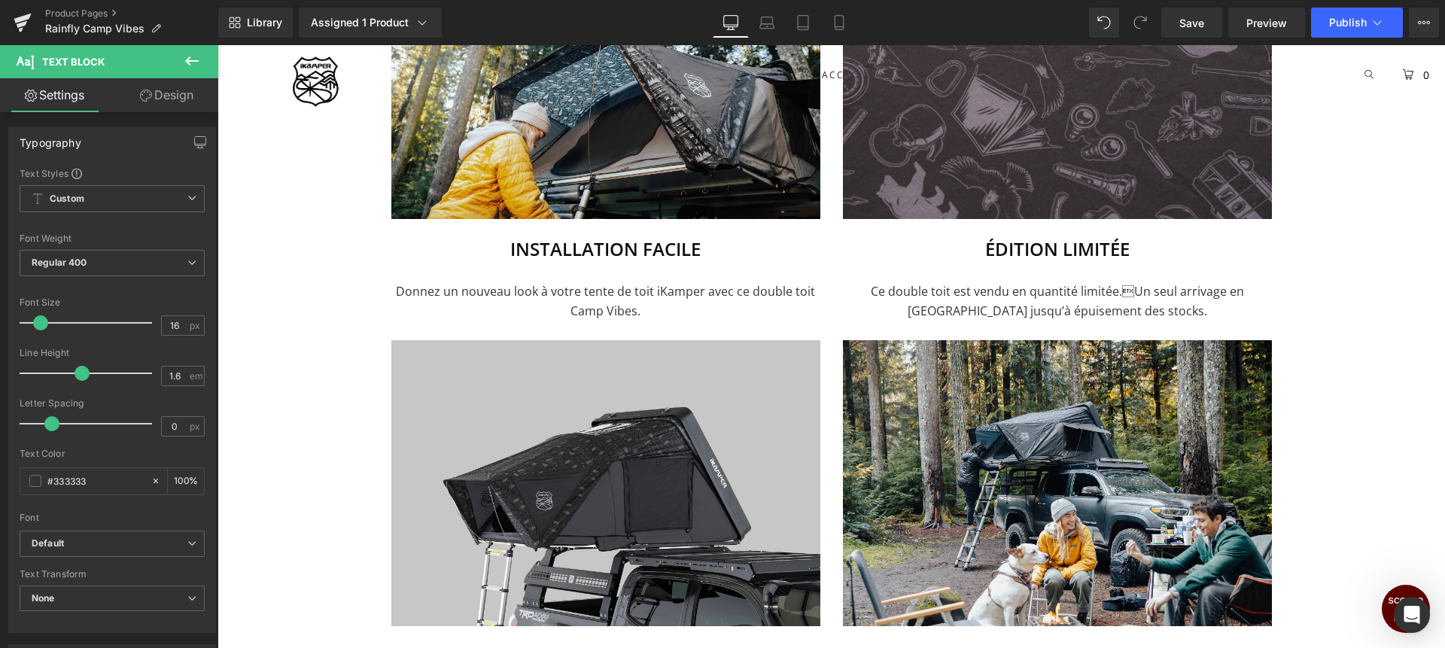
drag, startPoint x: 1444, startPoint y: 278, endPoint x: 1444, endPoint y: 327, distance: 49.7
click at [1444, 327] on html "0 Il carrello è vuoto Continua lo Shopping €0,00 Subtotale Checkout TENDE DA TE…" at bounding box center [832, 406] width 1228 height 3329
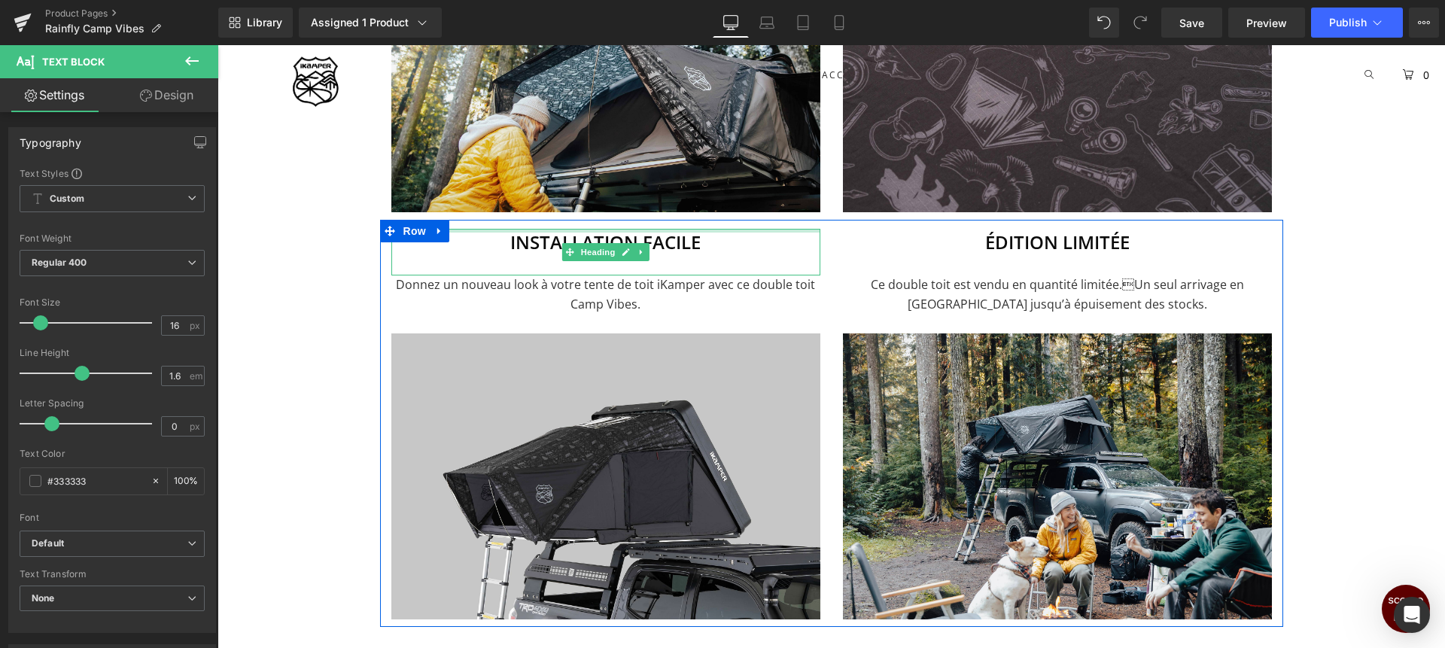
click at [546, 244] on h3 "Installation facile" at bounding box center [605, 242] width 429 height 27
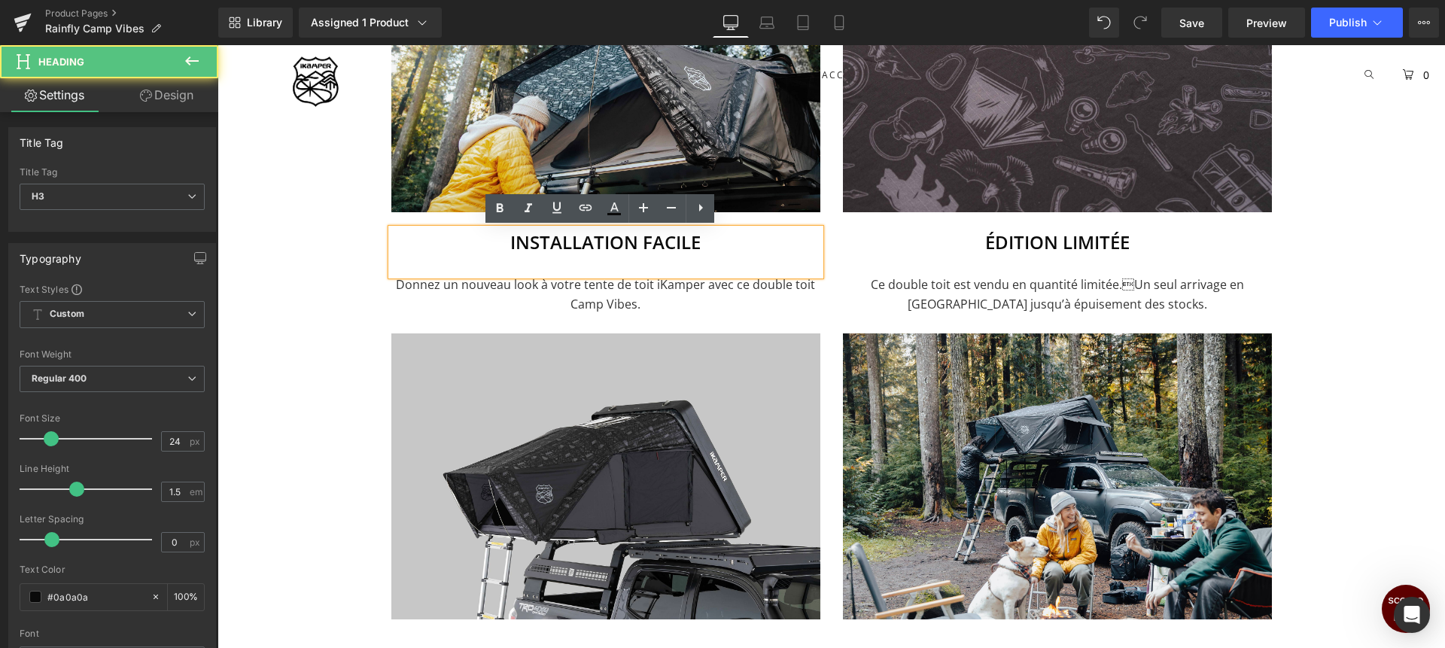
click at [546, 244] on h3 "Installation facile" at bounding box center [605, 242] width 429 height 27
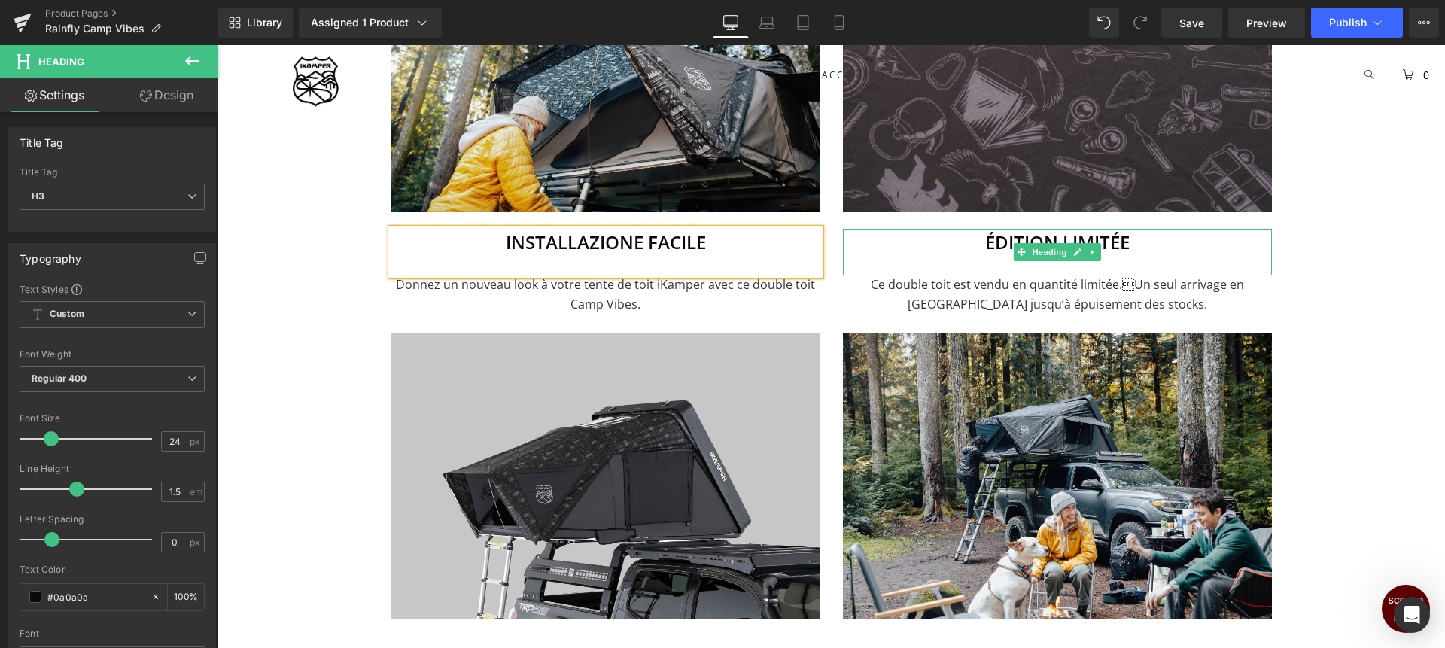
click at [997, 245] on h3 "Édition limitée" at bounding box center [1057, 242] width 429 height 27
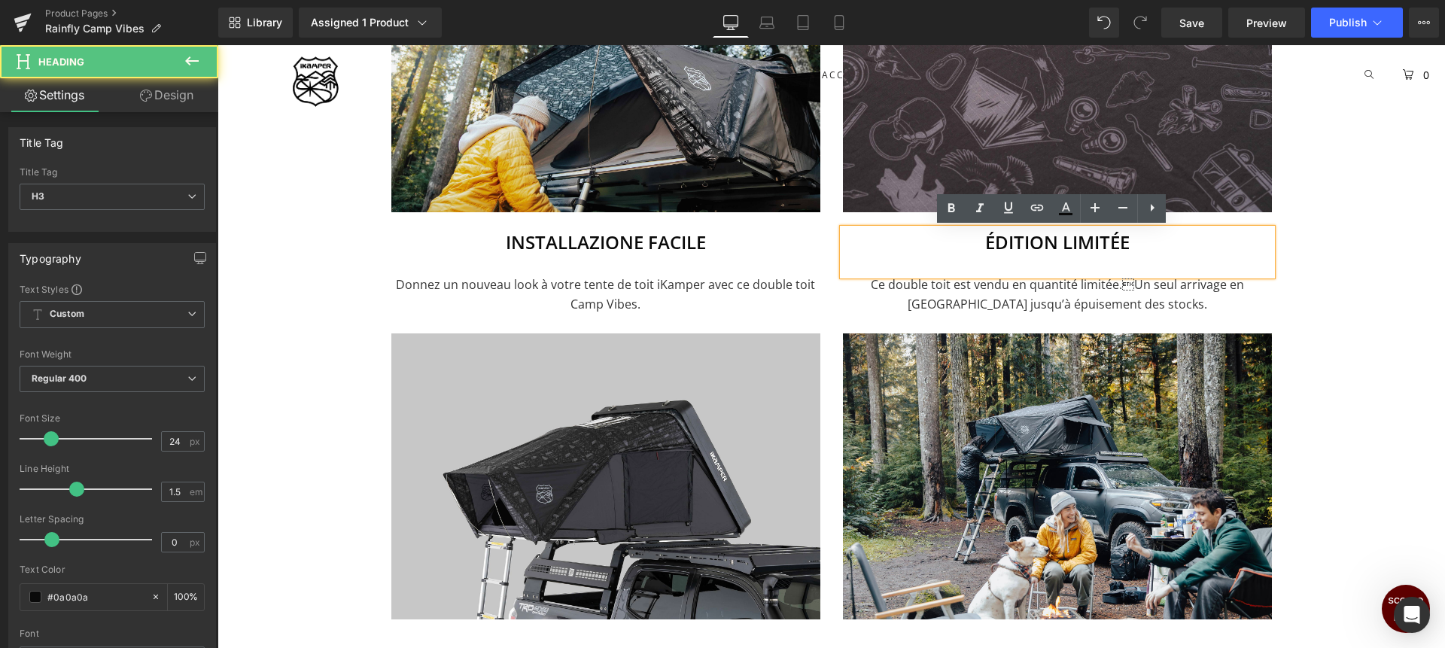
click at [987, 244] on h3 "Édition limitée" at bounding box center [1057, 242] width 429 height 27
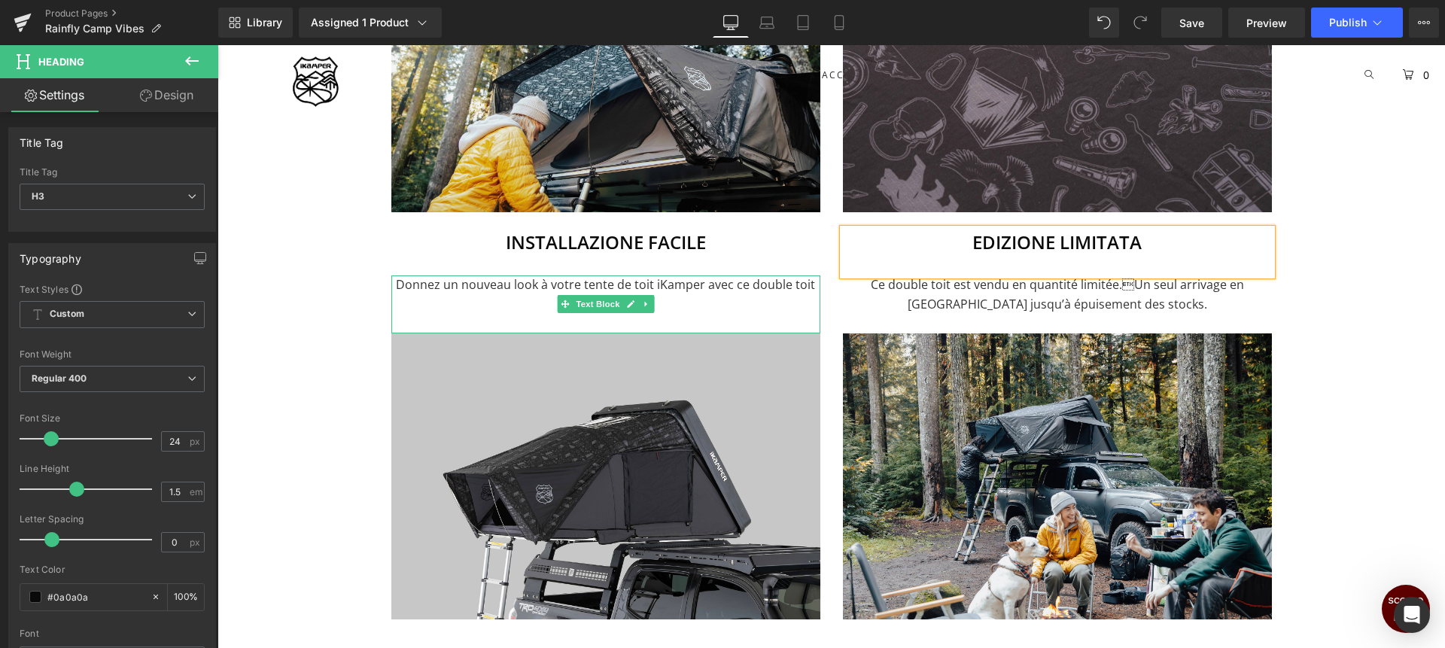
click at [544, 283] on p "Donnez un nouveau look à votre tente de toit iKamper avec ce double toit Camp V…" at bounding box center [605, 294] width 429 height 38
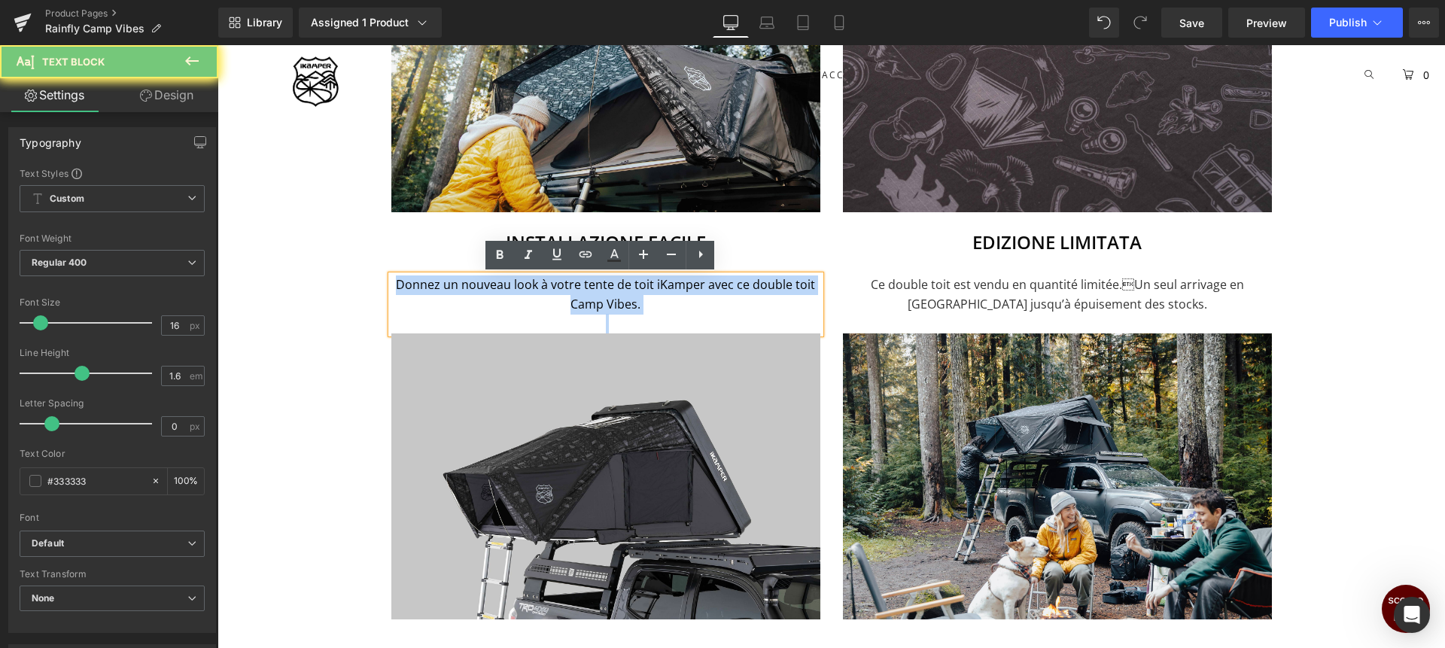
click at [544, 283] on p "Donnez un nouveau look à votre tente de toit iKamper avec ce double toit Camp V…" at bounding box center [605, 294] width 429 height 38
copy p "Donnez un nouveau look à votre tente de toit iKamper avec ce double toit Camp V…"
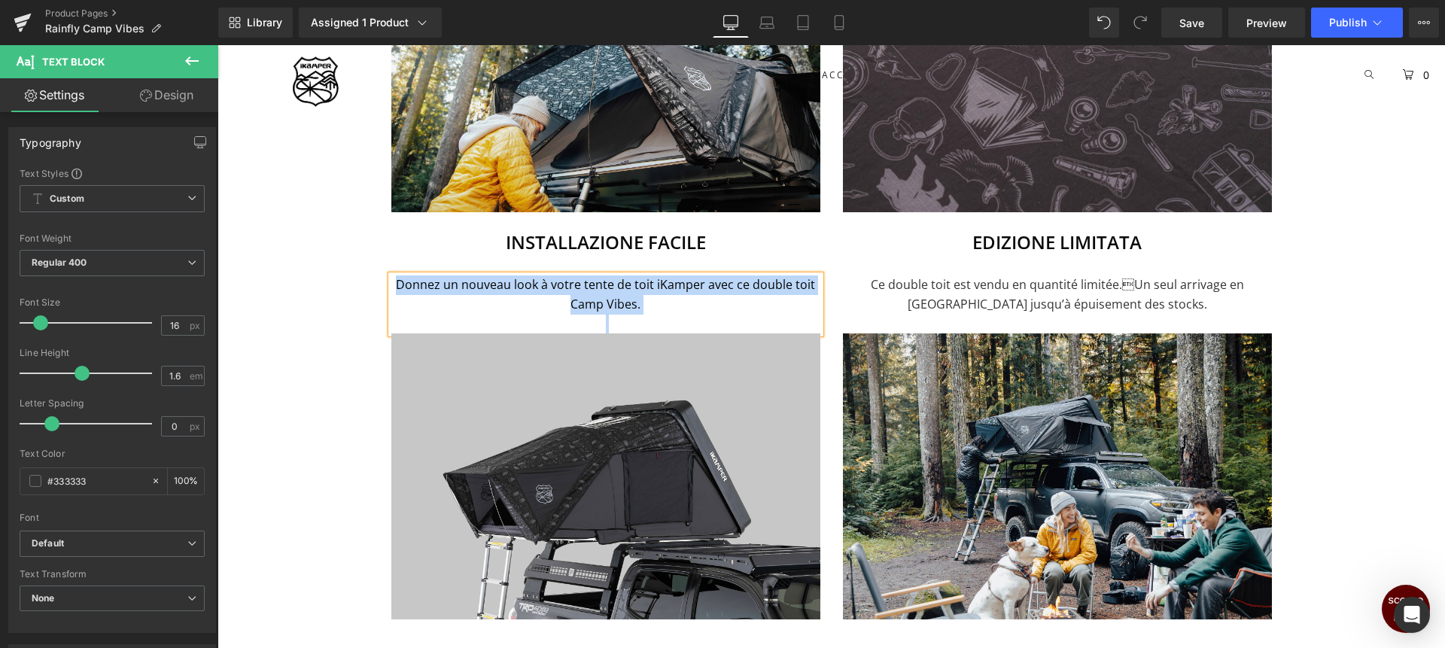
paste div
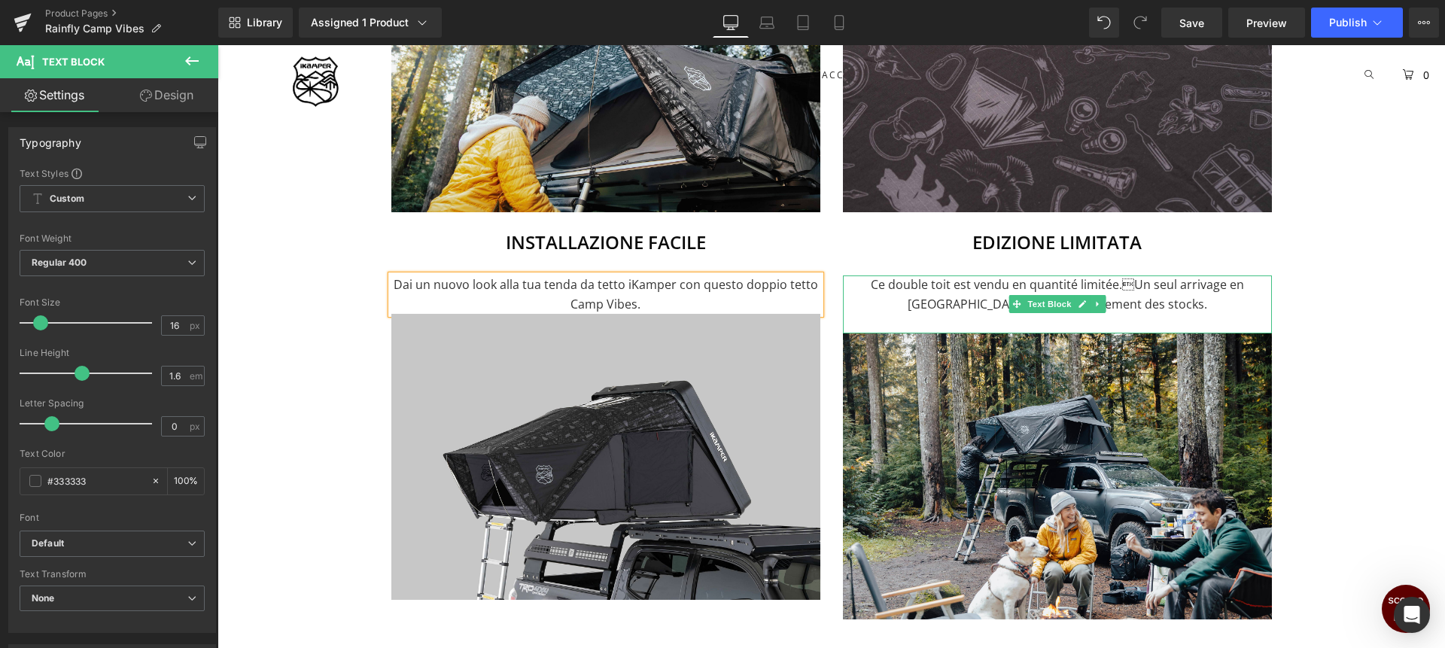
click at [875, 285] on p "Ce double toit est vendu en quantité limitée.Un seul arrivage en [GEOGRAPHIC_D…" at bounding box center [1057, 294] width 429 height 38
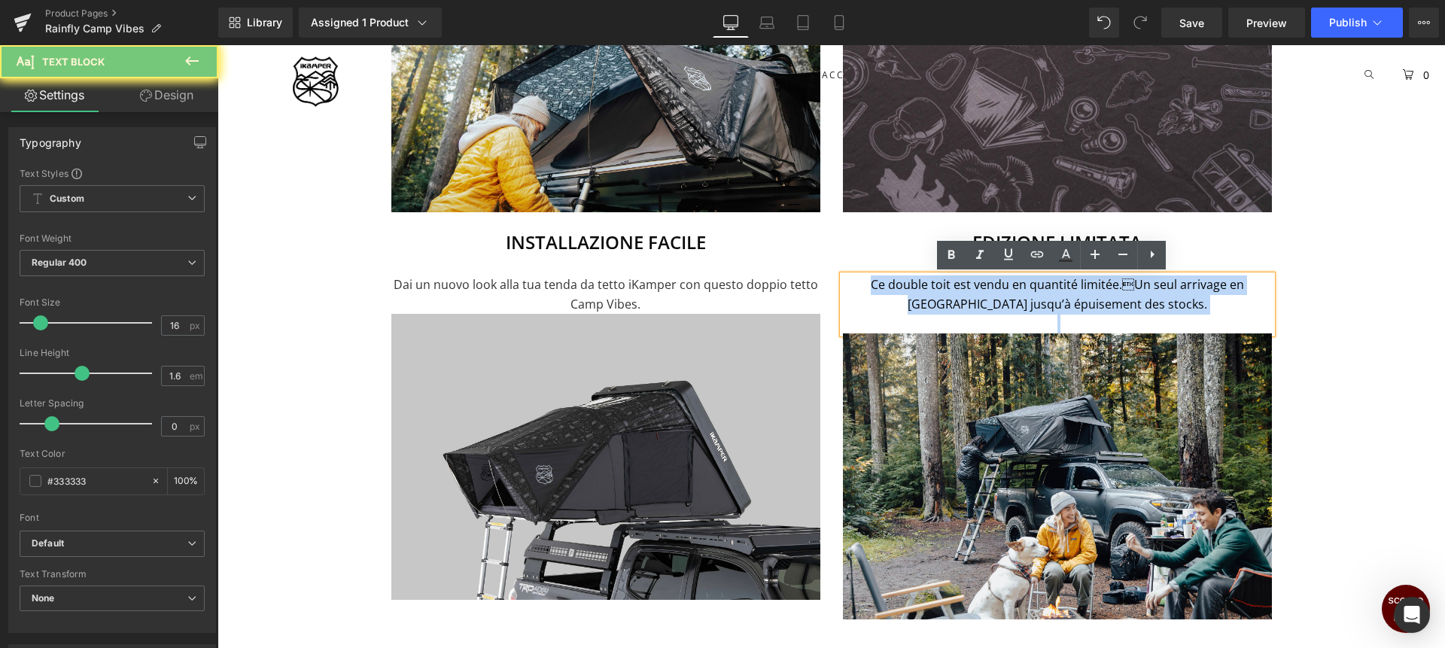
click at [875, 285] on p "Ce double toit est vendu en quantité limitée.Un seul arrivage en [GEOGRAPHIC_D…" at bounding box center [1057, 294] width 429 height 38
copy p "Ce double toit est vendu en quantité limitée.Un seul arrivage en [GEOGRAPHIC_D…"
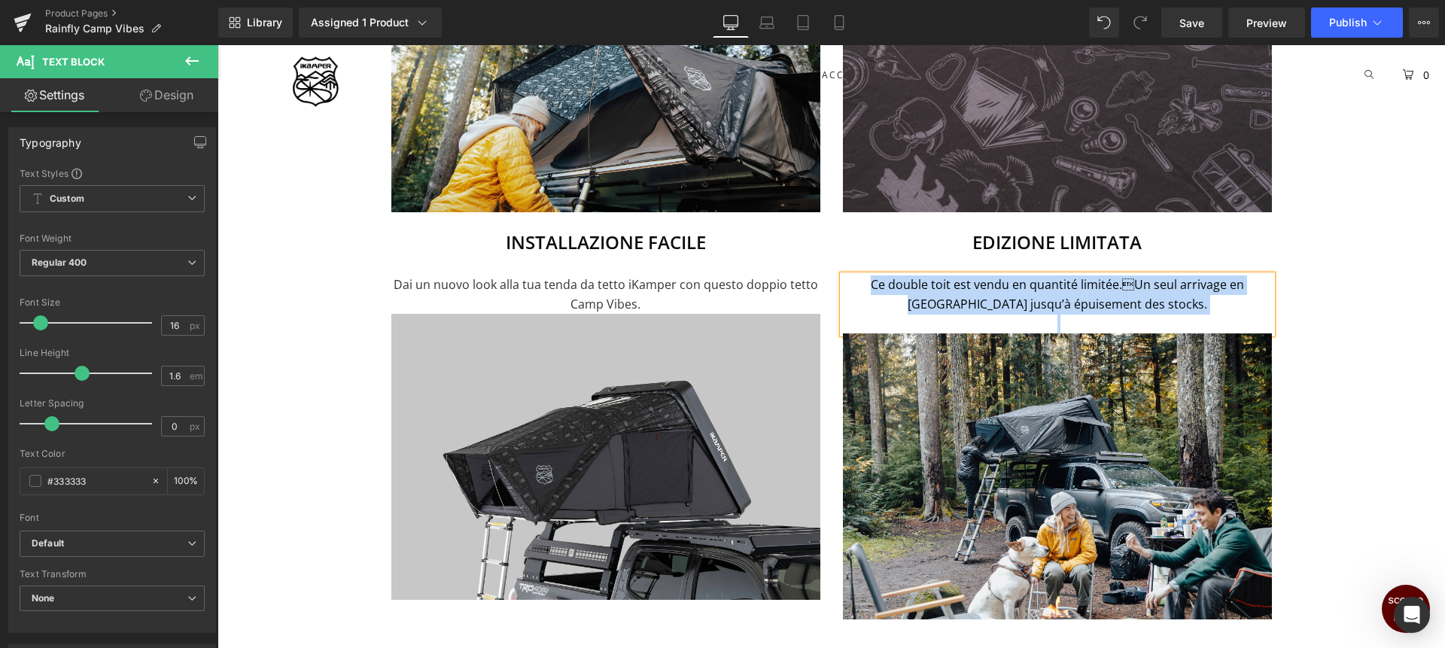
paste div
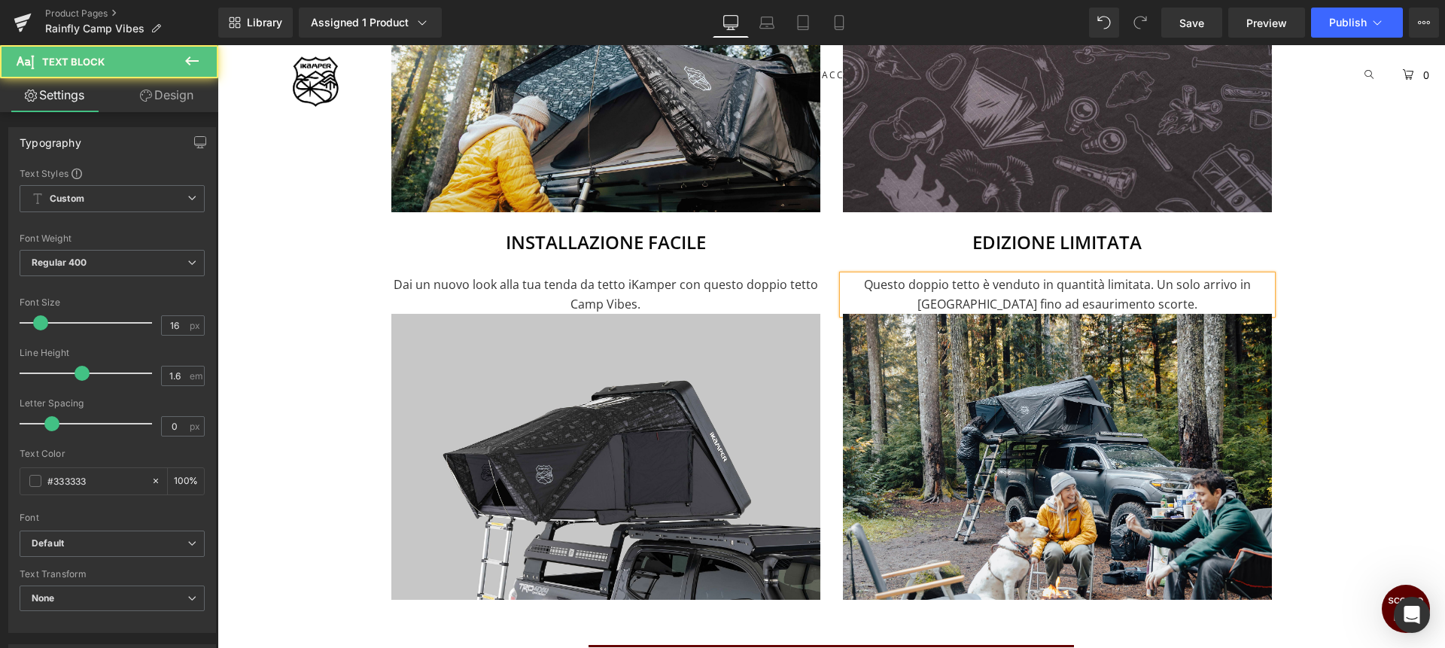
click at [1223, 285] on p "Questo doppio tetto è venduto in quantità limitata. Un solo arrivo in [GEOGRAPH…" at bounding box center [1057, 294] width 429 height 38
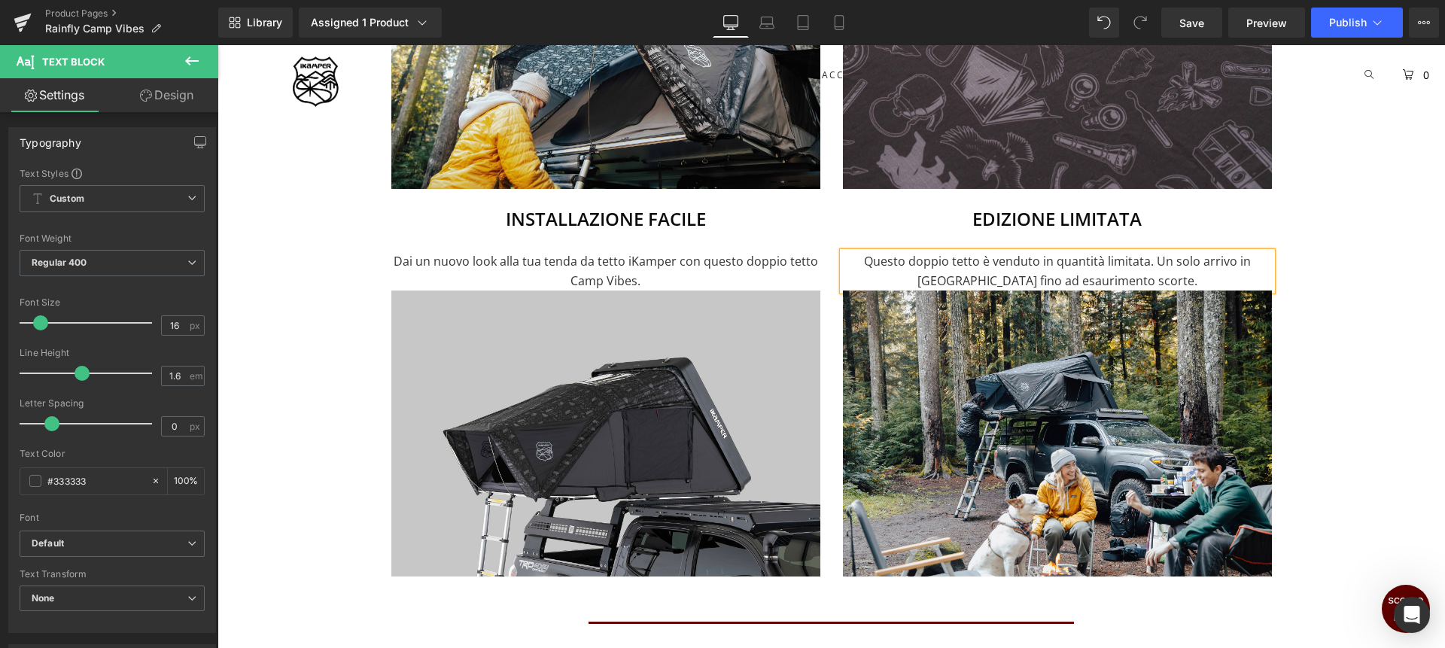
scroll to position [1338, 0]
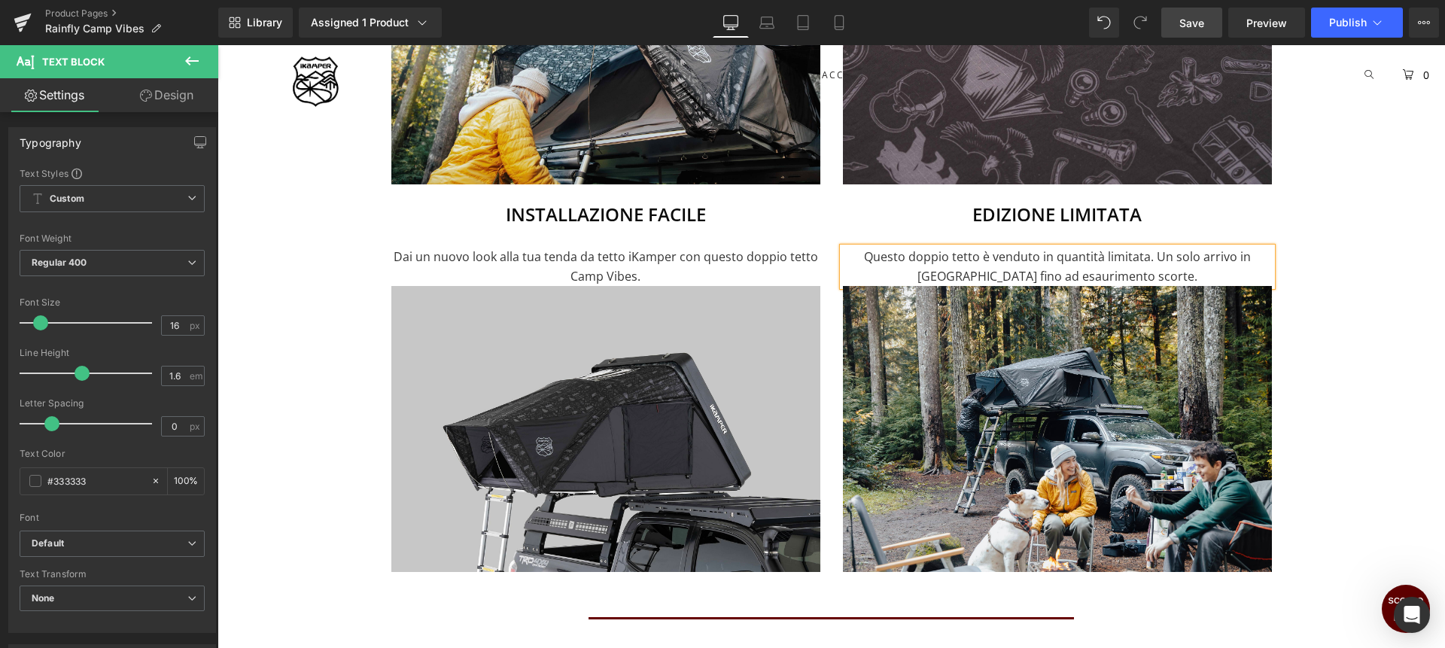
click at [1205, 29] on link "Save" at bounding box center [1191, 23] width 61 height 30
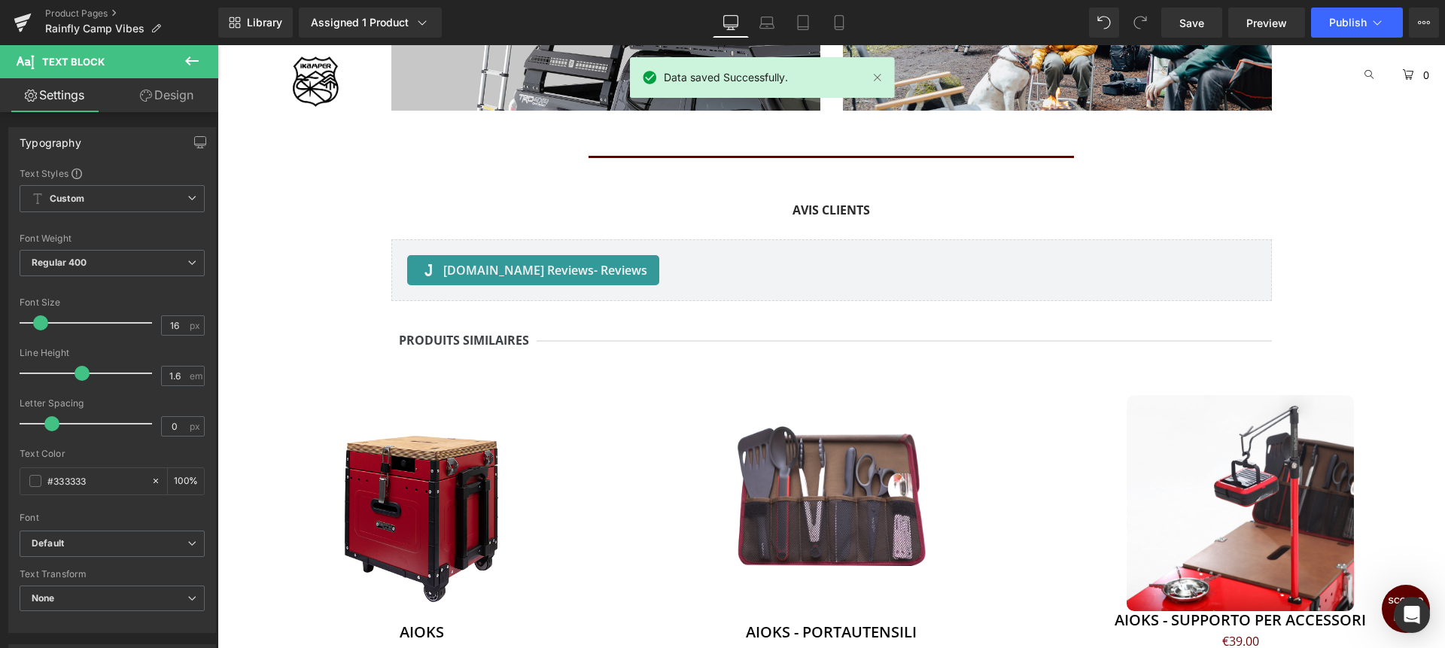
scroll to position [1803, 0]
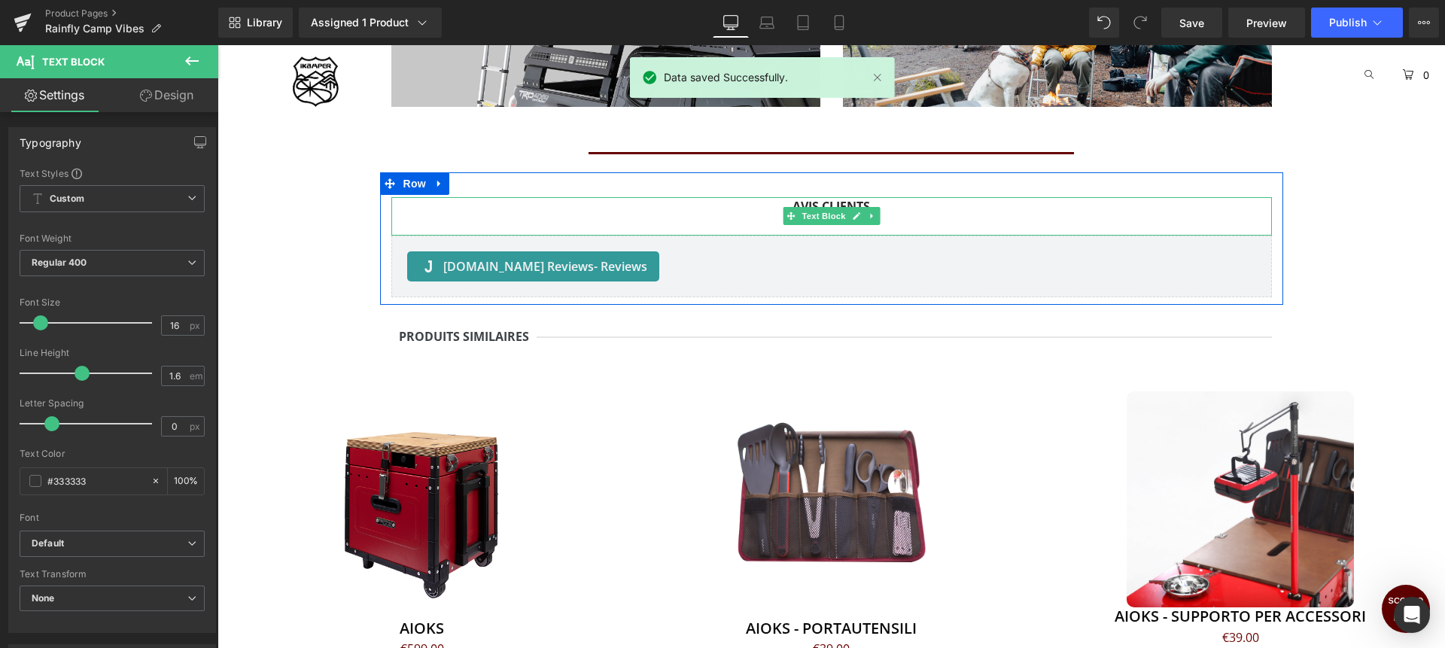
click at [750, 209] on p "AVIS CLIENTS" at bounding box center [831, 207] width 881 height 20
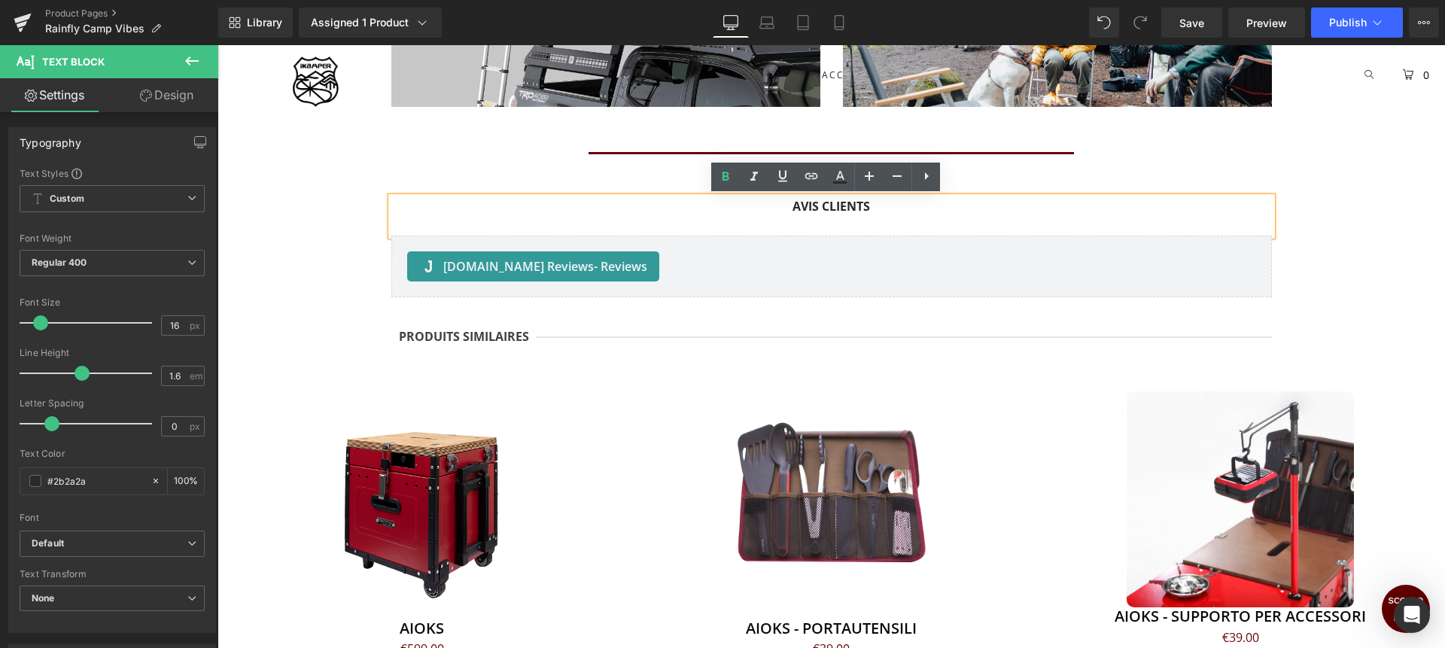
click at [799, 205] on strong "AVIS CLIENTS" at bounding box center [832, 206] width 78 height 17
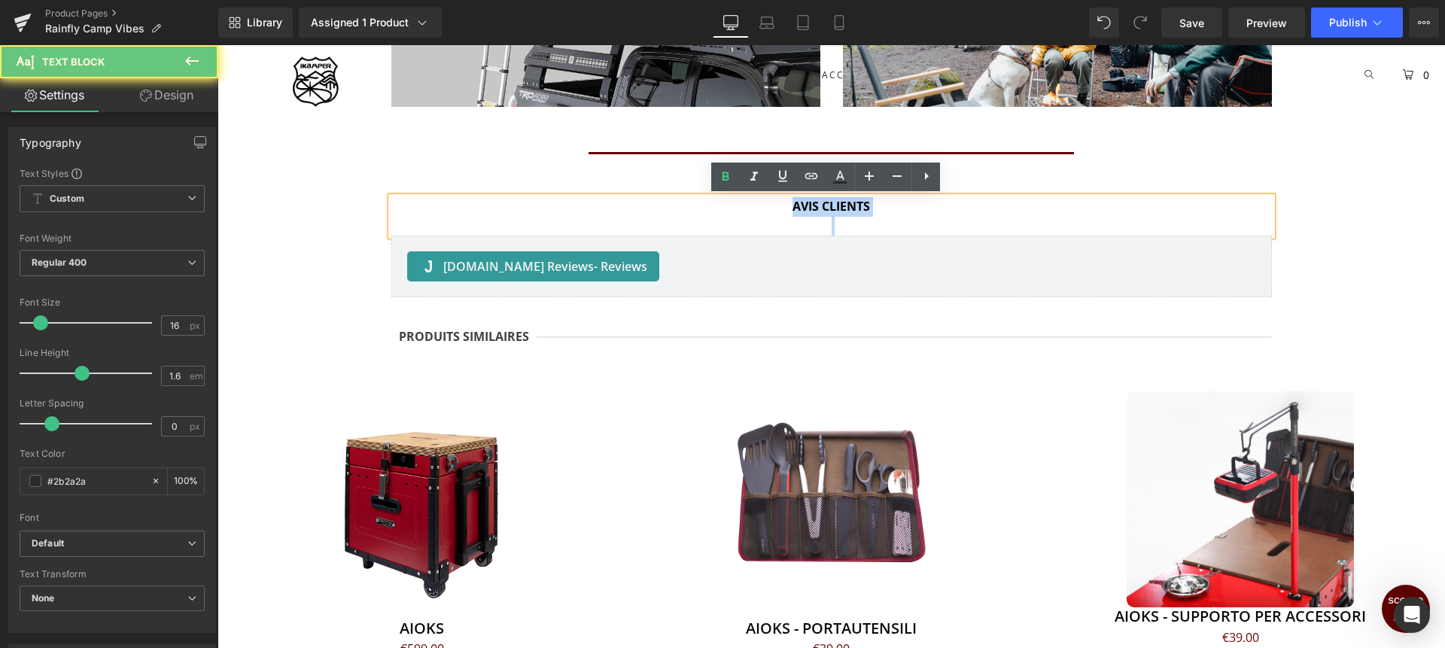
click at [799, 205] on strong "AVIS CLIENTS" at bounding box center [832, 206] width 78 height 17
copy strong "AVIS CLIENTS"
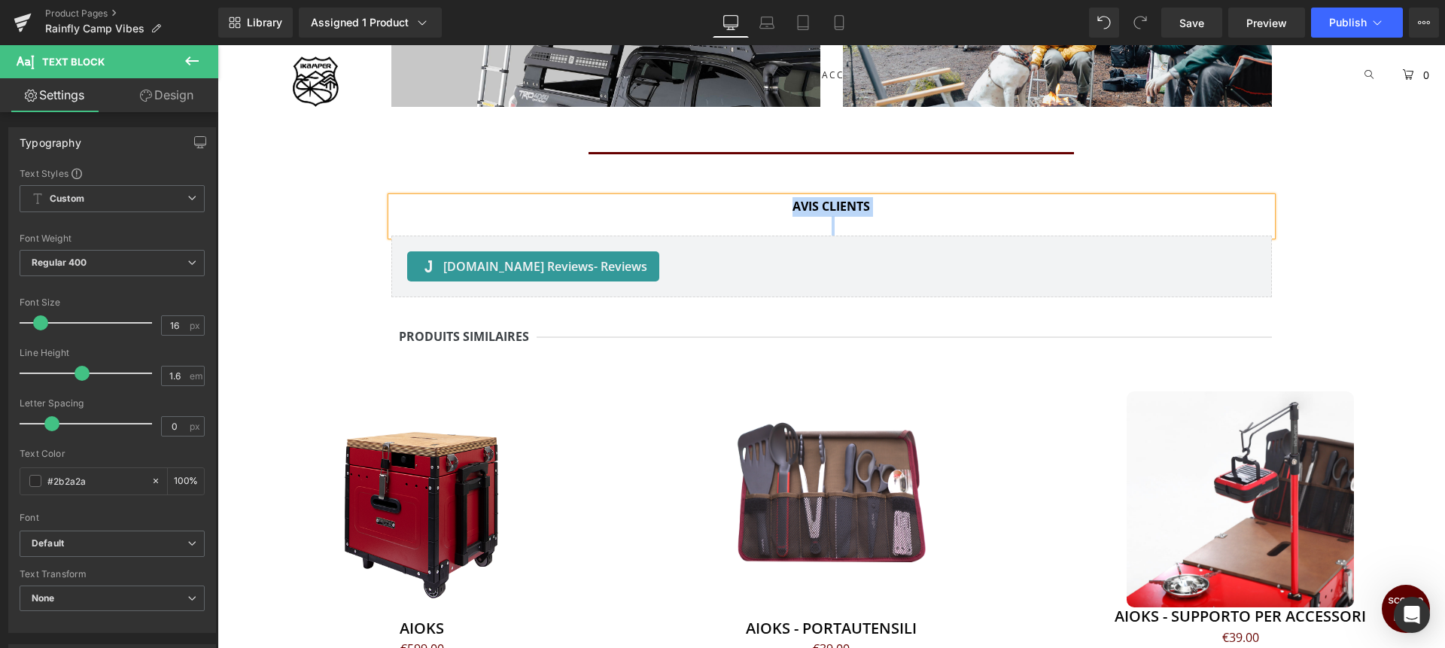
paste div
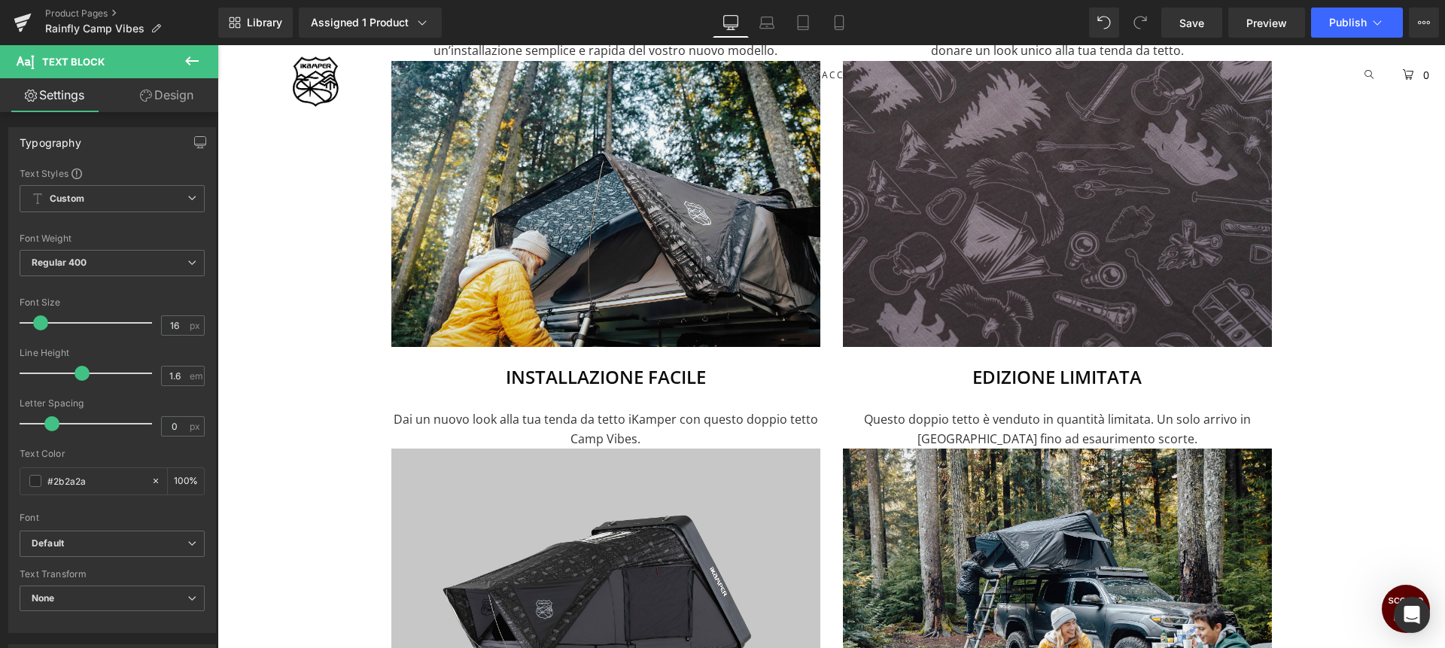
scroll to position [0, 0]
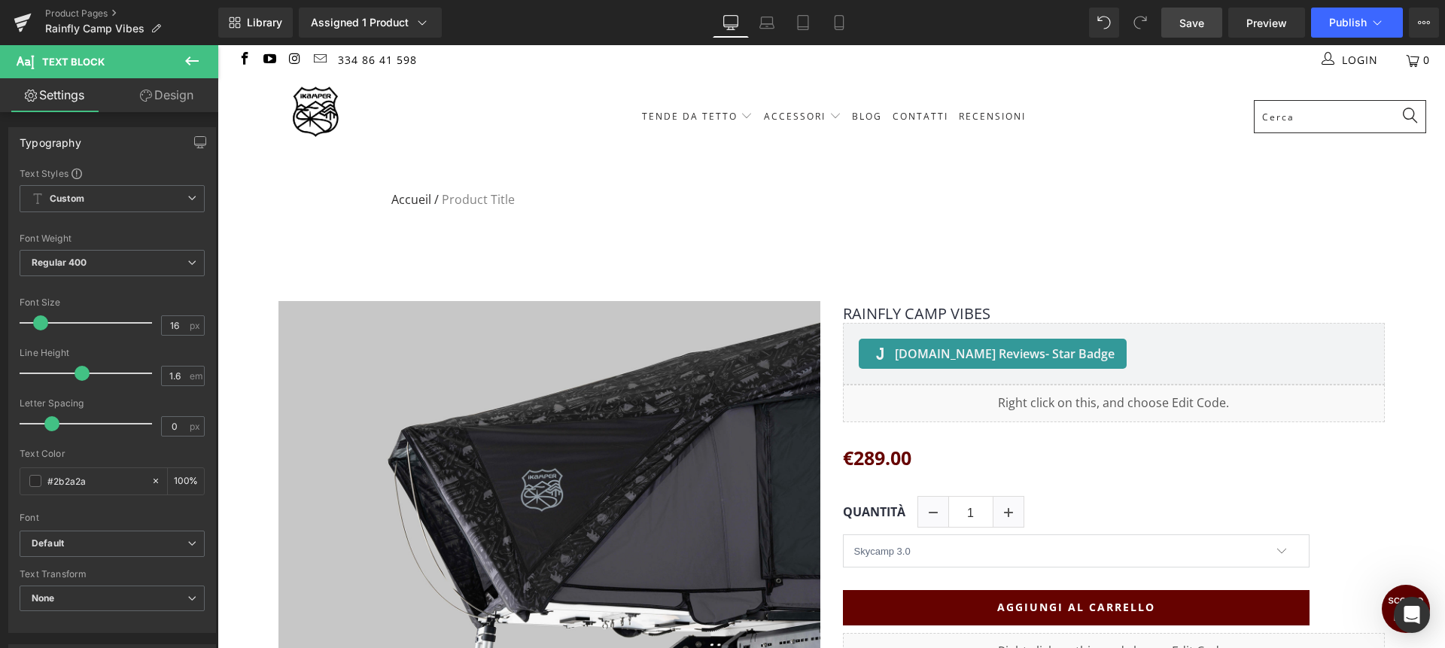
click at [1202, 26] on span "Save" at bounding box center [1191, 23] width 25 height 16
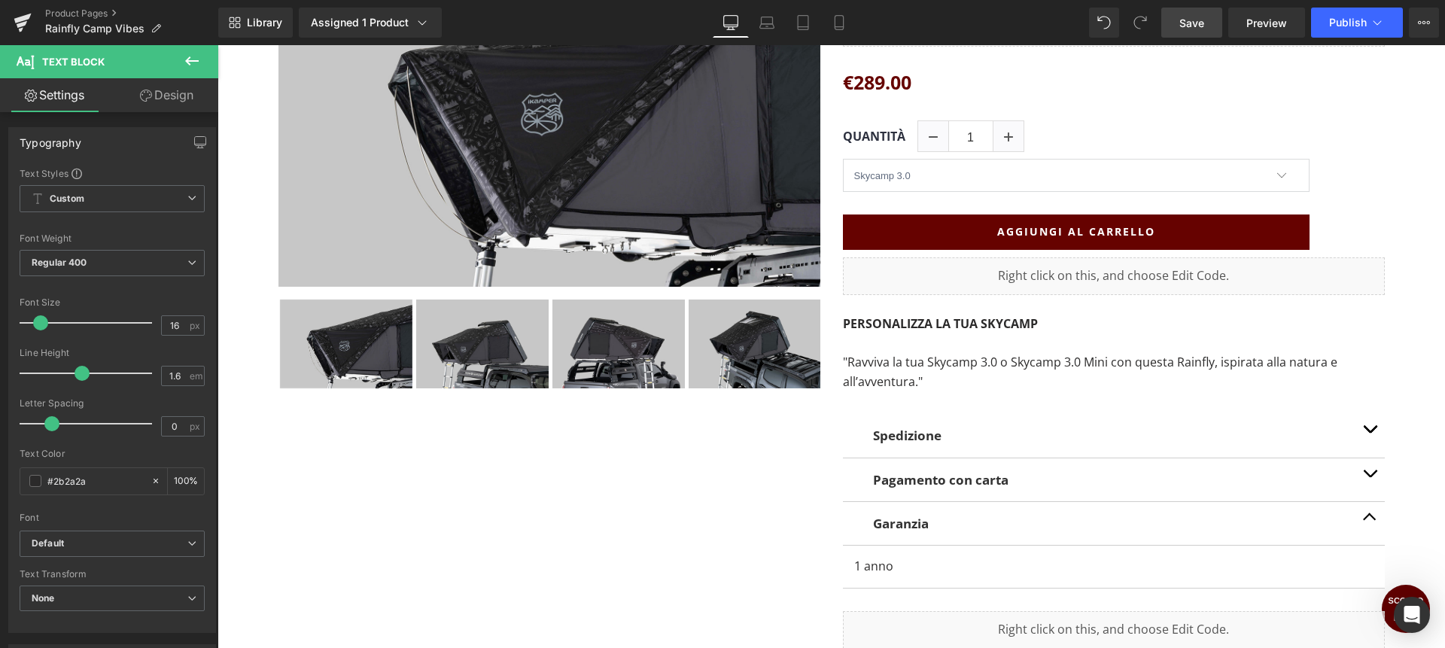
scroll to position [379, 0]
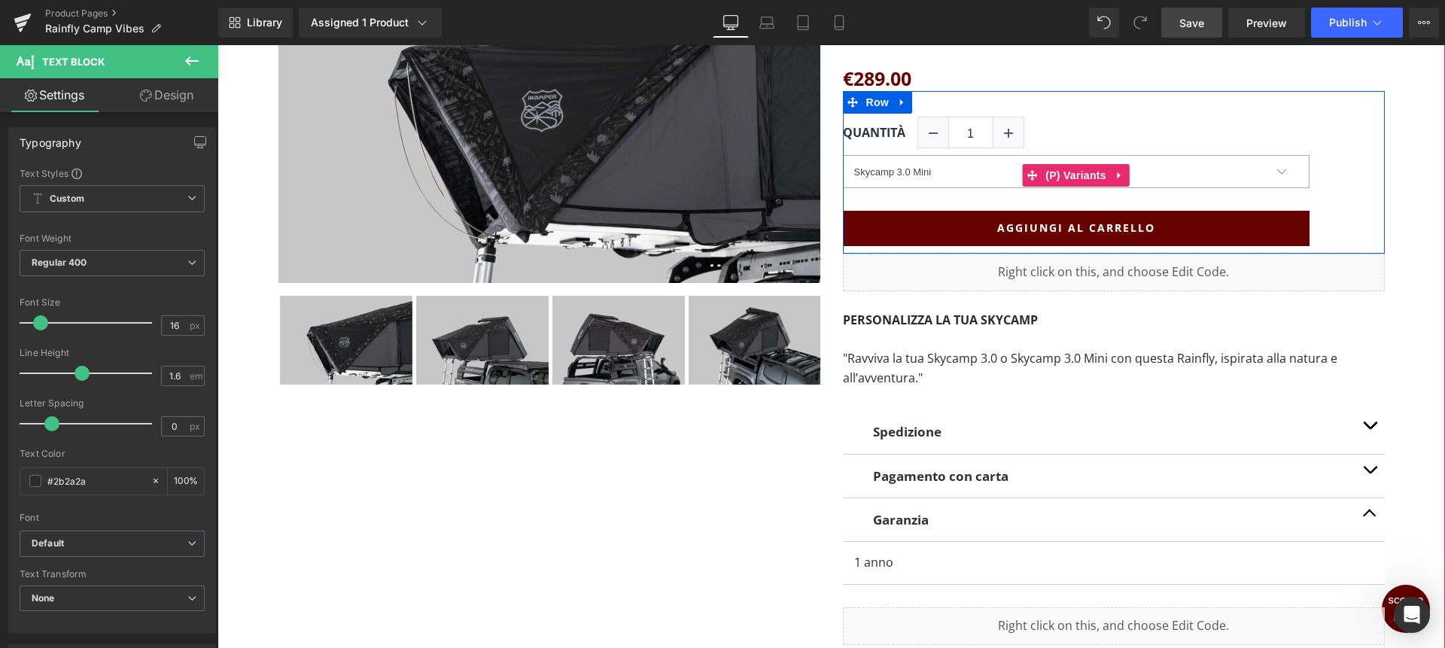
click at [843, 155] on select "Skycamp 3.0 Skycamp 3.0 Mini" at bounding box center [1076, 171] width 467 height 33
click at [1048, 174] on span "(P) Variants" at bounding box center [1076, 175] width 68 height 23
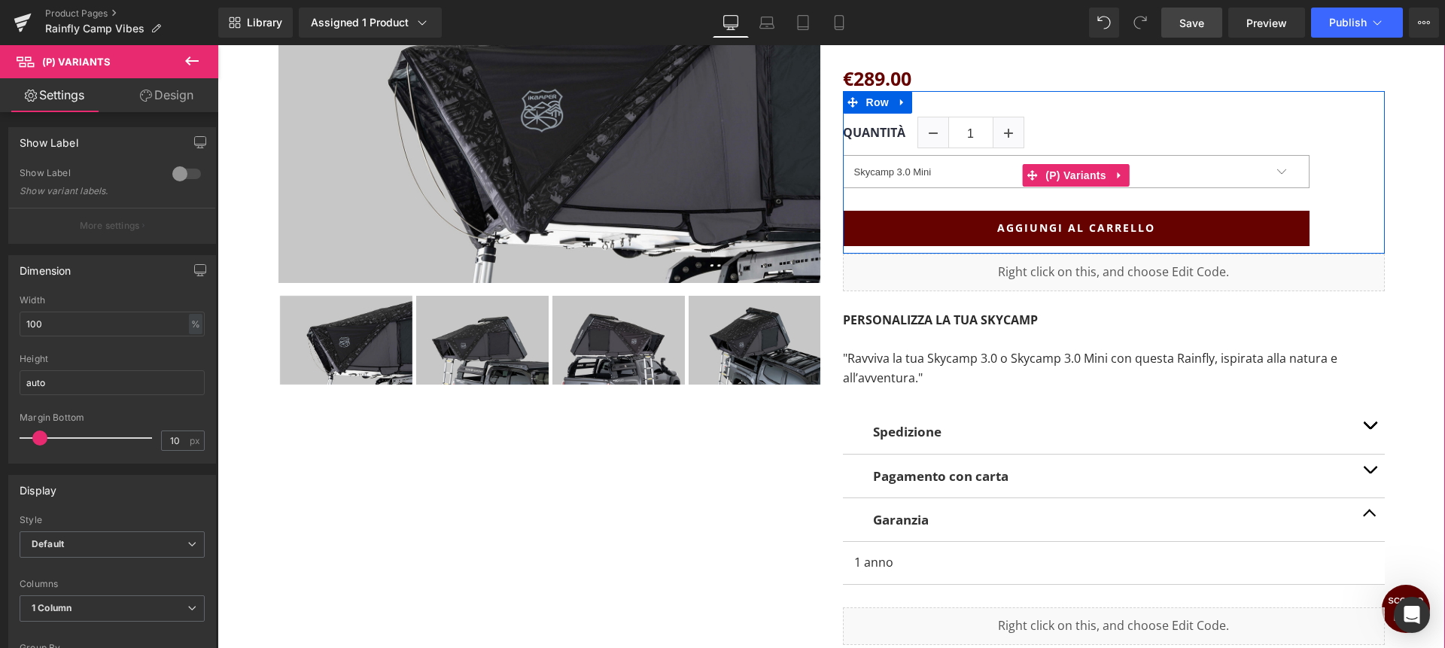
select select "Skycamp 3.0"
click at [843, 155] on select "Skycamp 3.0 Skycamp 3.0 Mini" at bounding box center [1076, 171] width 467 height 33
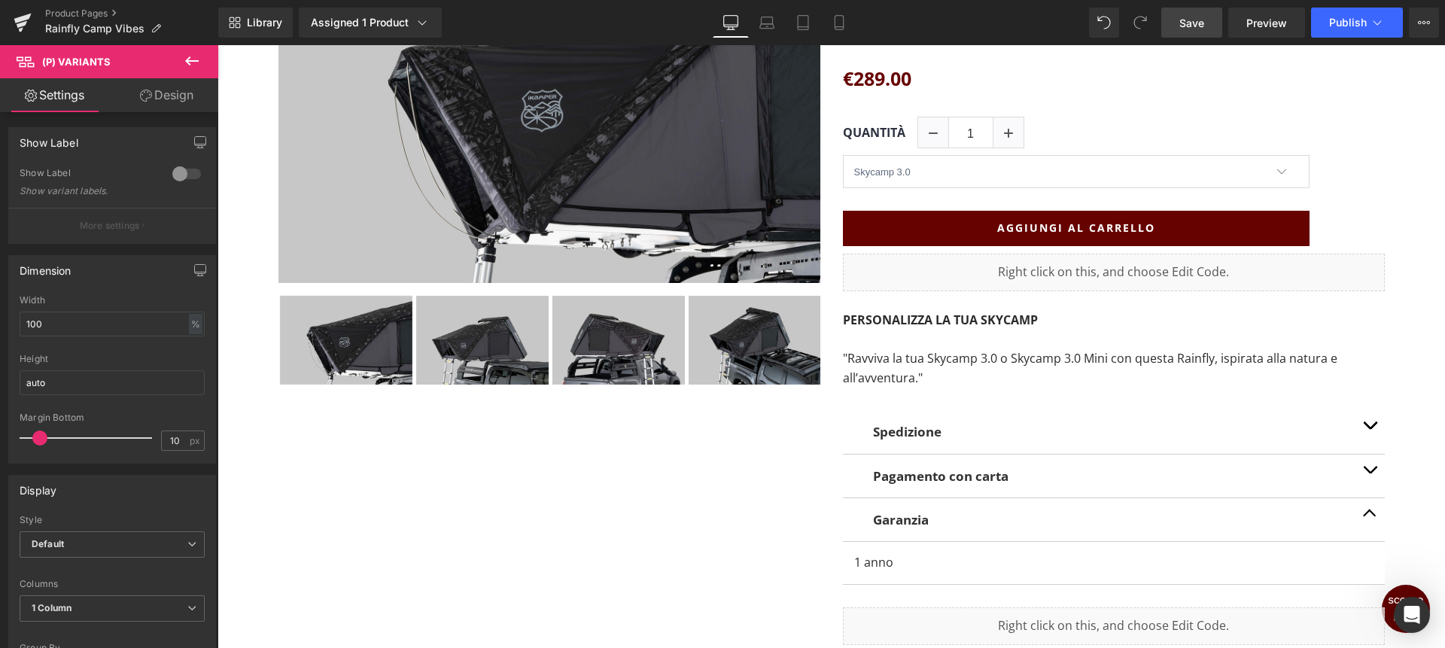
click at [1209, 26] on link "Save" at bounding box center [1191, 23] width 61 height 30
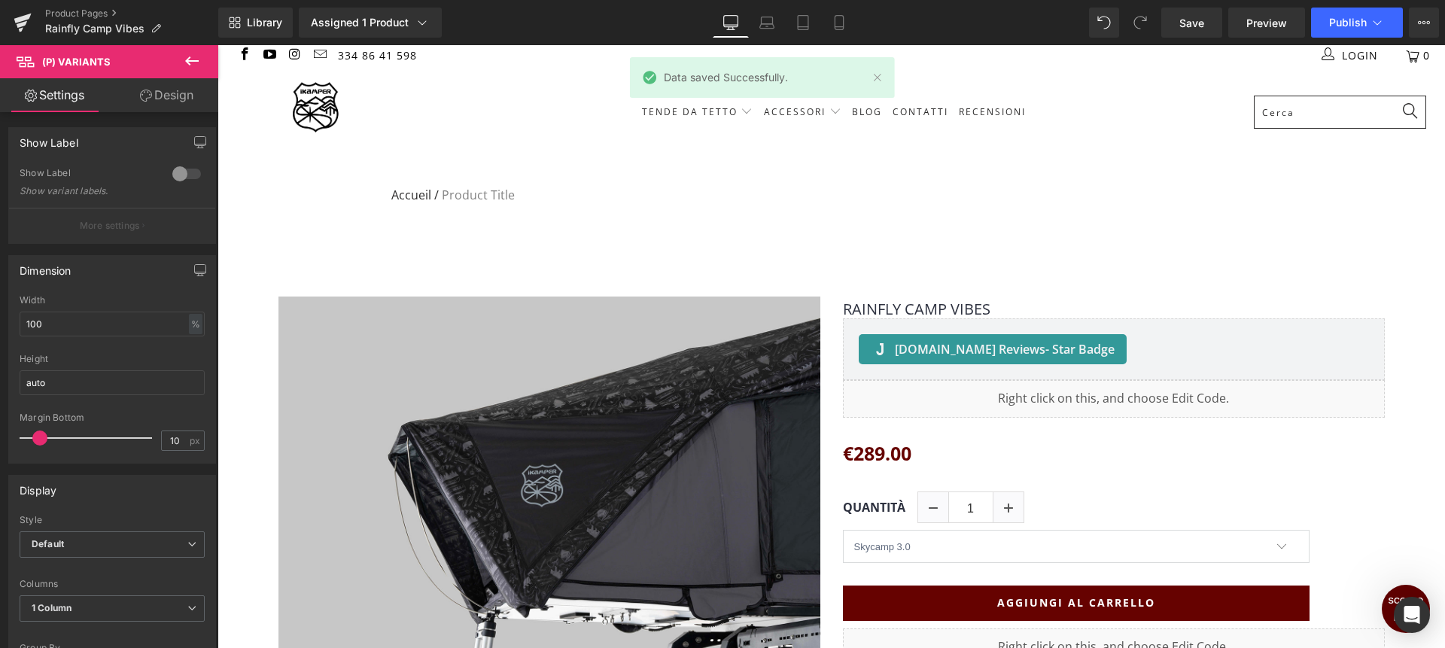
scroll to position [0, 0]
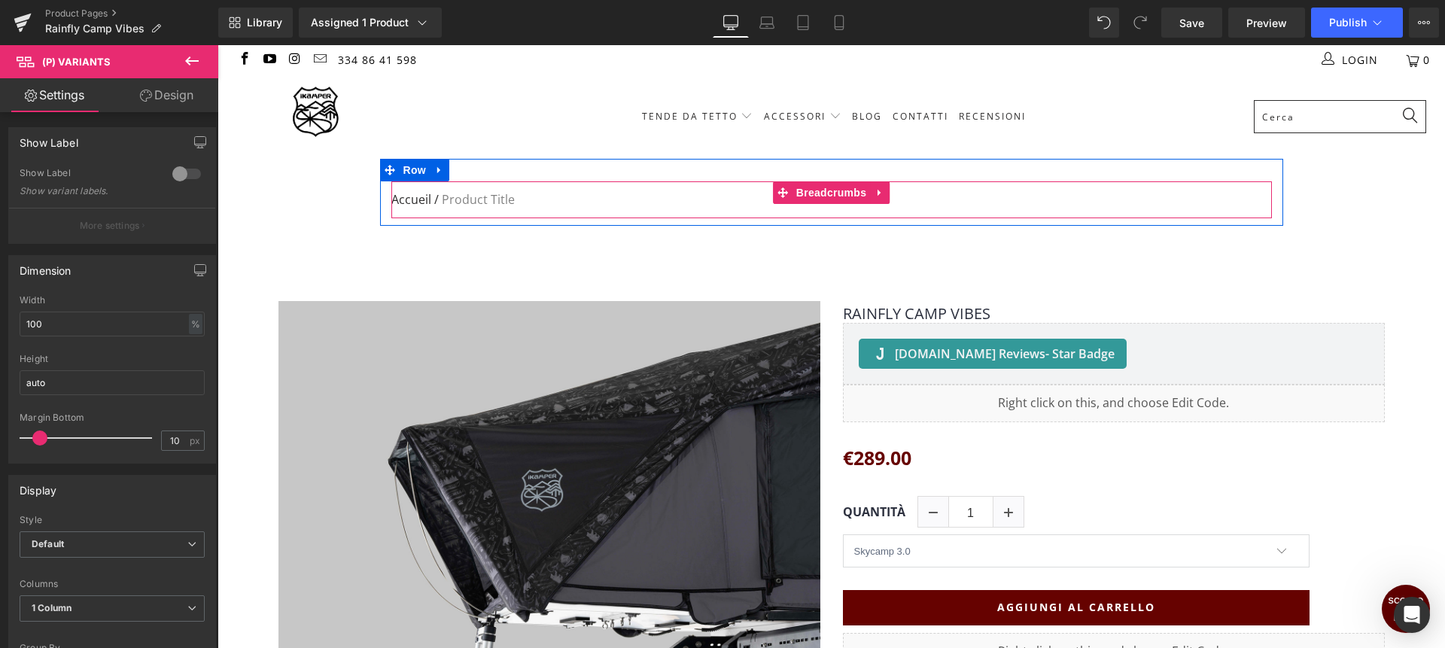
click at [466, 199] on nav "Accueil / Product Title" at bounding box center [831, 200] width 881 height 38
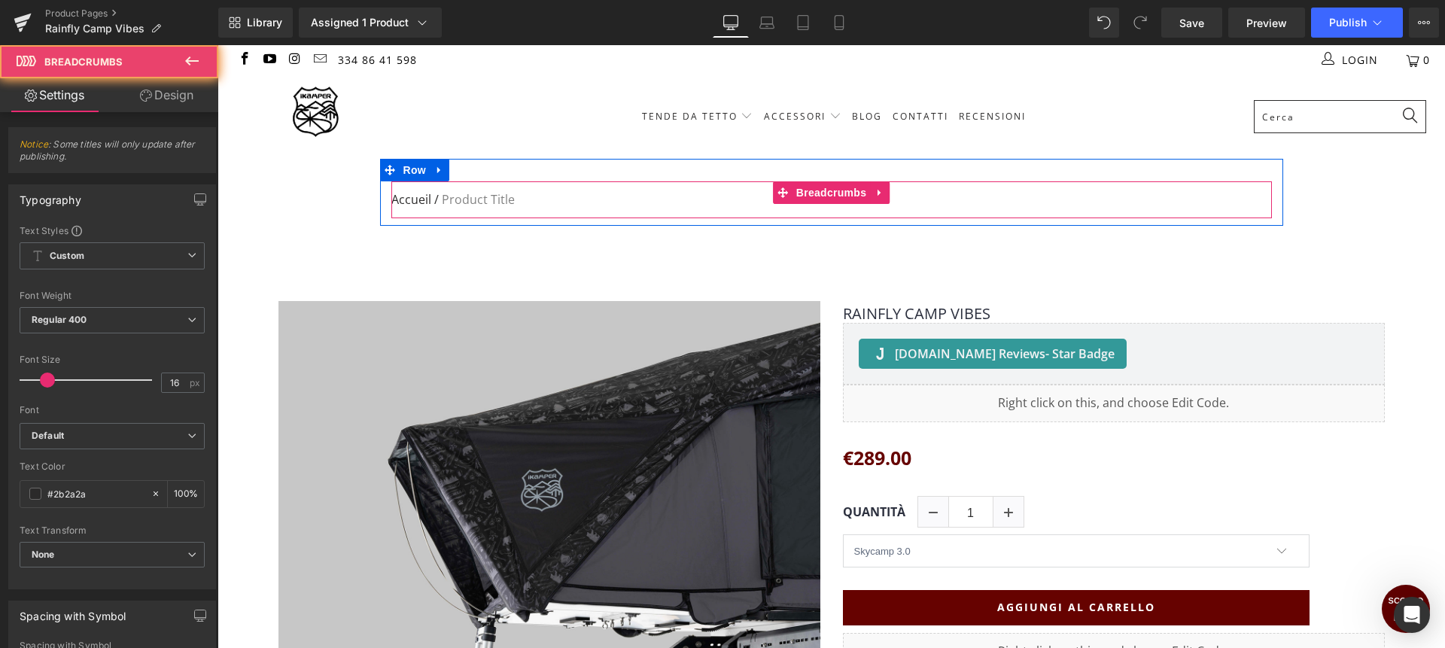
click at [466, 199] on nav "Accueil / Product Title" at bounding box center [831, 200] width 881 height 38
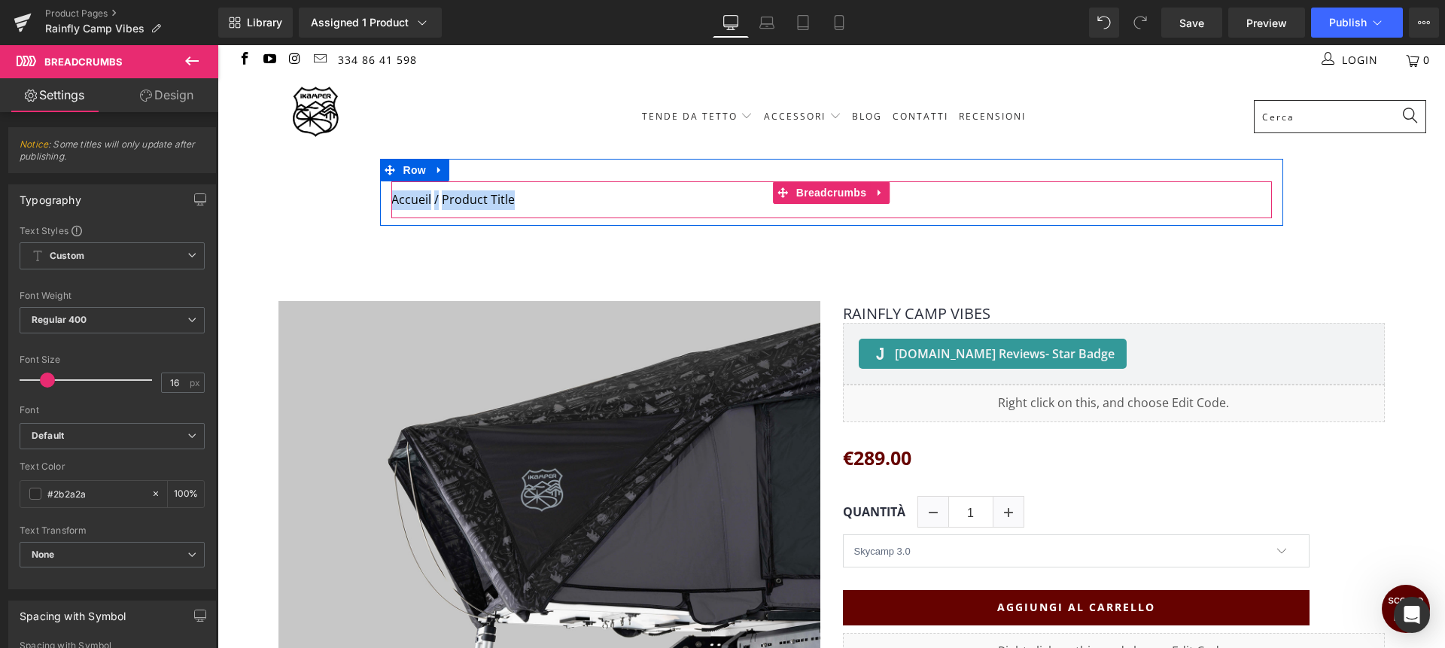
copy div "Accueil / Product Title Breadcrumbs"
click at [457, 205] on nav "Accueil / Product Title" at bounding box center [831, 200] width 881 height 38
click at [452, 198] on nav "Accueil / Product Title" at bounding box center [831, 200] width 881 height 38
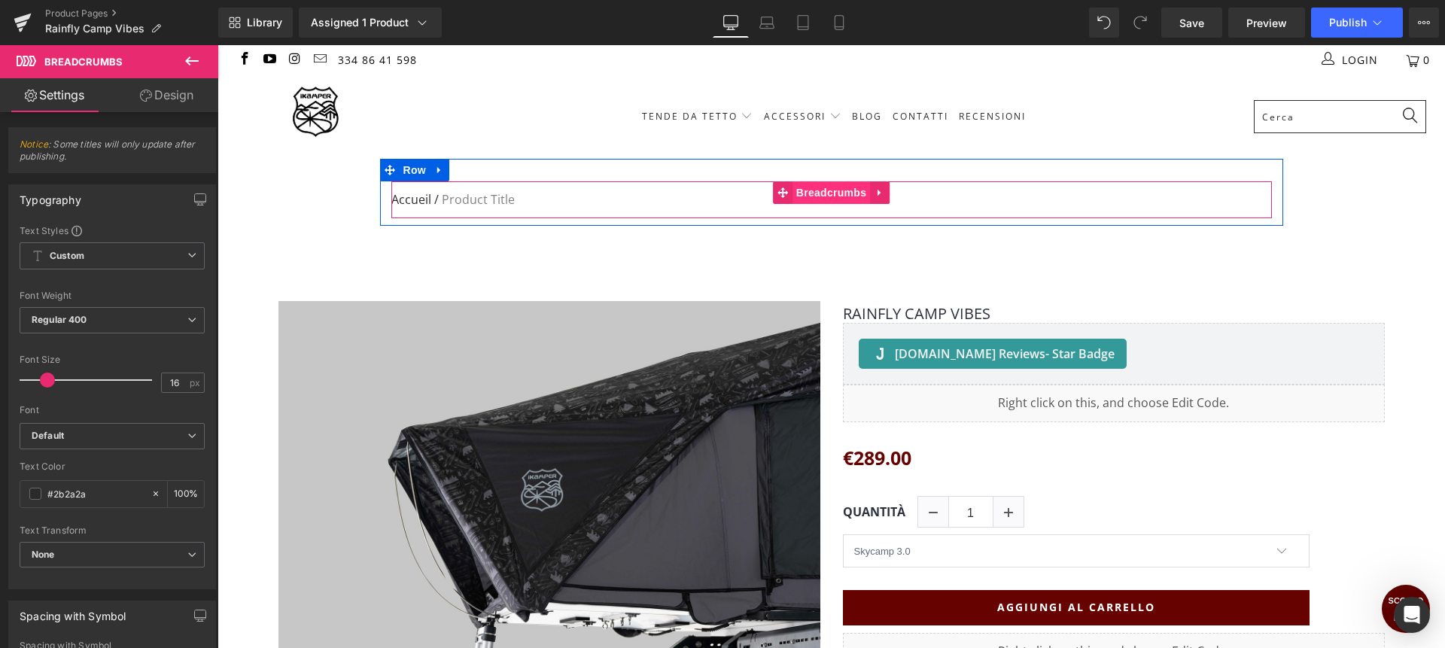
click at [832, 196] on span "Breadcrumbs" at bounding box center [832, 192] width 78 height 23
click at [518, 202] on nav "Accueil / Product Title" at bounding box center [831, 200] width 881 height 38
click at [418, 202] on link "Accueil" at bounding box center [411, 200] width 40 height 20
click at [492, 202] on nav "Accueil / Product Title" at bounding box center [831, 200] width 881 height 38
click at [546, 199] on nav "Accueil / Product Title" at bounding box center [831, 200] width 881 height 38
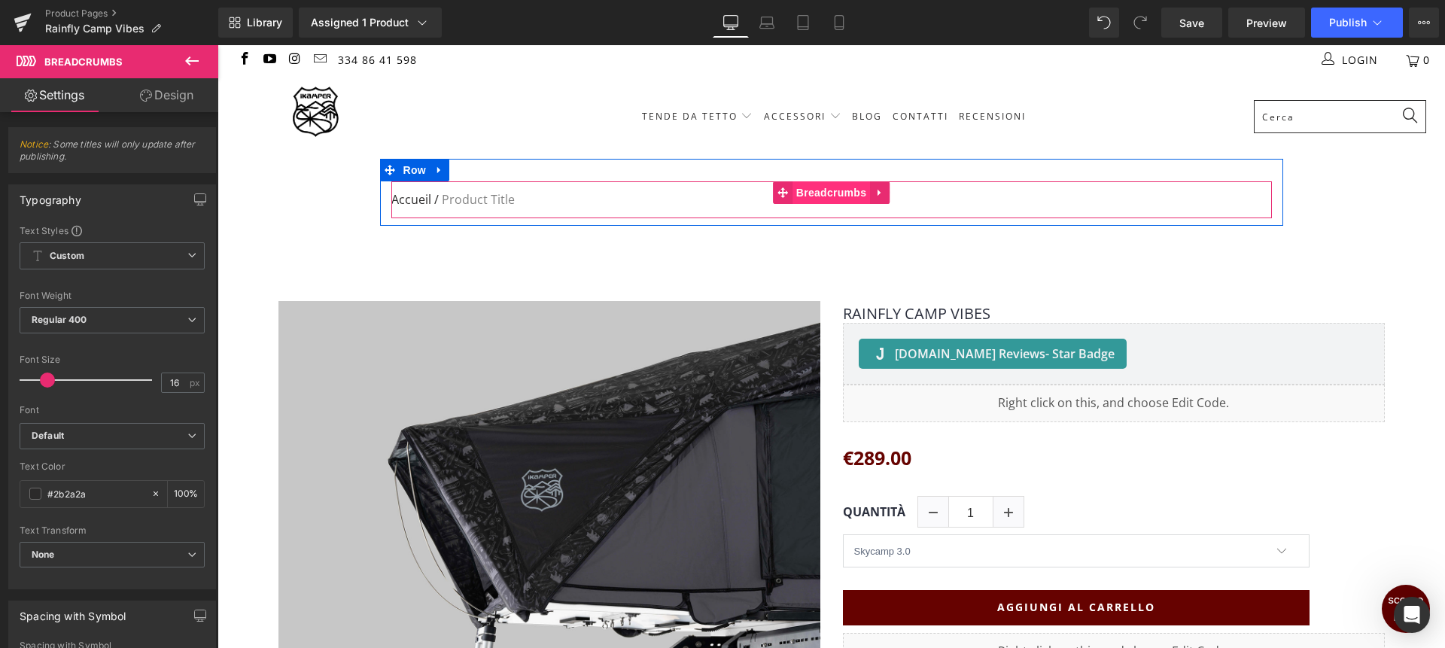
click at [817, 196] on span "Breadcrumbs" at bounding box center [832, 192] width 78 height 23
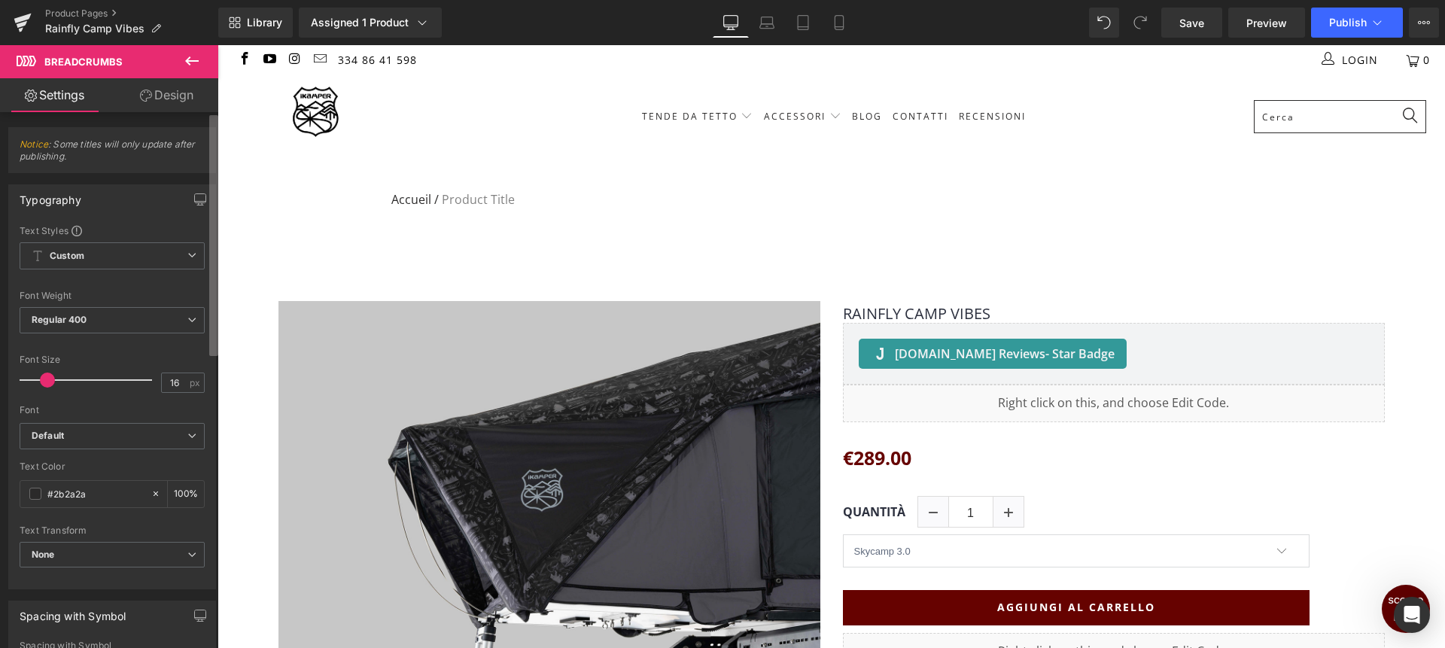
click at [212, 41] on div "Breadcrumbs You are previewing how the will restyle your page. You can not edit…" at bounding box center [722, 337] width 1445 height 674
click at [1187, 26] on span "Save" at bounding box center [1191, 23] width 25 height 16
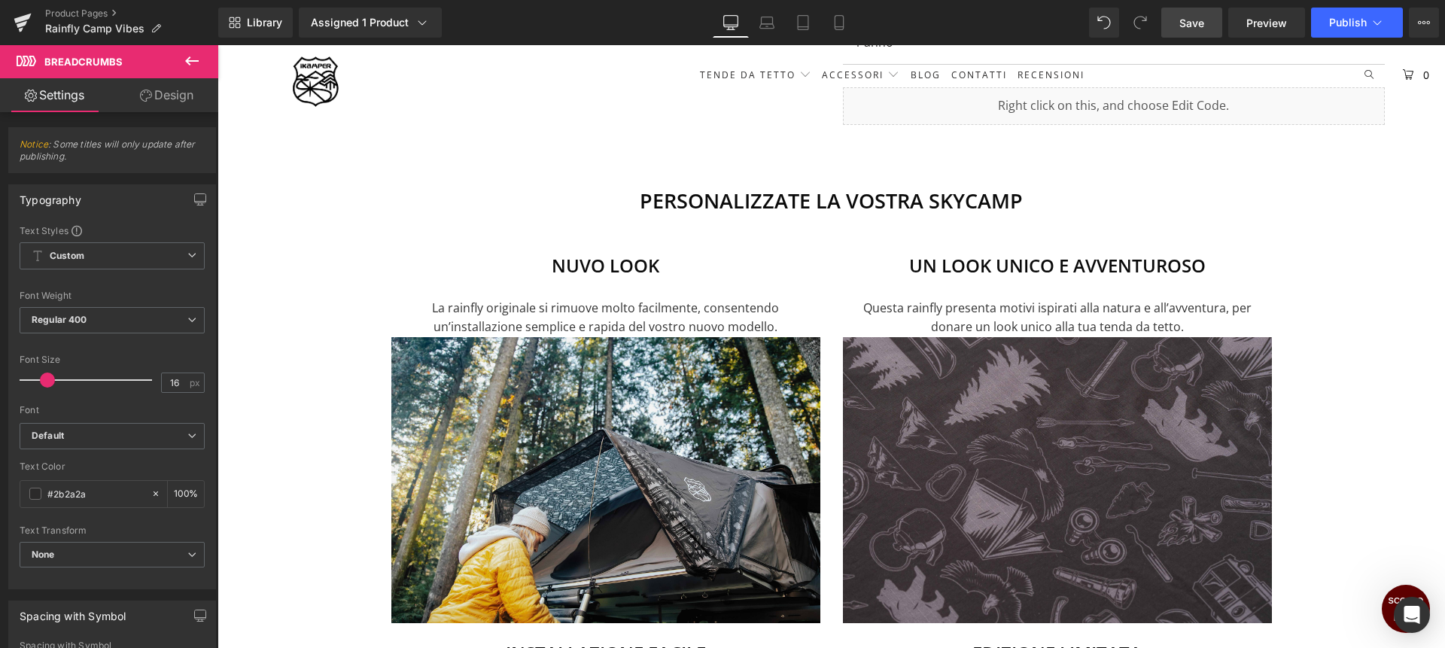
scroll to position [904, 0]
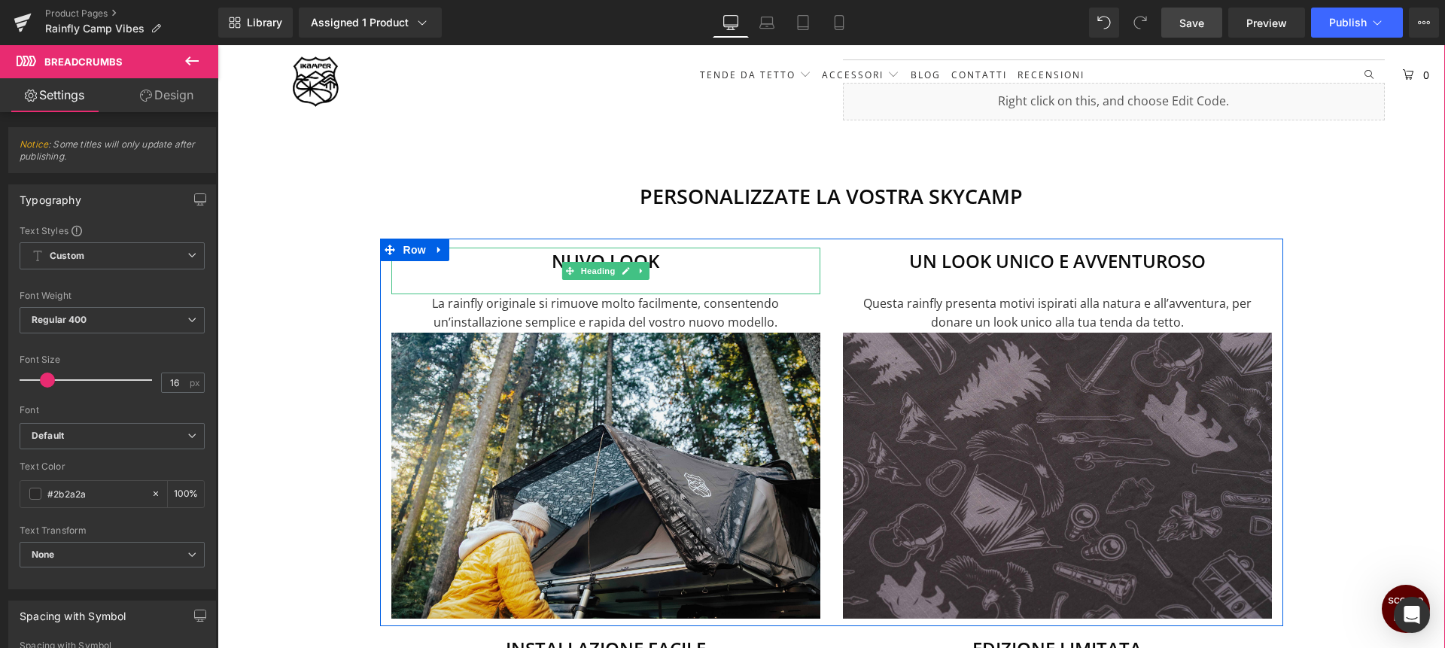
click at [574, 260] on h3 "NuvO look" at bounding box center [605, 261] width 429 height 27
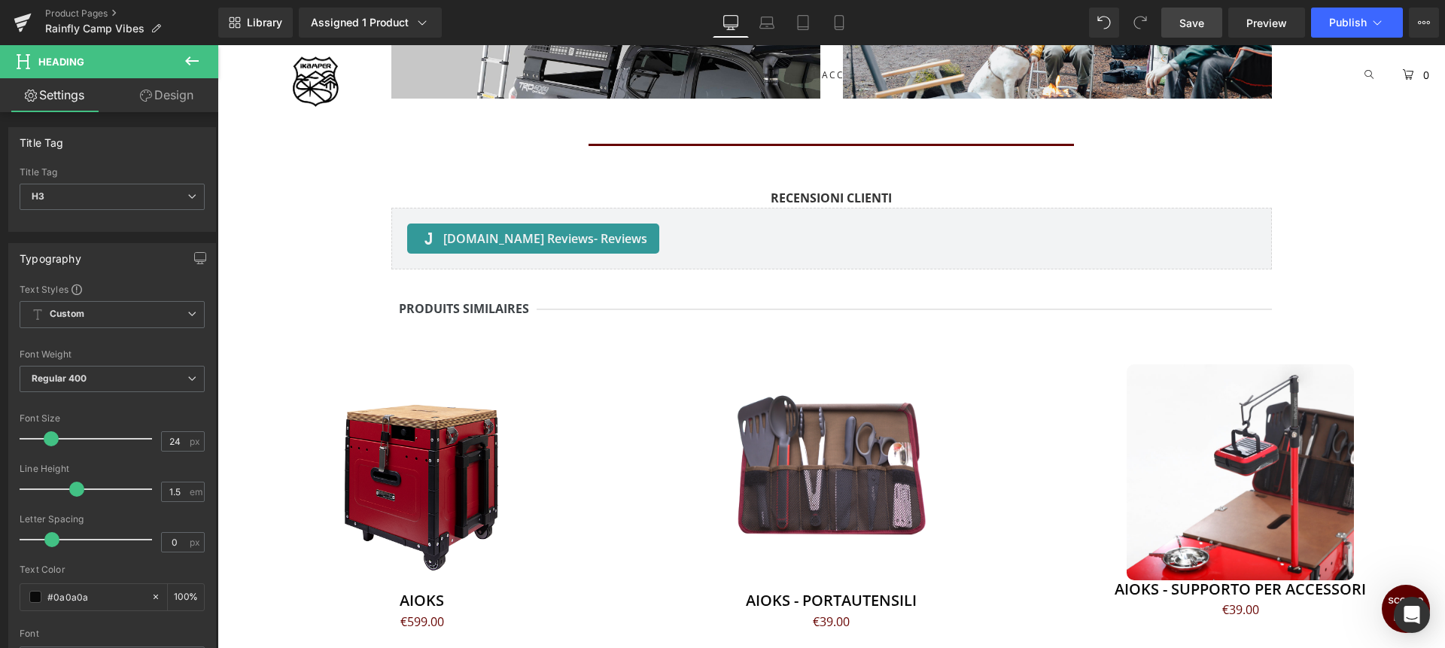
scroll to position [38, 0]
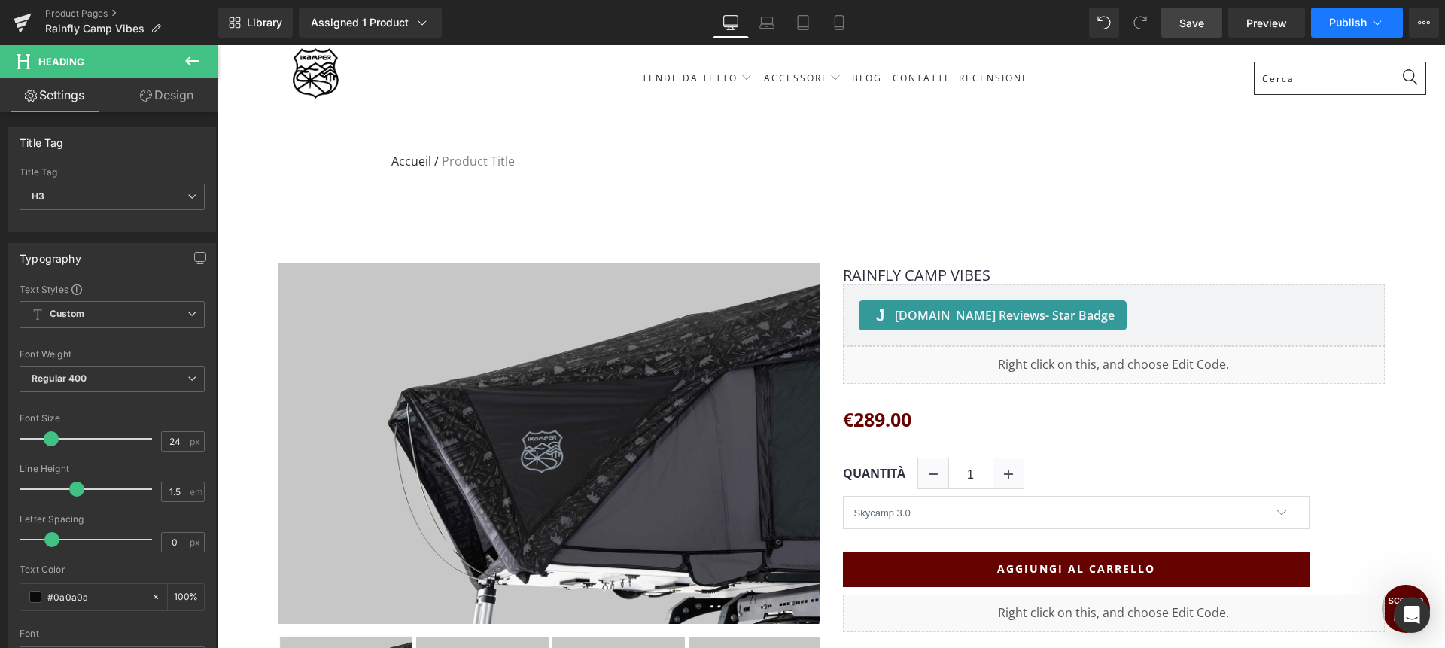
click at [1350, 29] on button "Publish" at bounding box center [1357, 23] width 92 height 30
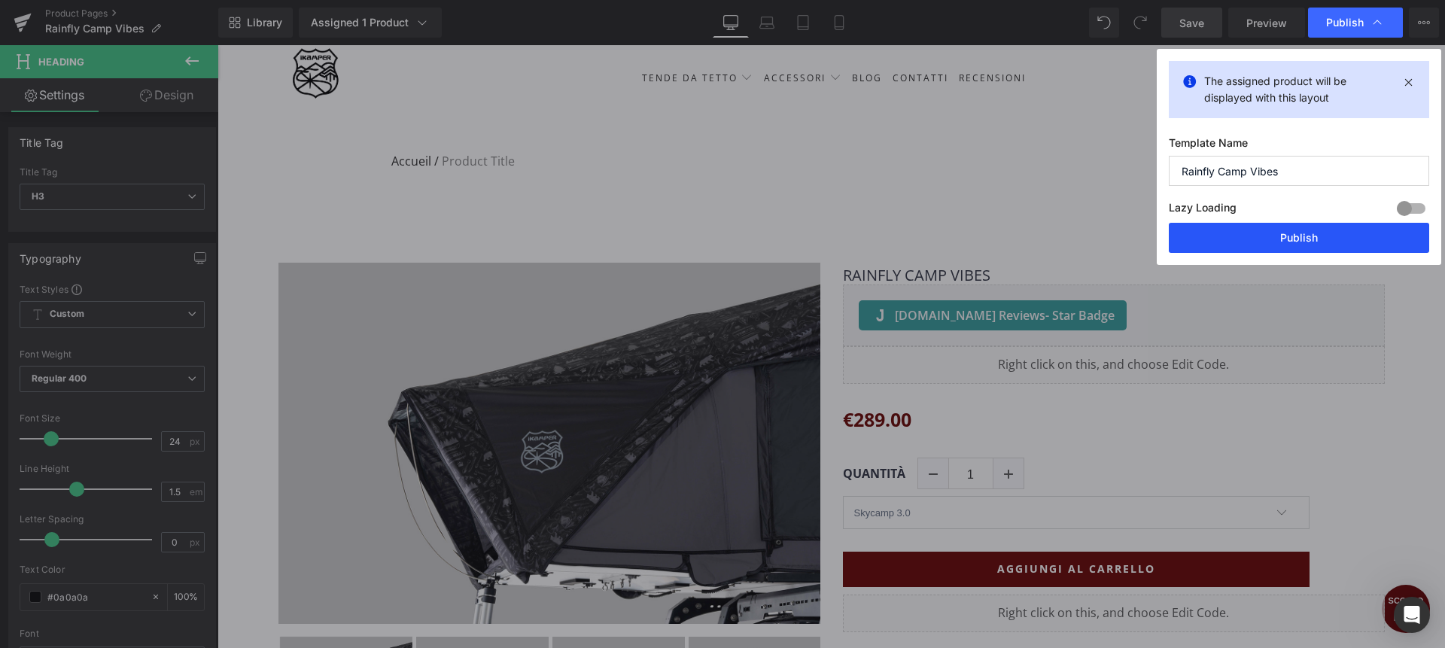
click at [1289, 241] on button "Publish" at bounding box center [1299, 238] width 260 height 30
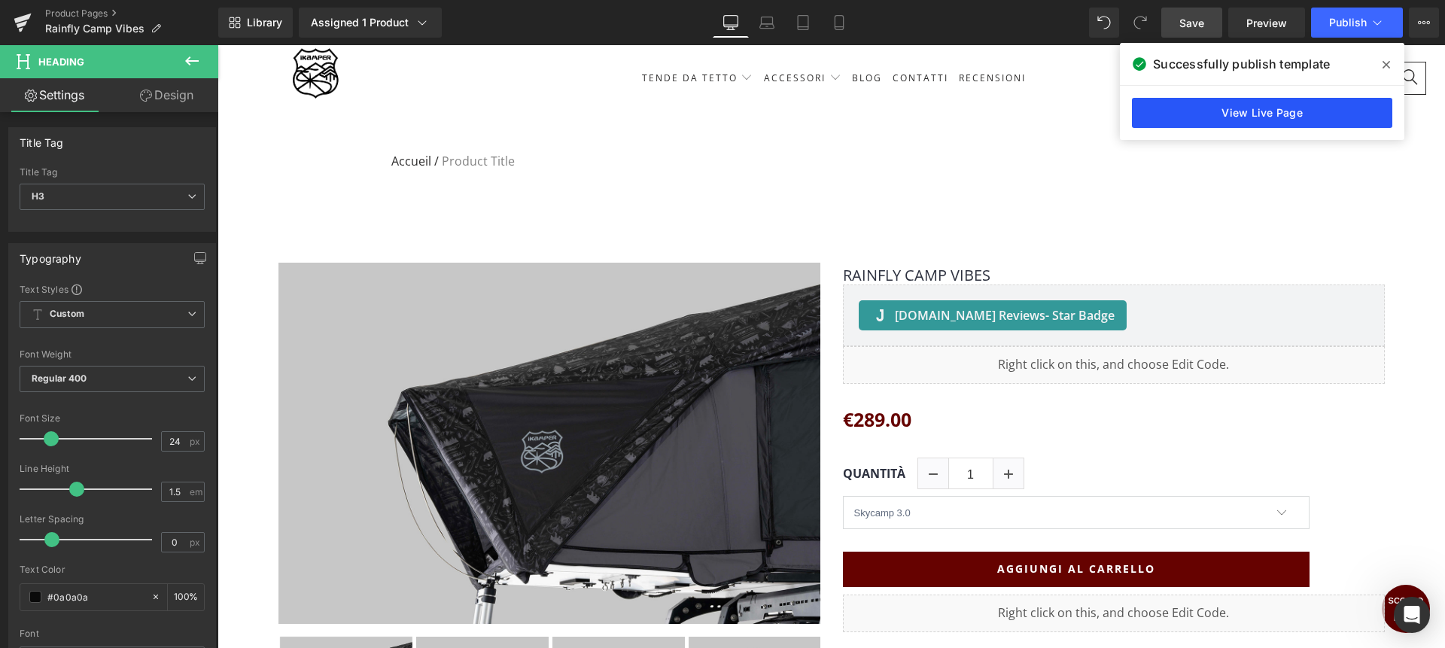
click at [1261, 120] on link "View Live Page" at bounding box center [1262, 113] width 260 height 30
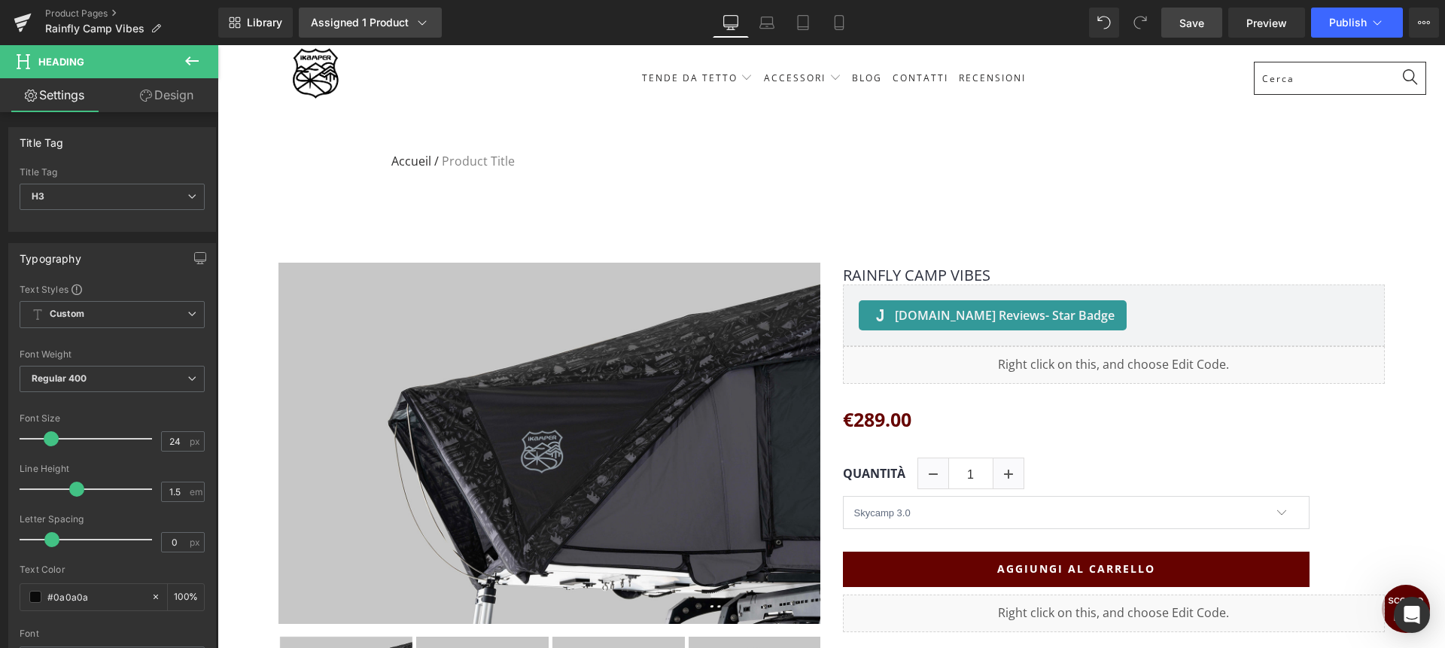
click at [381, 29] on div "Assigned 1 Product" at bounding box center [370, 22] width 119 height 15
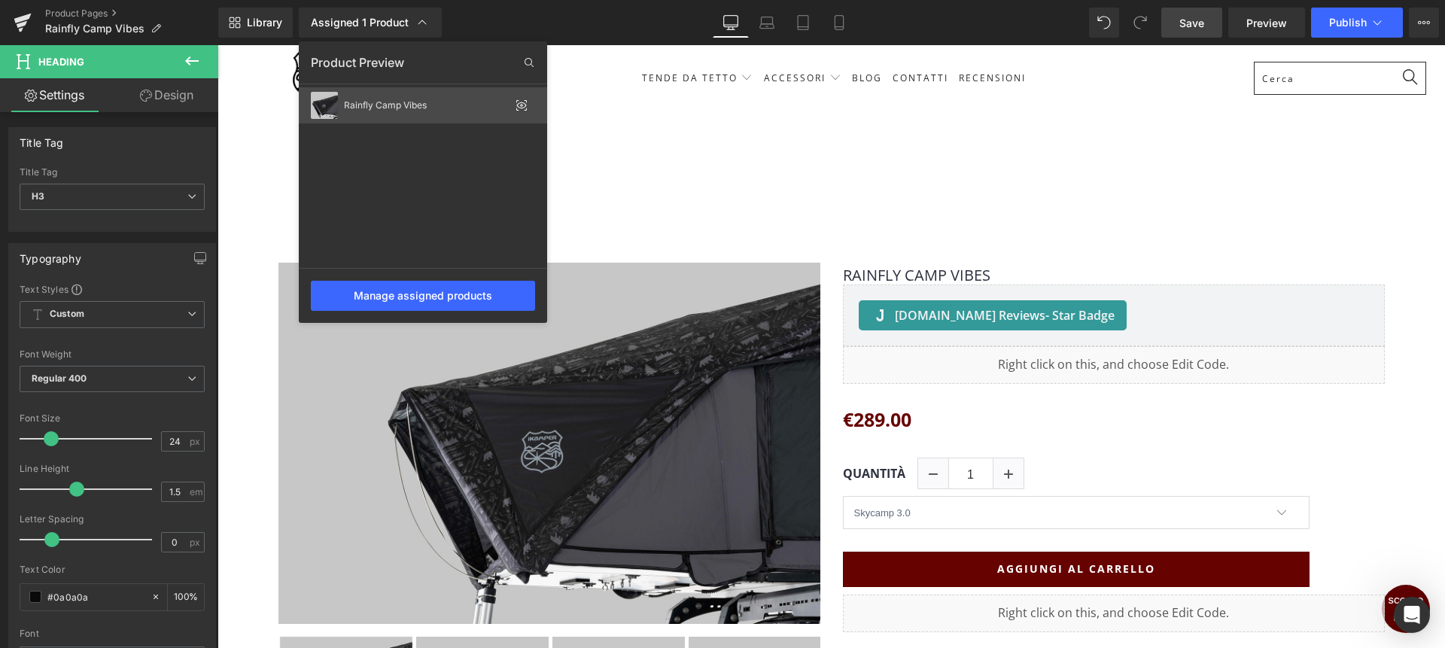
click at [386, 111] on div "Rainfly Camp Vibes" at bounding box center [423, 105] width 248 height 36
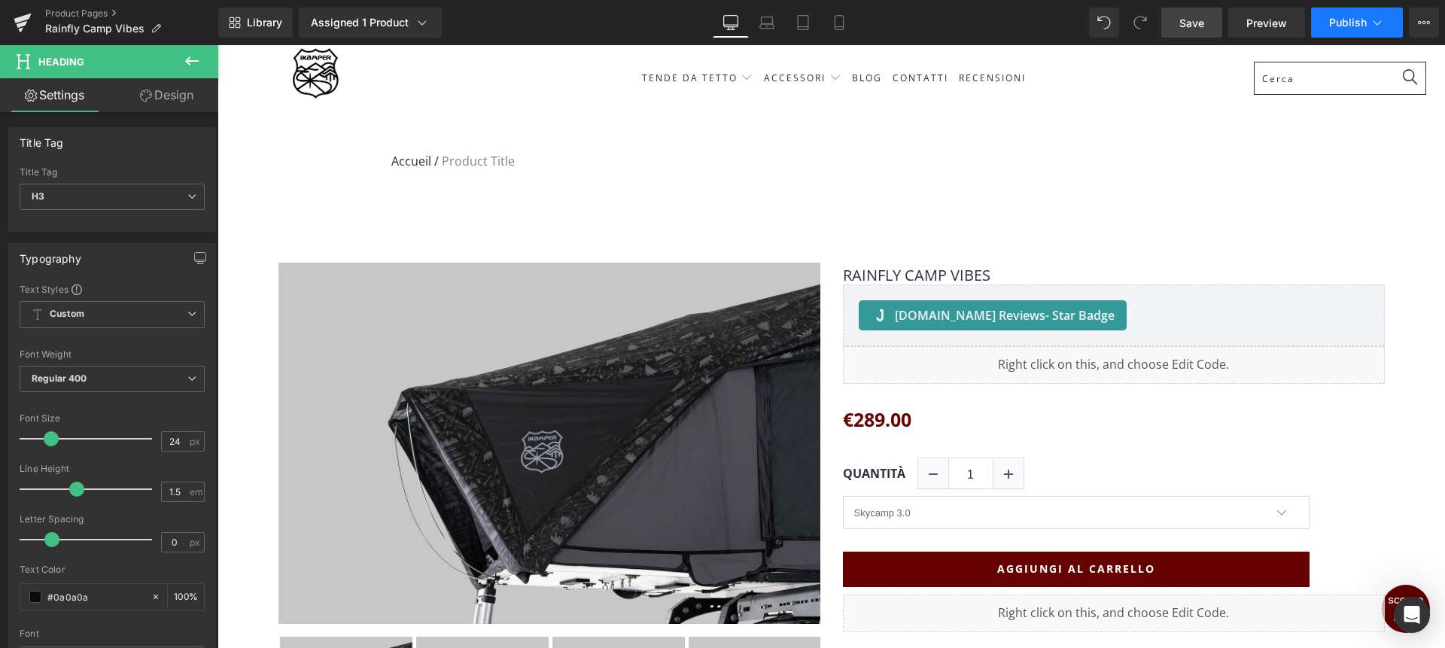
click at [1337, 31] on button "Publish" at bounding box center [1357, 23] width 92 height 30
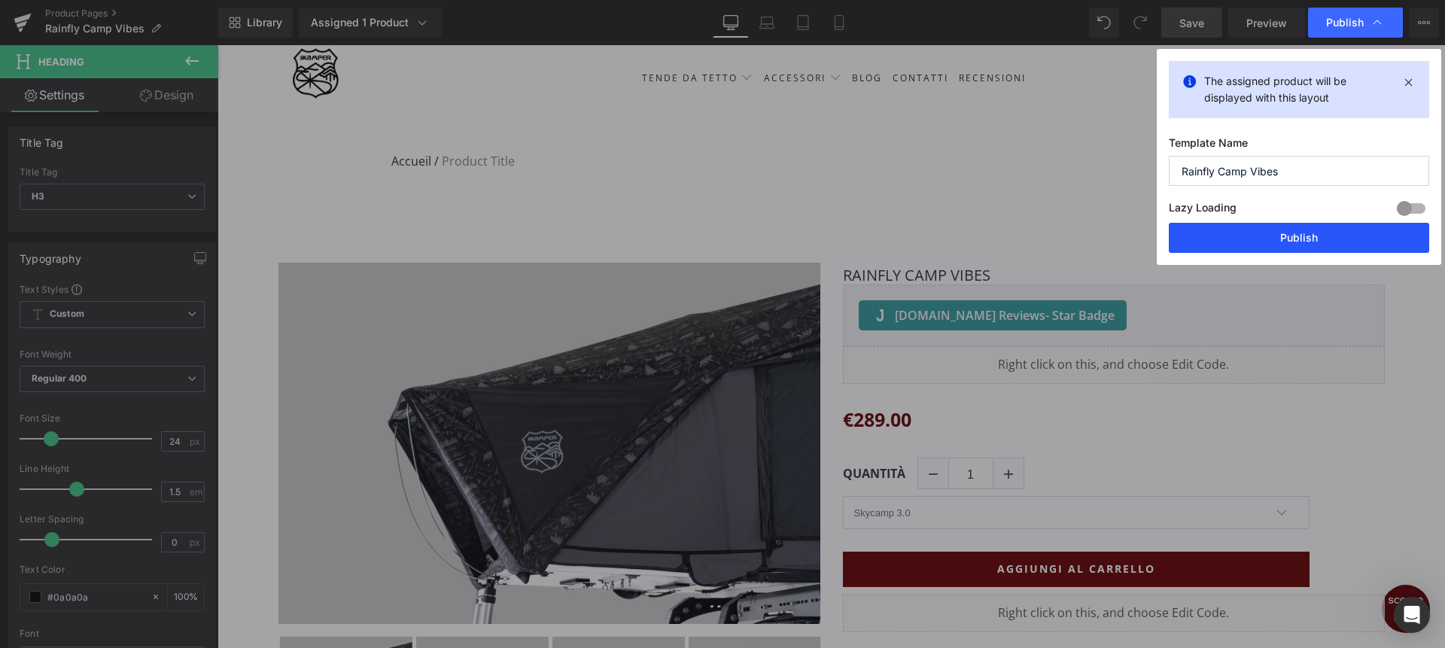
click at [1301, 240] on button "Publish" at bounding box center [1299, 238] width 260 height 30
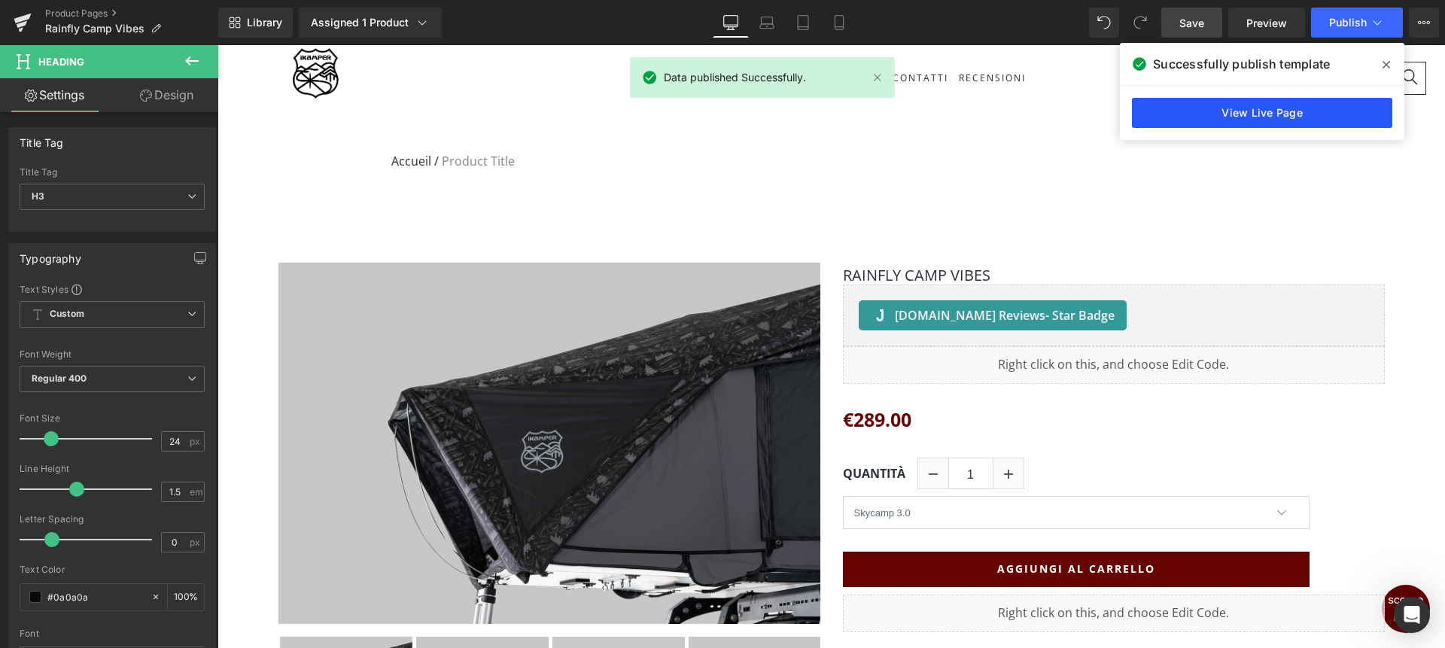
click at [1277, 116] on link "View Live Page" at bounding box center [1262, 113] width 260 height 30
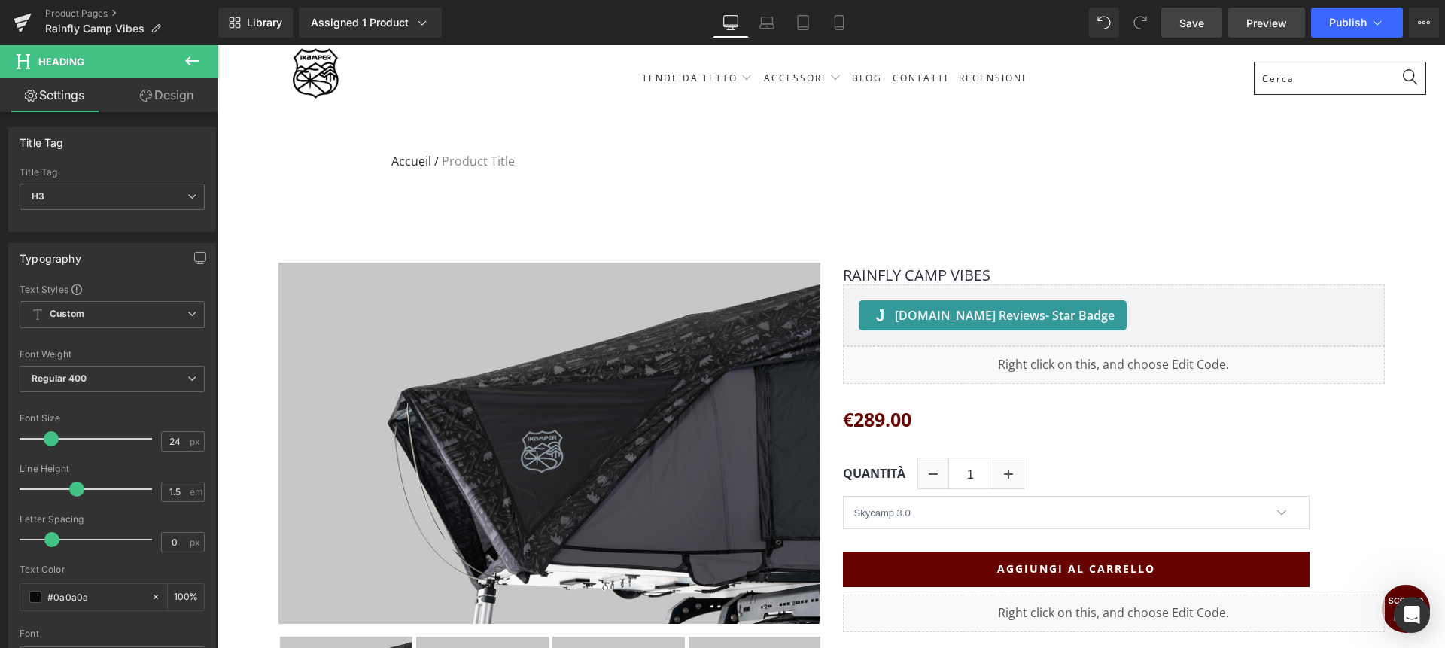
click at [1283, 34] on link "Preview" at bounding box center [1266, 23] width 77 height 30
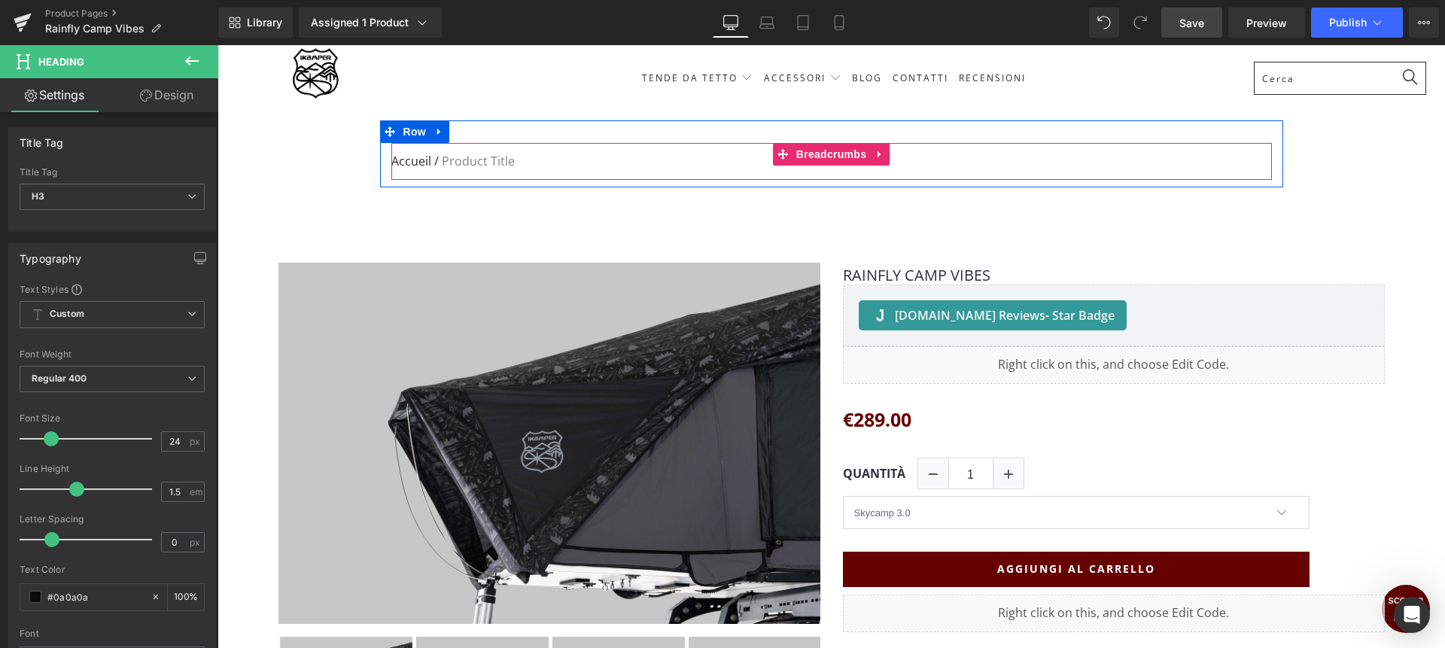
click at [408, 166] on link "Accueil" at bounding box center [411, 162] width 40 height 20
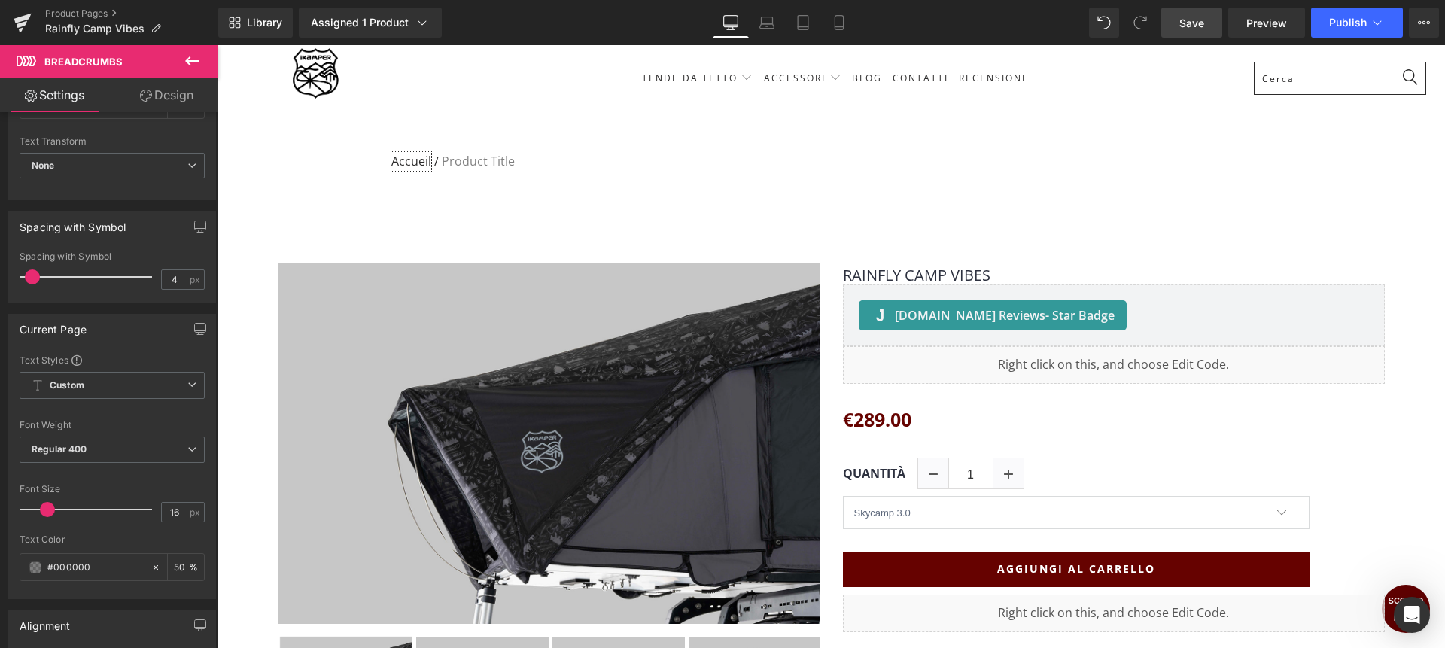
scroll to position [410, 0]
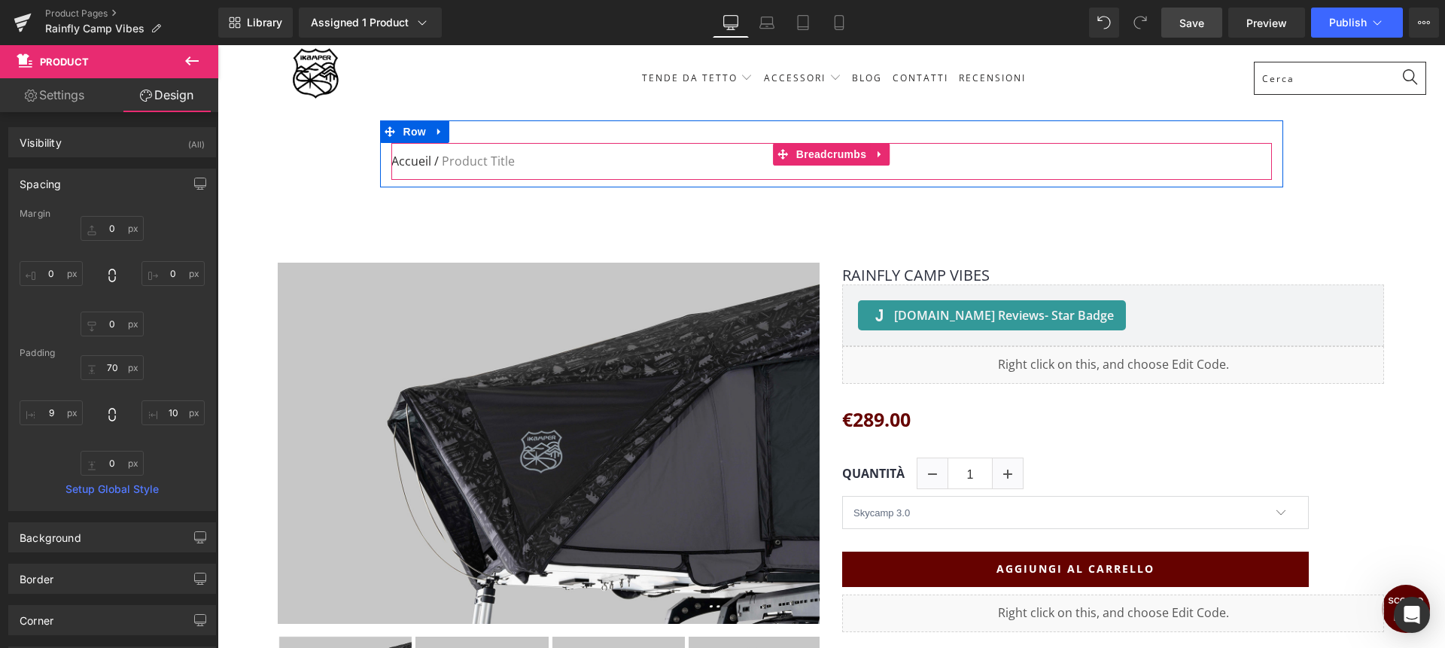
click at [490, 163] on nav "Accueil / Product Title" at bounding box center [831, 162] width 881 height 38
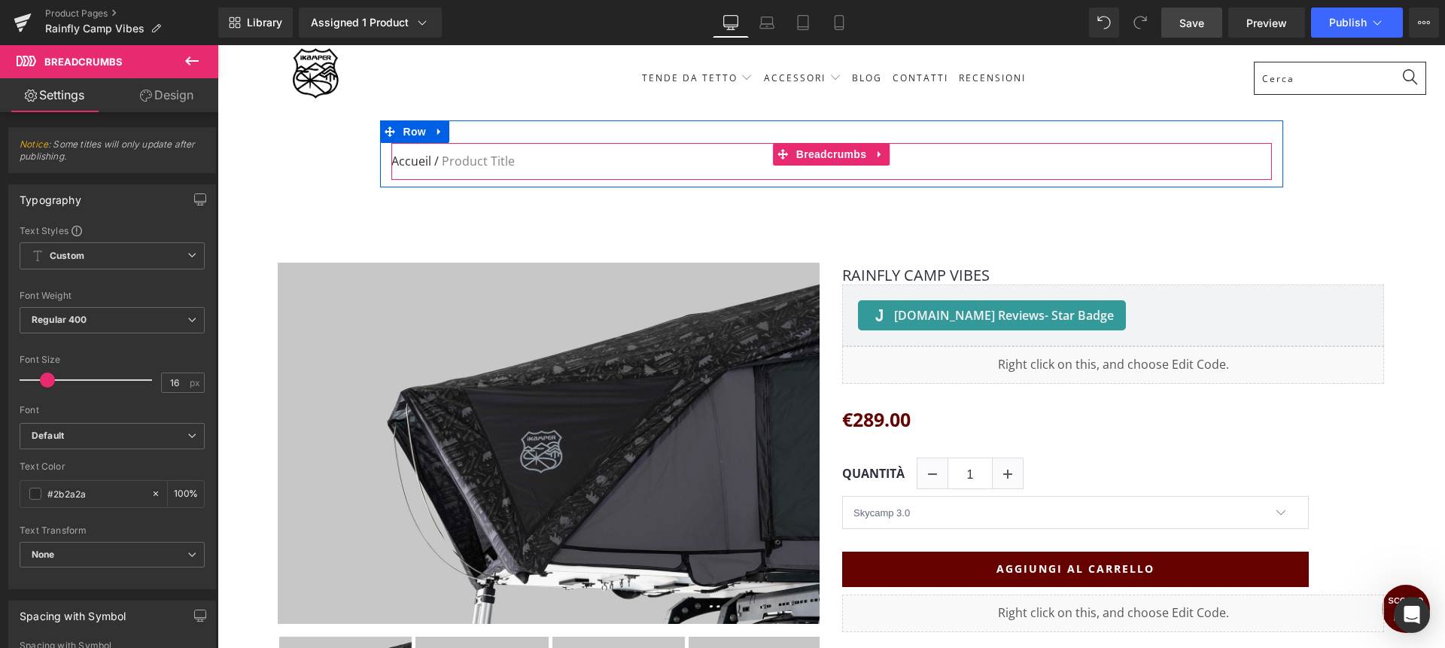
click at [488, 166] on nav "Accueil / Product Title" at bounding box center [831, 162] width 881 height 38
click at [829, 159] on span "Breadcrumbs" at bounding box center [832, 154] width 78 height 23
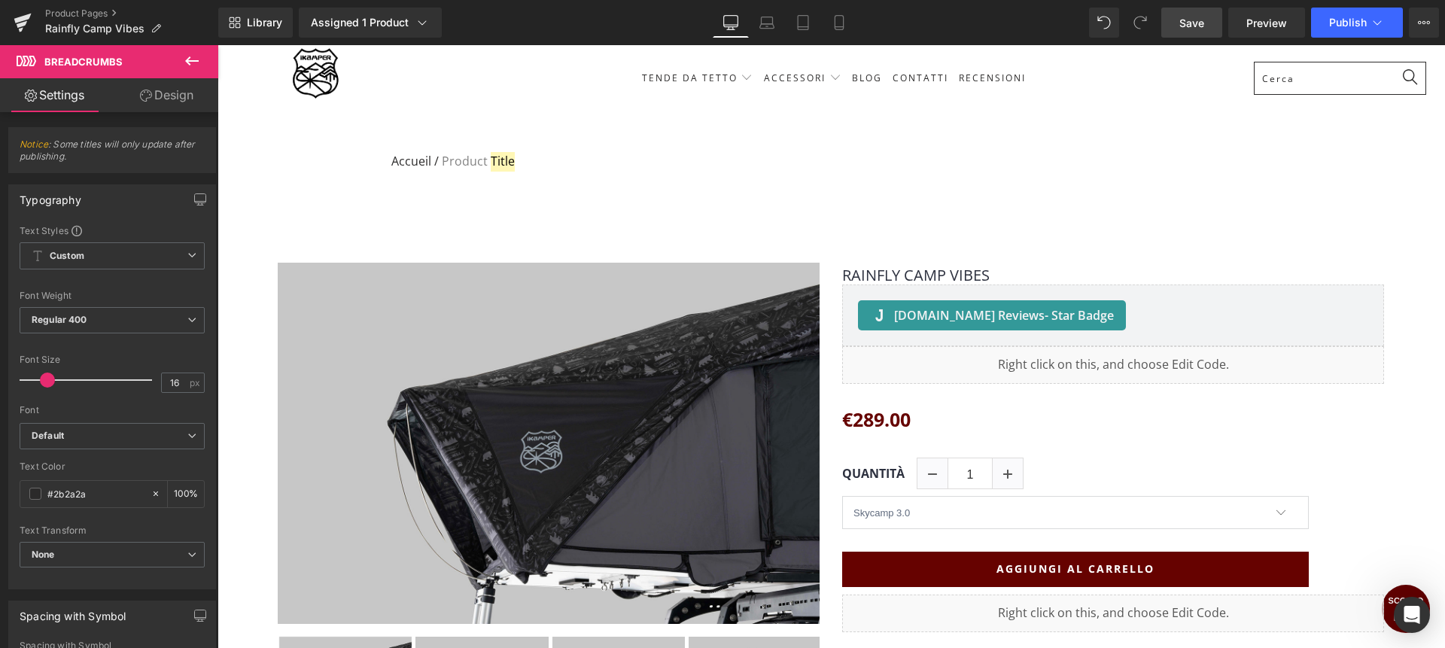
click at [180, 102] on link "Design" at bounding box center [166, 95] width 109 height 34
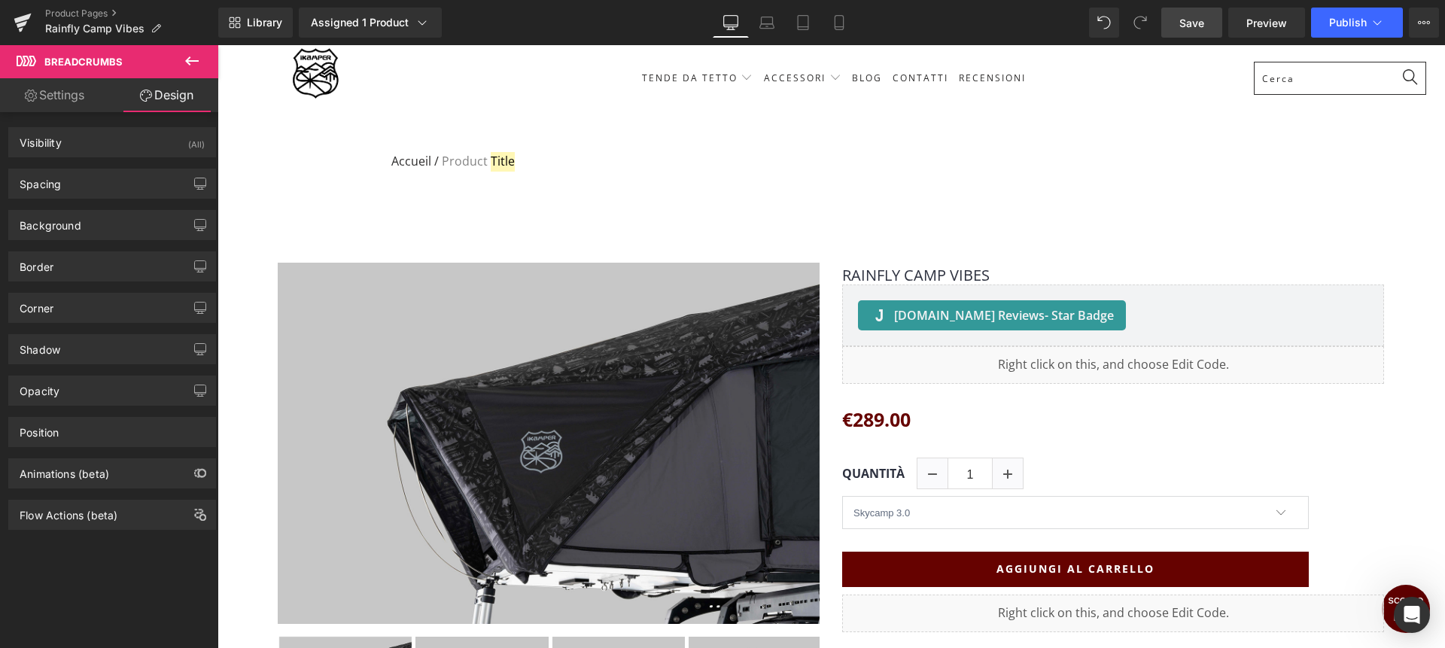
click at [72, 101] on link "Settings" at bounding box center [54, 95] width 109 height 34
type input "100"
type input "16"
type input "50"
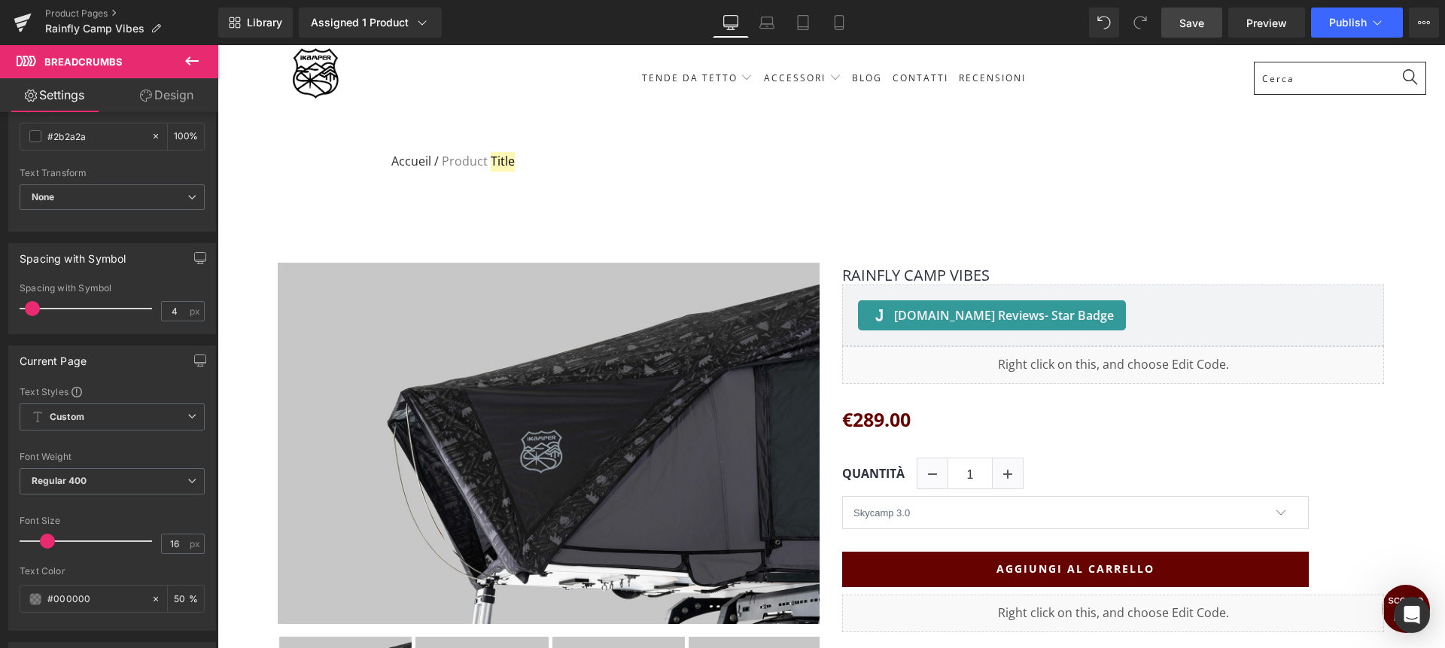
scroll to position [0, 0]
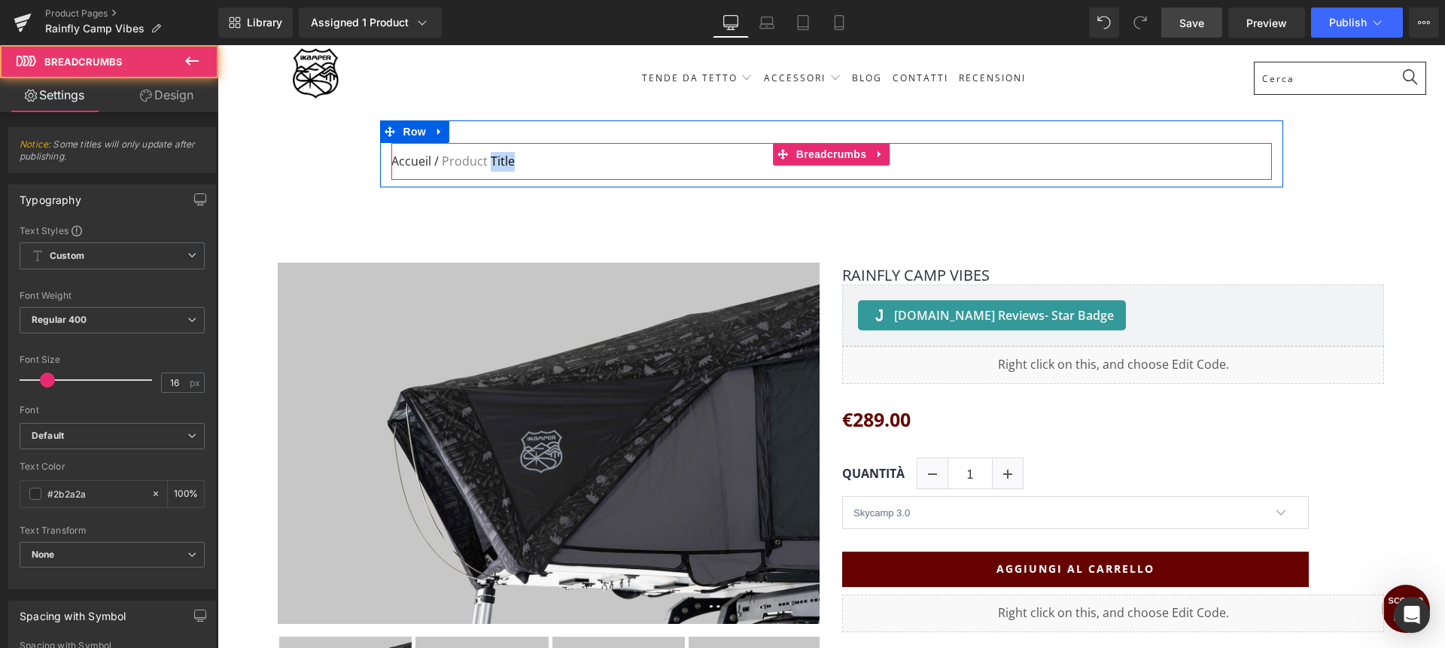
click at [416, 164] on link "Accueil" at bounding box center [411, 162] width 40 height 20
drag, startPoint x: 507, startPoint y: 156, endPoint x: 390, endPoint y: 163, distance: 117.6
click at [391, 162] on div "Accueil / Product Title Breadcrumbs" at bounding box center [831, 162] width 881 height 38
click at [534, 157] on nav "Accueil / Product Title" at bounding box center [831, 162] width 881 height 38
click at [528, 160] on nav "Accueil / Product Title" at bounding box center [831, 162] width 881 height 38
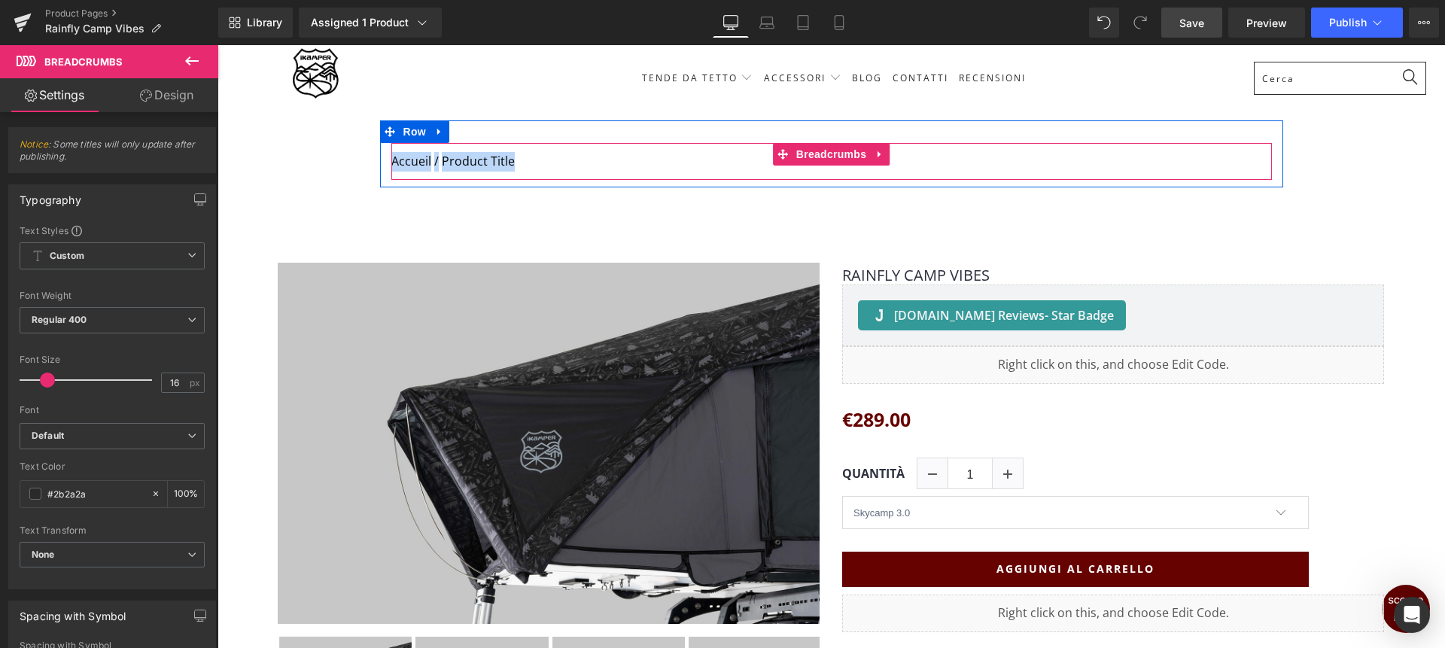
drag, startPoint x: 528, startPoint y: 160, endPoint x: 391, endPoint y: 163, distance: 137.0
click at [391, 163] on nav "Accueil / Product Title" at bounding box center [831, 162] width 881 height 38
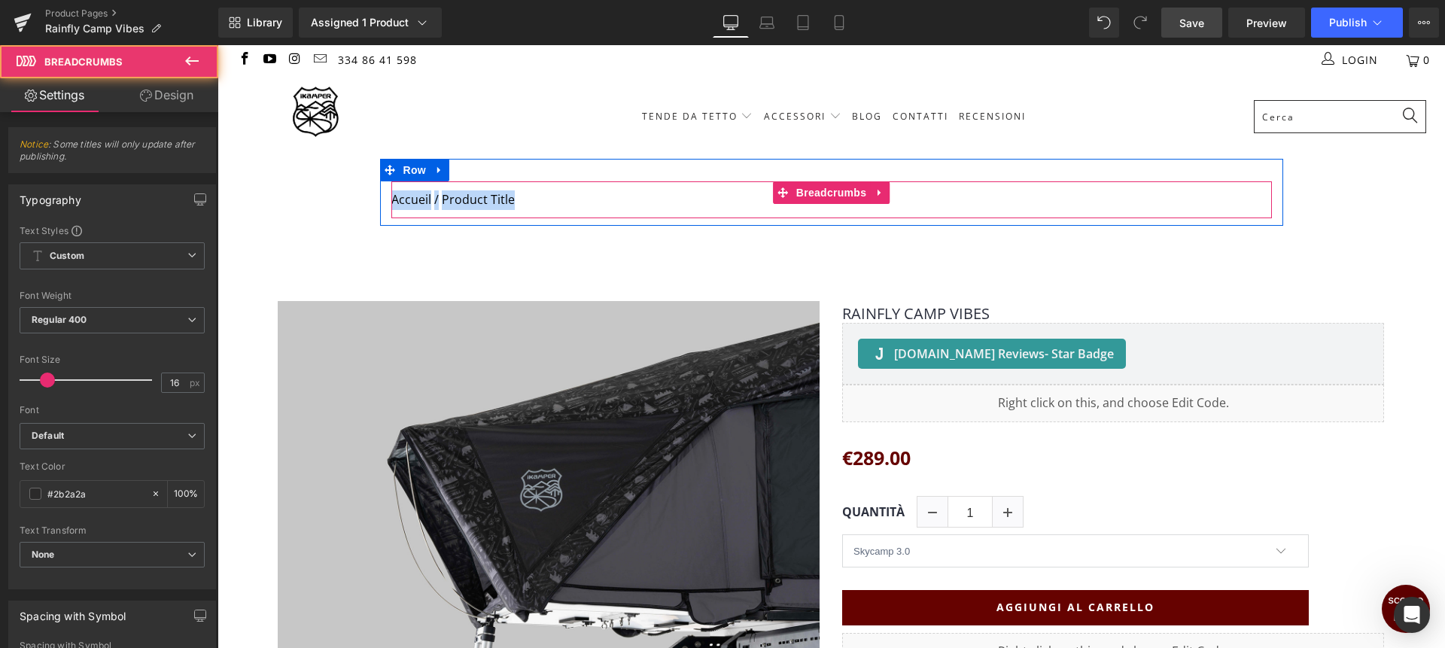
click at [460, 202] on nav "Accueil / Product Title" at bounding box center [831, 200] width 881 height 38
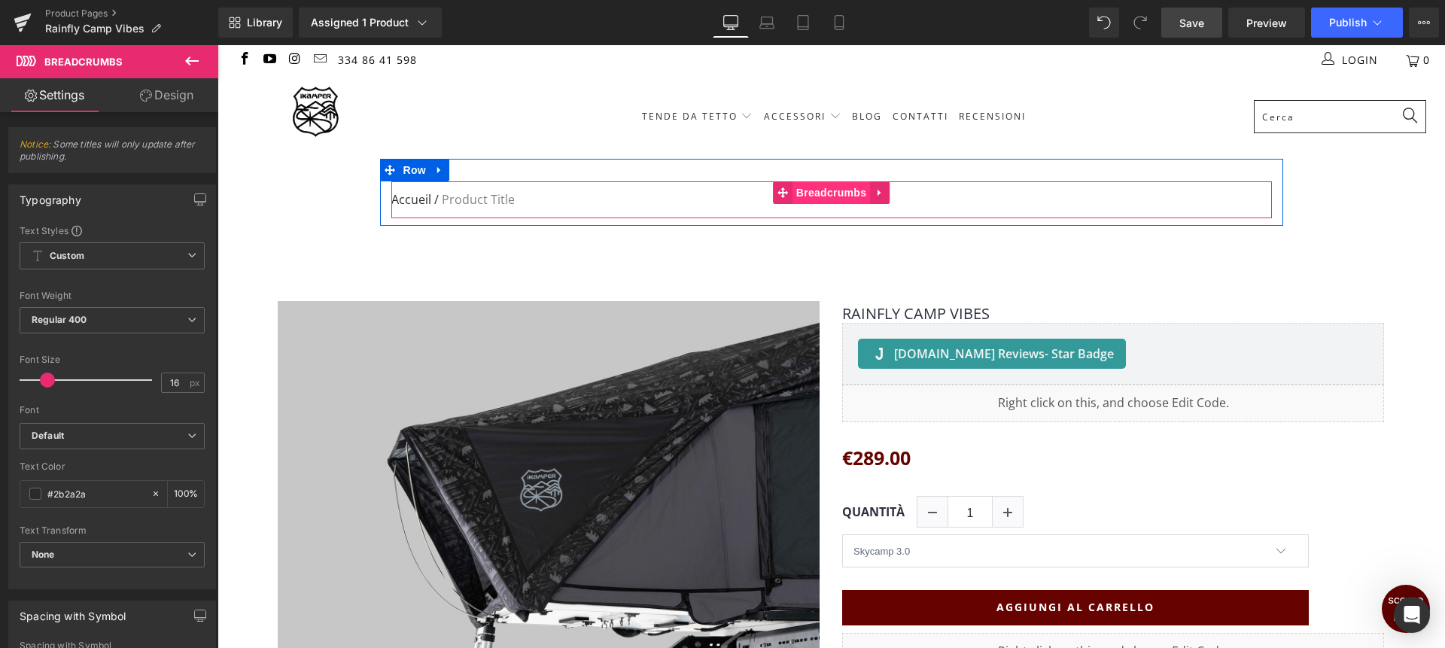
click at [826, 196] on span "Breadcrumbs" at bounding box center [832, 192] width 78 height 23
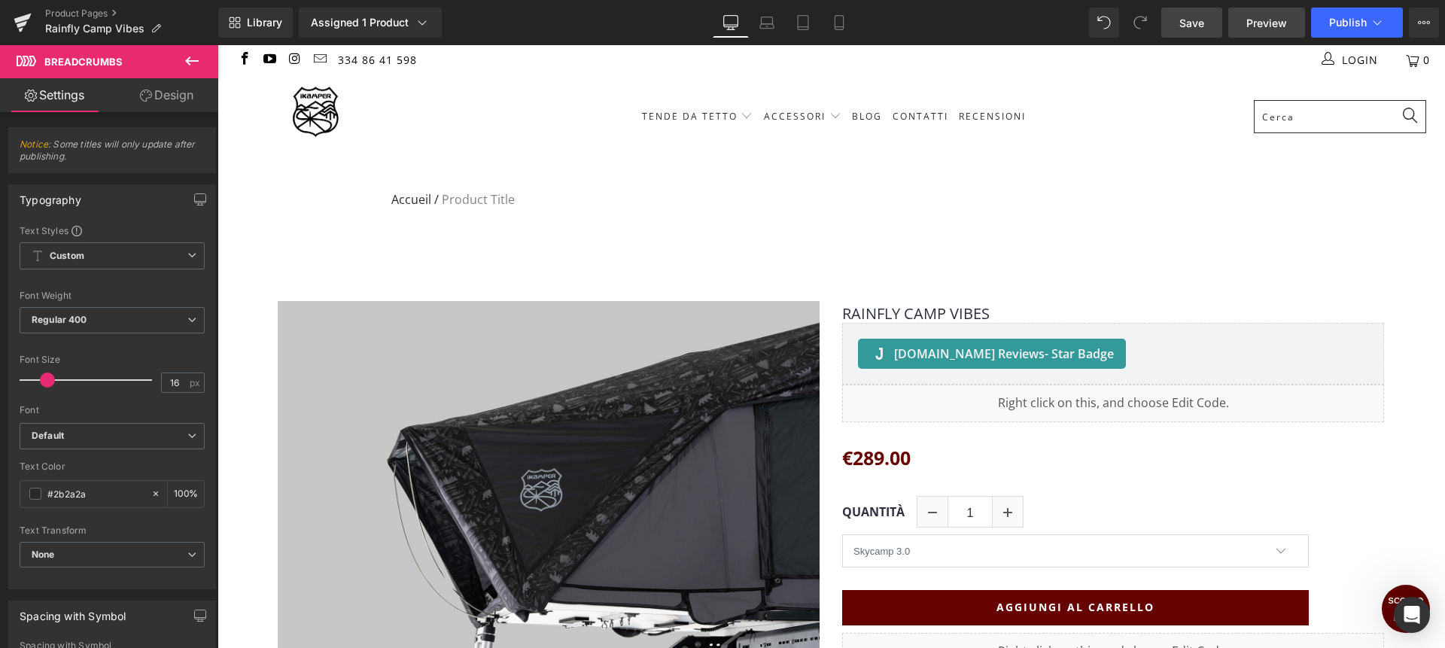
click at [1282, 32] on link "Preview" at bounding box center [1266, 23] width 77 height 30
click at [1200, 28] on span "Save" at bounding box center [1191, 23] width 25 height 16
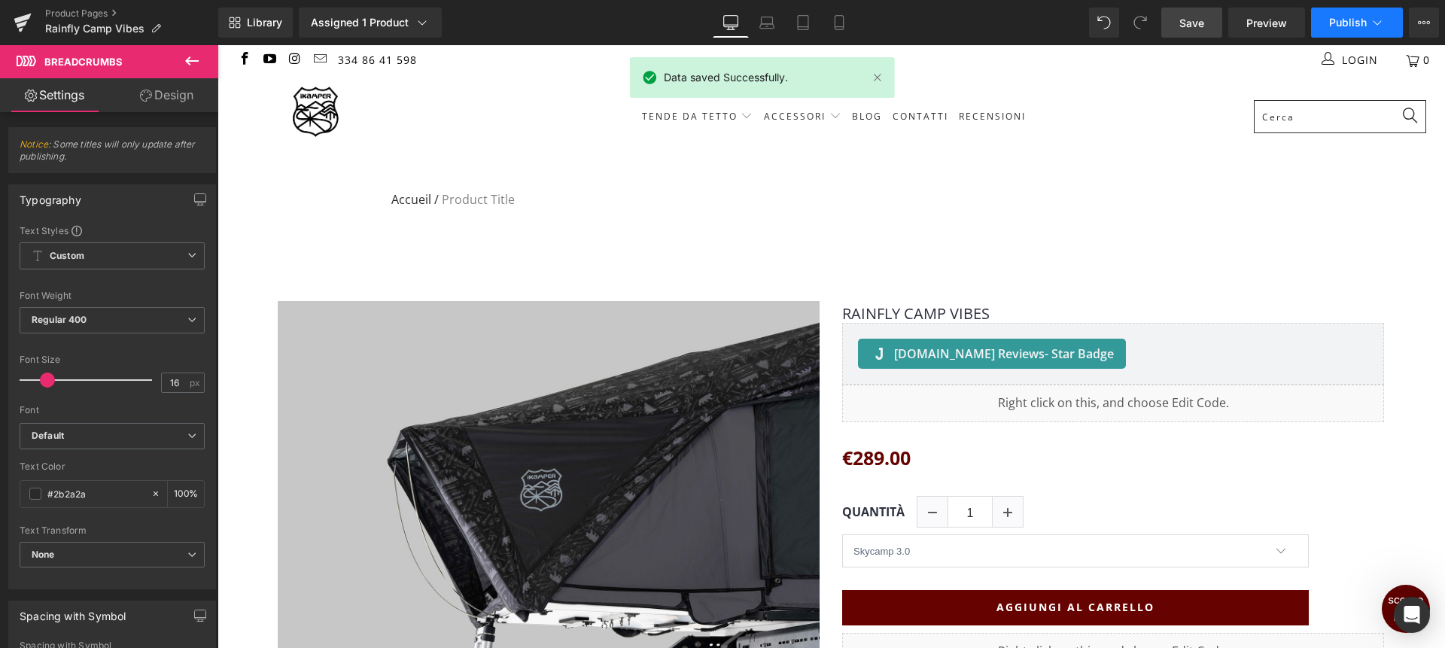
click at [1353, 27] on span "Publish" at bounding box center [1348, 23] width 38 height 12
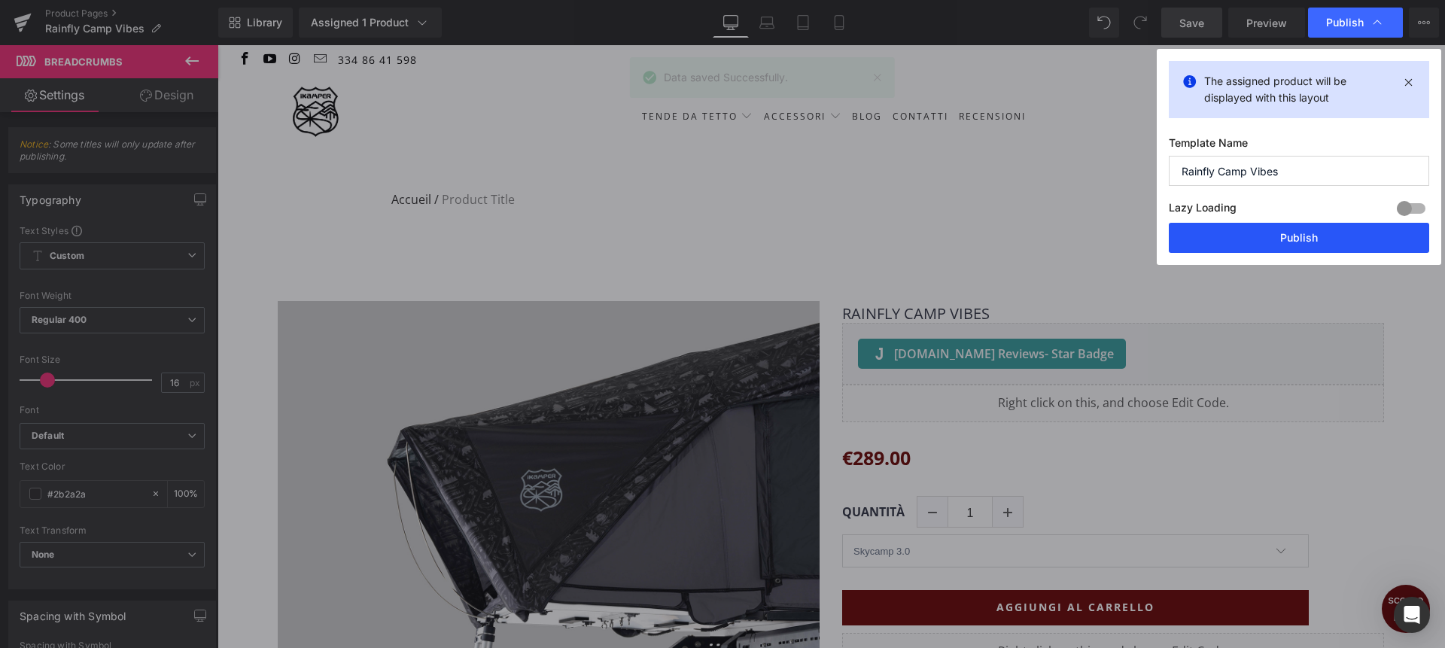
click at [1332, 242] on button "Publish" at bounding box center [1299, 238] width 260 height 30
